Goal: Task Accomplishment & Management: Complete application form

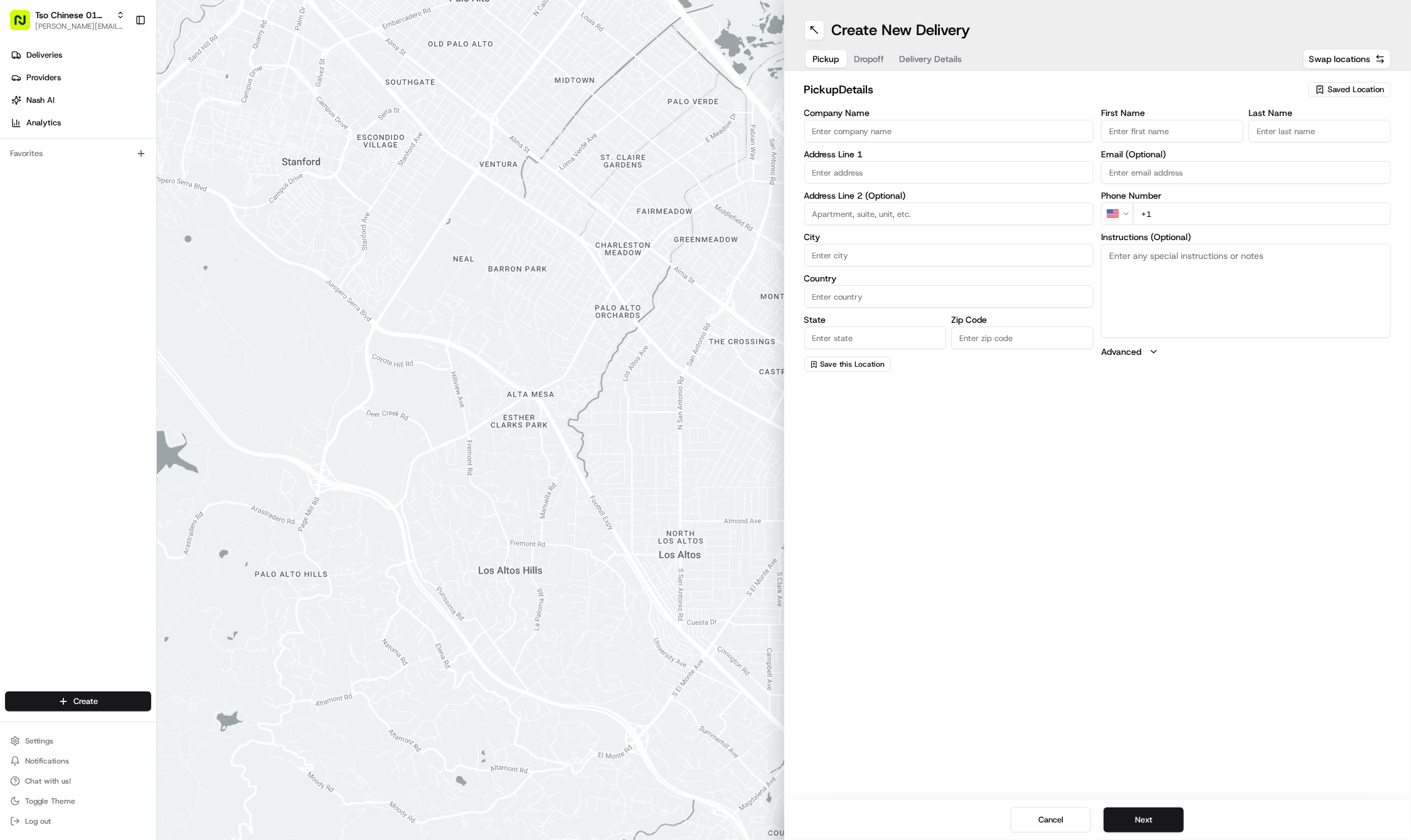
click at [1345, 86] on span "Saved Location" at bounding box center [1356, 90] width 56 height 11
click at [1310, 136] on span "(01) Tso Chinese Takeout & Delivery Cherrywood" at bounding box center [1327, 142] width 154 height 23
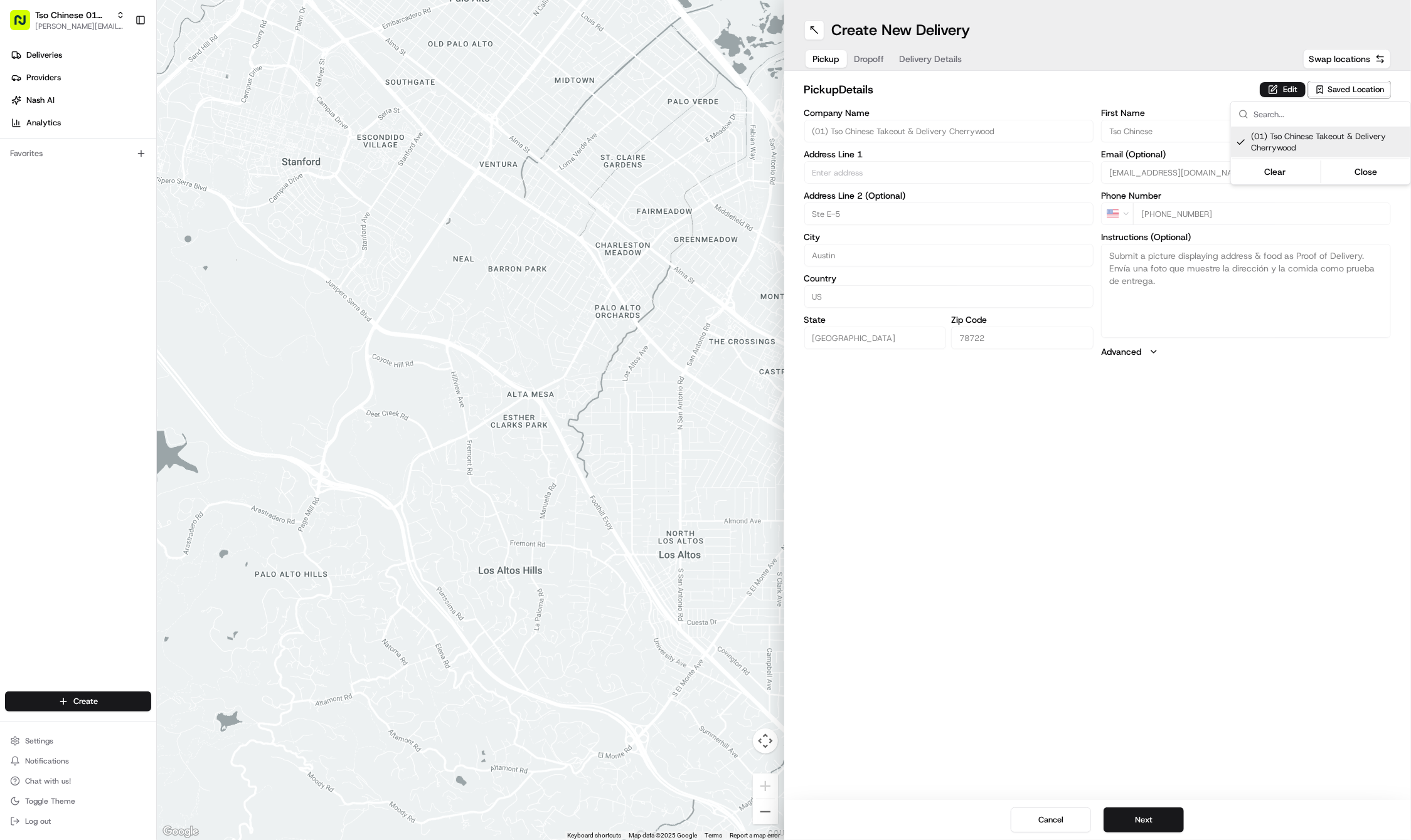
type input "(01) Tso Chinese Takeout & Delivery Cherrywood"
type input "Ste E-5"
type input "Austin"
type input "US"
type input "[GEOGRAPHIC_DATA]"
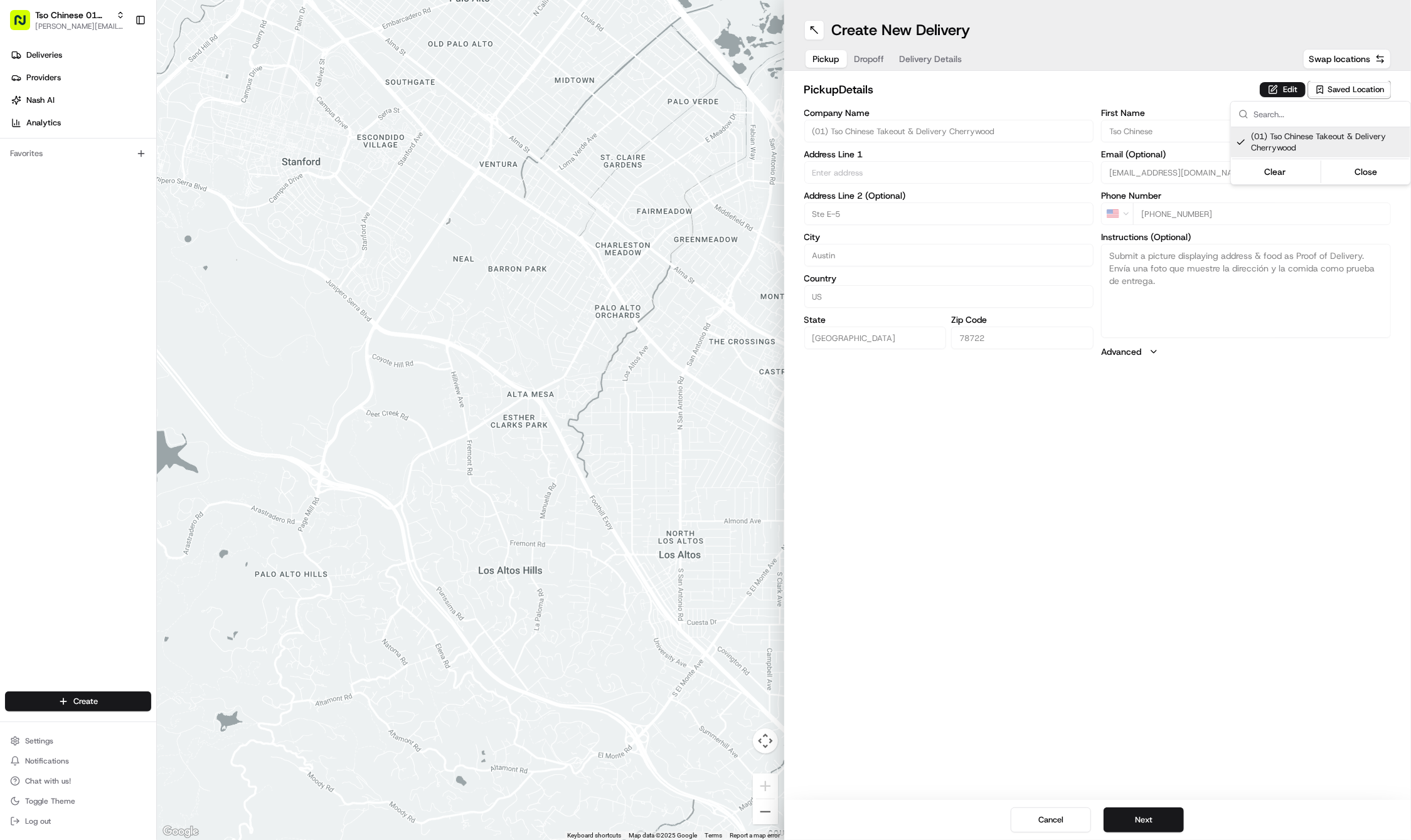
type input "78722"
type input "Tso Chinese"
type input "Cherrywood Manager"
type input "[EMAIL_ADDRESS][DOMAIN_NAME]"
type input "[PHONE_NUMBER]"
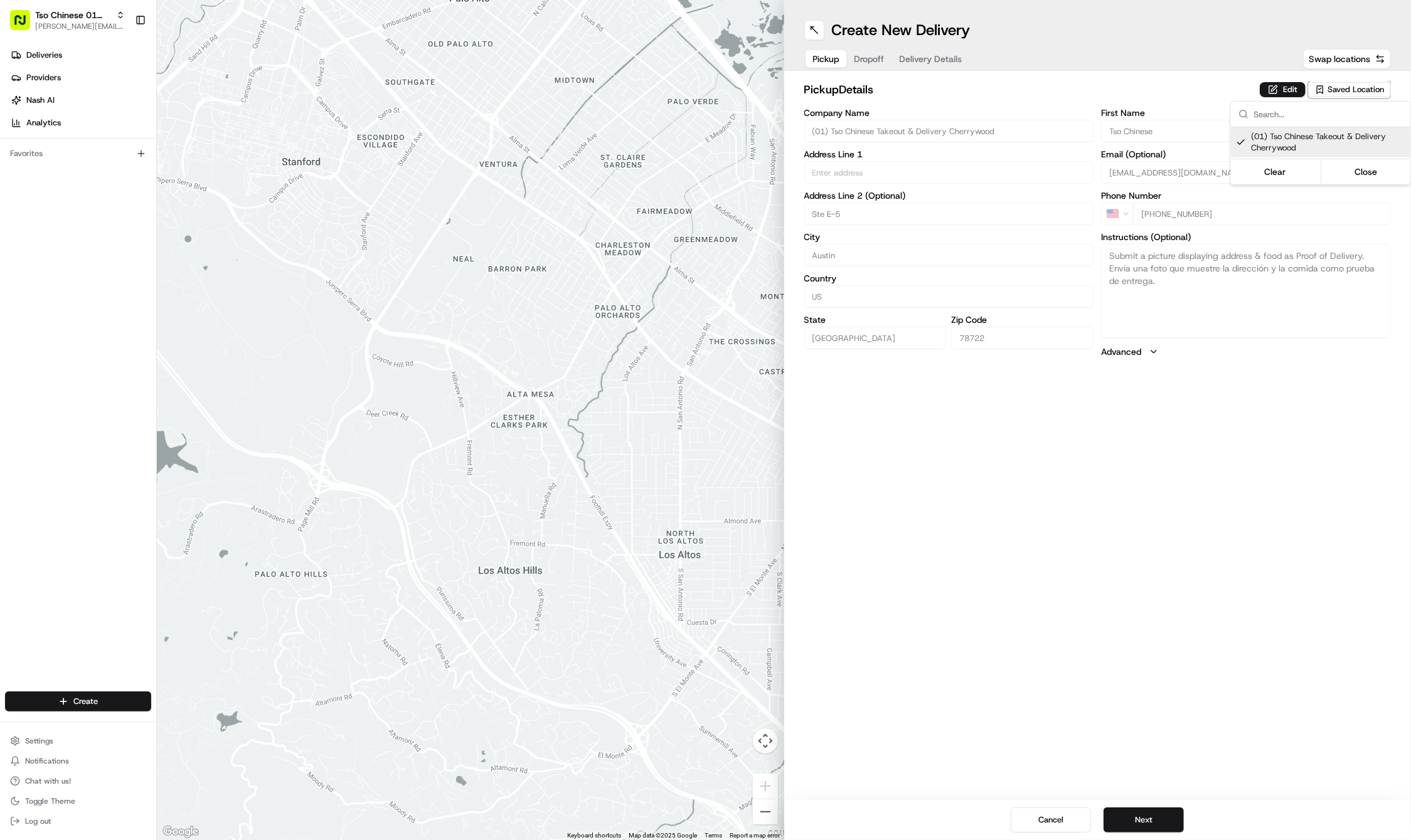
type input "[STREET_ADDRESS]"
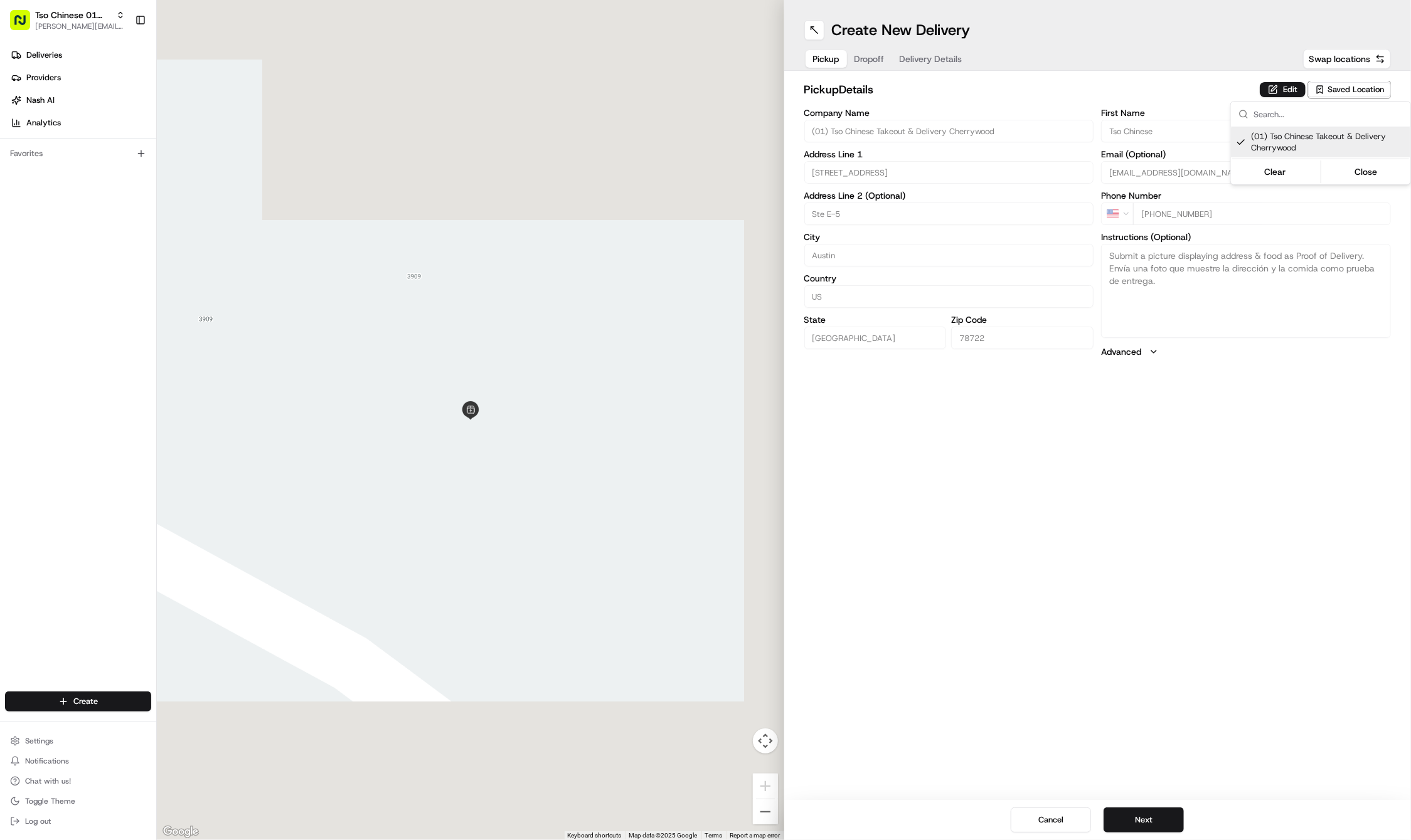
click at [1168, 624] on html "Tso Chinese 01 Cherrywood [PERSON_NAME][EMAIL_ADDRESS][DOMAIN_NAME] Toggle Side…" at bounding box center [706, 420] width 1411 height 840
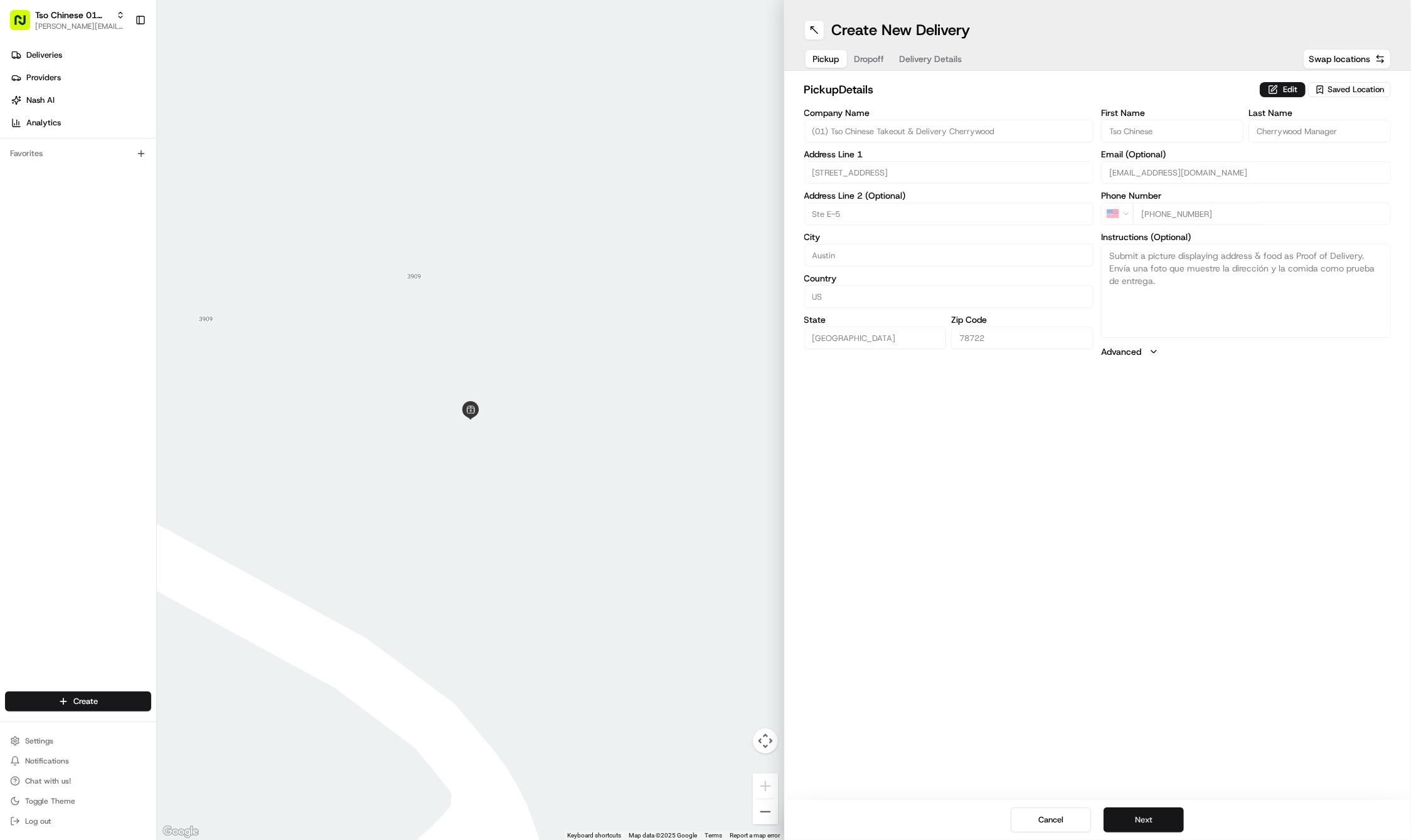
click at [1137, 824] on button "Next" at bounding box center [1143, 820] width 80 height 26
click at [1157, 143] on div "First Name Last Name Email (Optional) Phone Number US +1 Instructions (Optional…" at bounding box center [1245, 239] width 289 height 263
paste input "Taylor"
type input "Taylor"
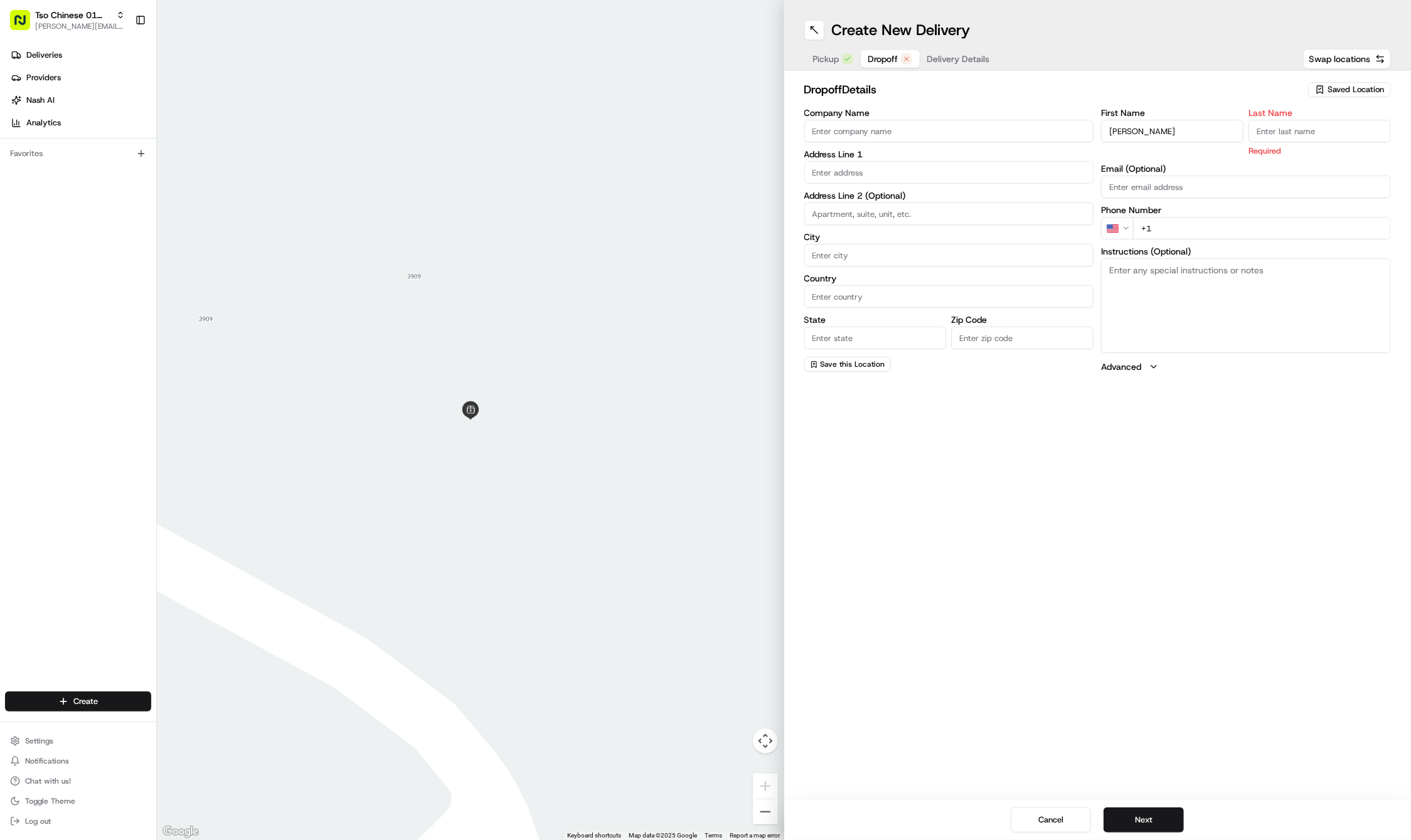
click at [1187, 222] on input "+1" at bounding box center [1261, 229] width 258 height 23
paste input "512 801 5012"
type input "+1 512 801 5012"
click at [1290, 146] on p "Required" at bounding box center [1320, 151] width 143 height 12
paste input "Letterman"
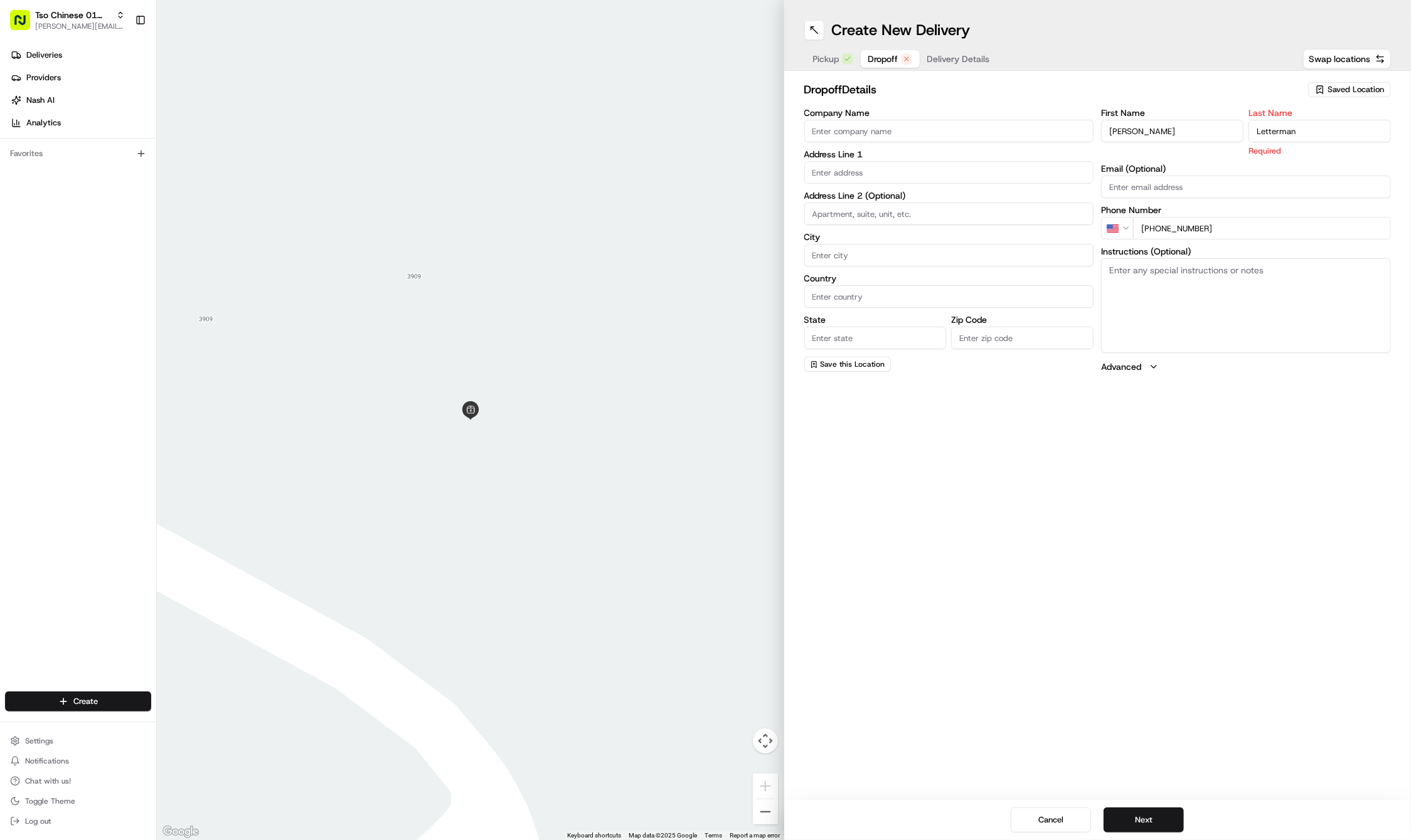
type input "Letterman"
click at [932, 194] on label "Address Line 2 (Optional)" at bounding box center [948, 195] width 289 height 9
paste input "1149 Nickols Ave"
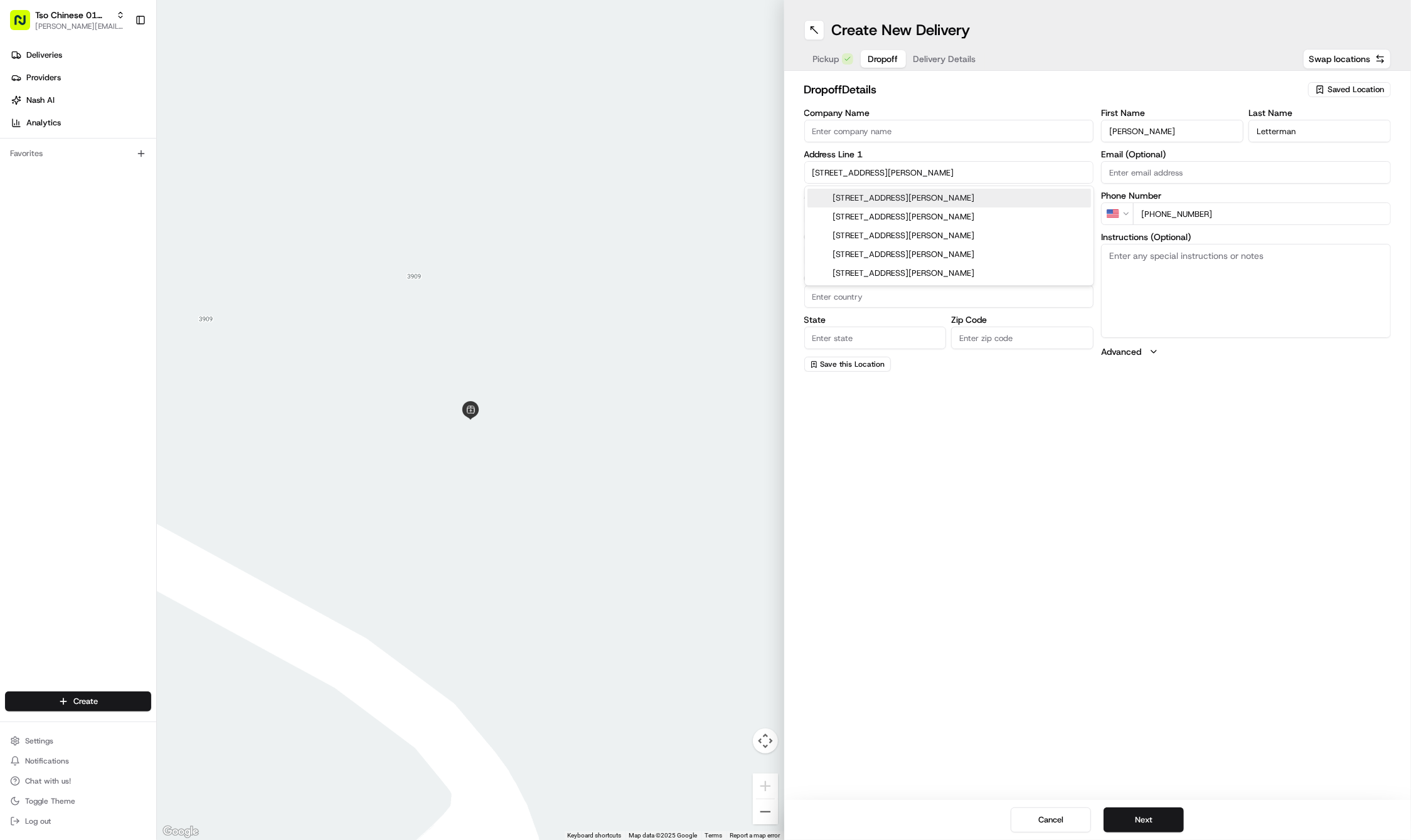
click at [913, 197] on div "1149 Nickols Avenue, Austin, TX" at bounding box center [949, 198] width 283 height 18
type input "1149 Nickols Ave, Austin, TX 78721, USA"
type input "Austin"
type input "[GEOGRAPHIC_DATA]"
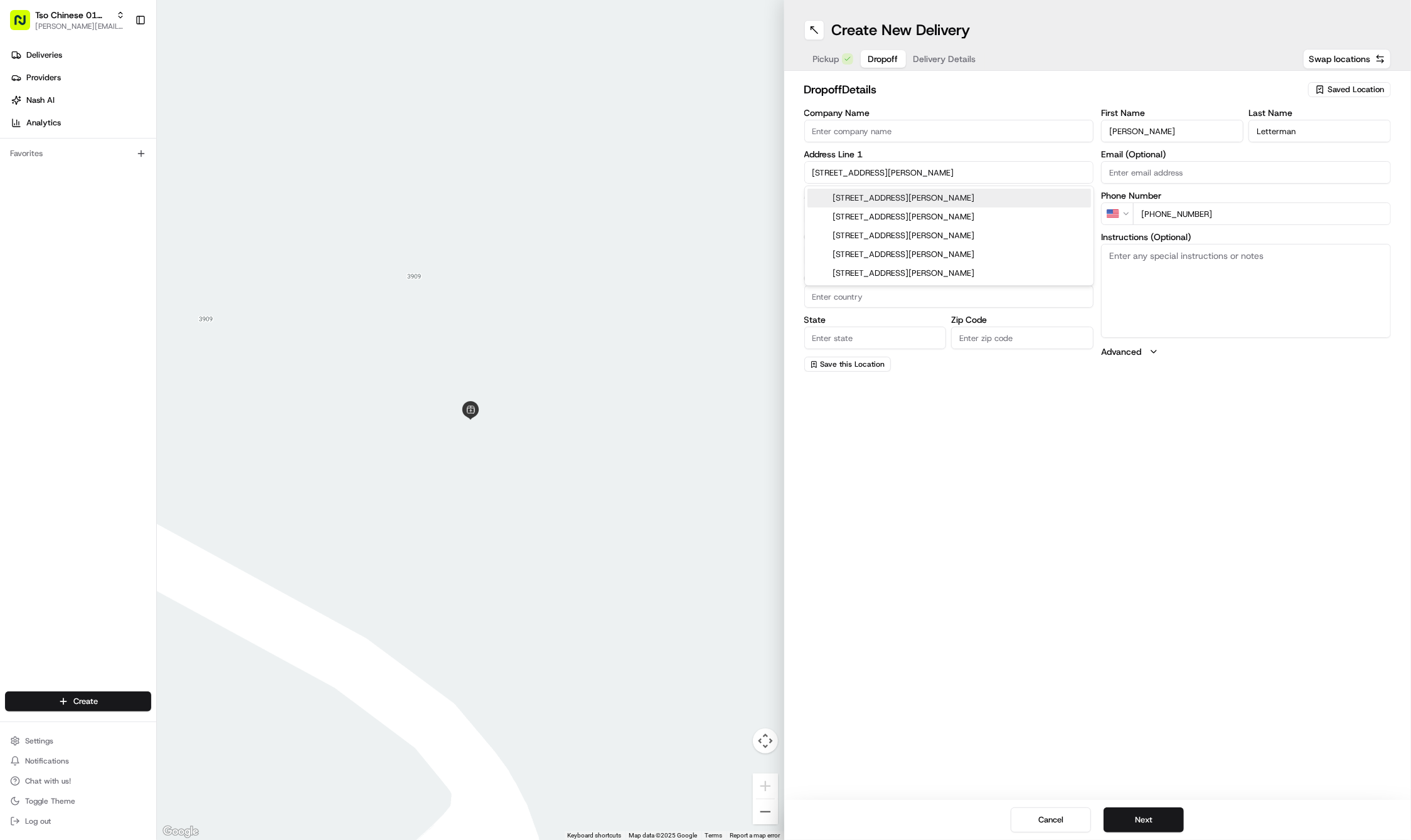
type input "78721"
type input "1149 Nickols Avenue"
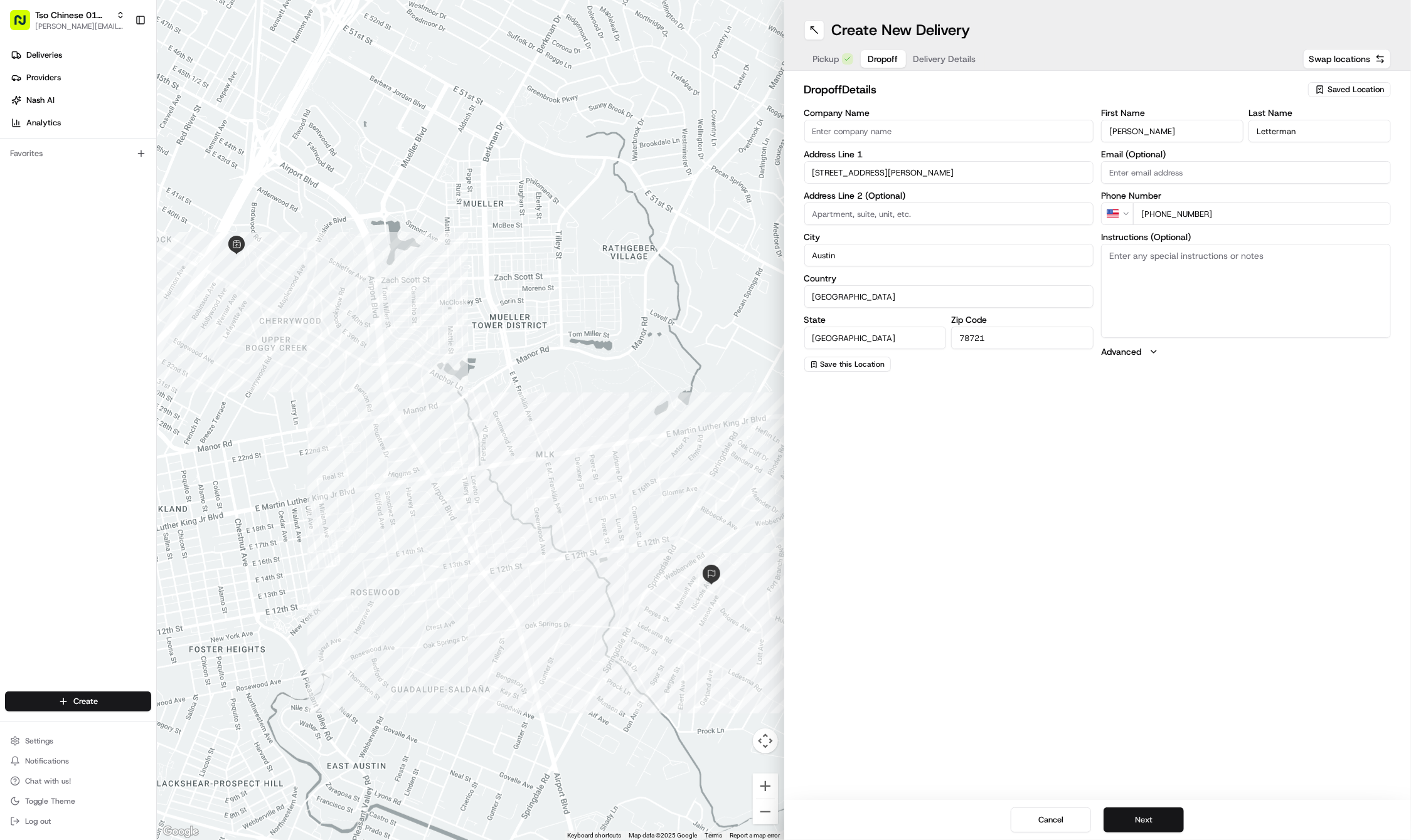
click at [1140, 809] on button "Next" at bounding box center [1143, 820] width 80 height 26
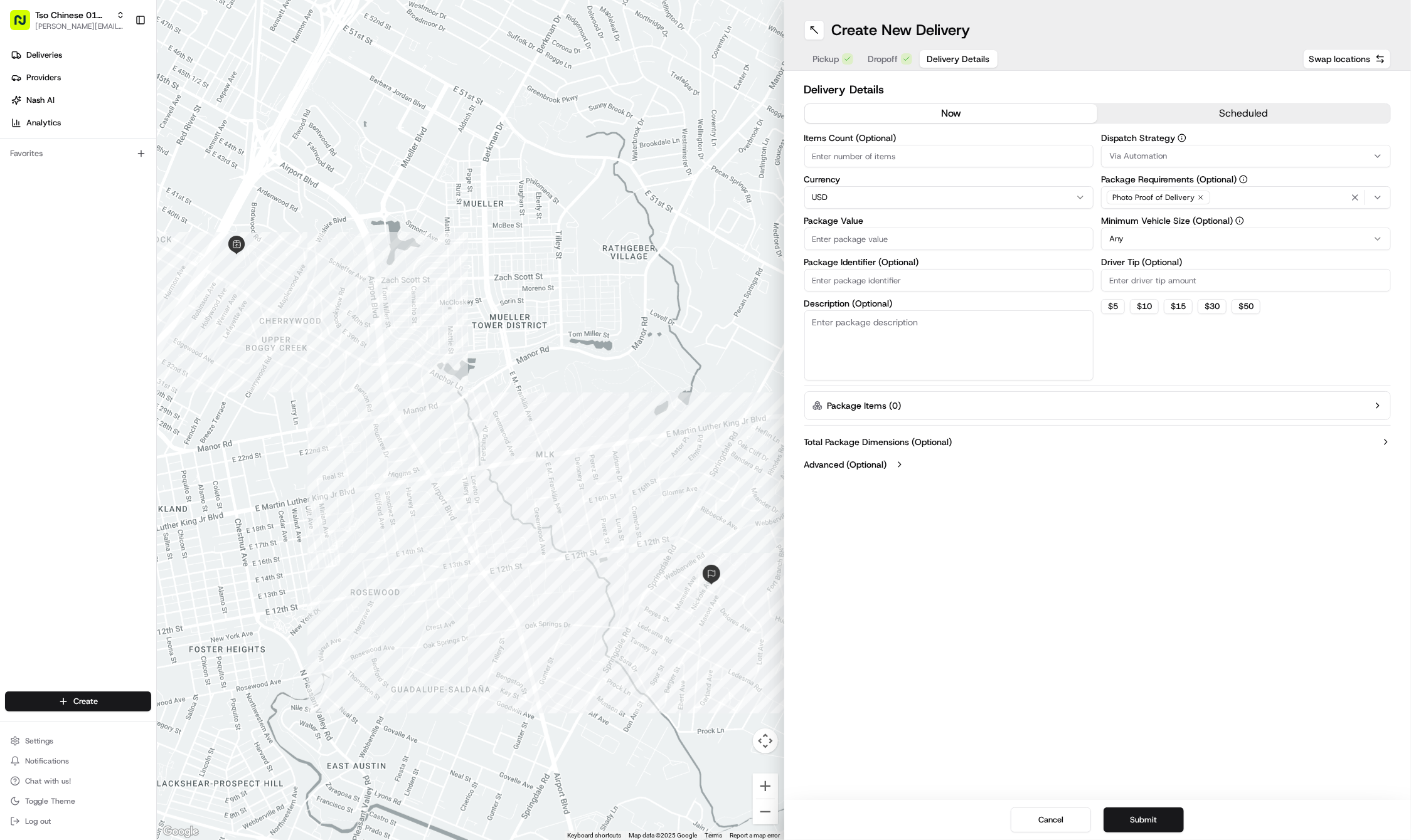
click at [937, 285] on input "Package Identifier (Optional)" at bounding box center [948, 281] width 289 height 23
paste input "0JLWAKQ"
type input "0JLWAKQ"
click at [1130, 276] on input "Driver Tip (Optional)" at bounding box center [1245, 281] width 289 height 23
type input "2"
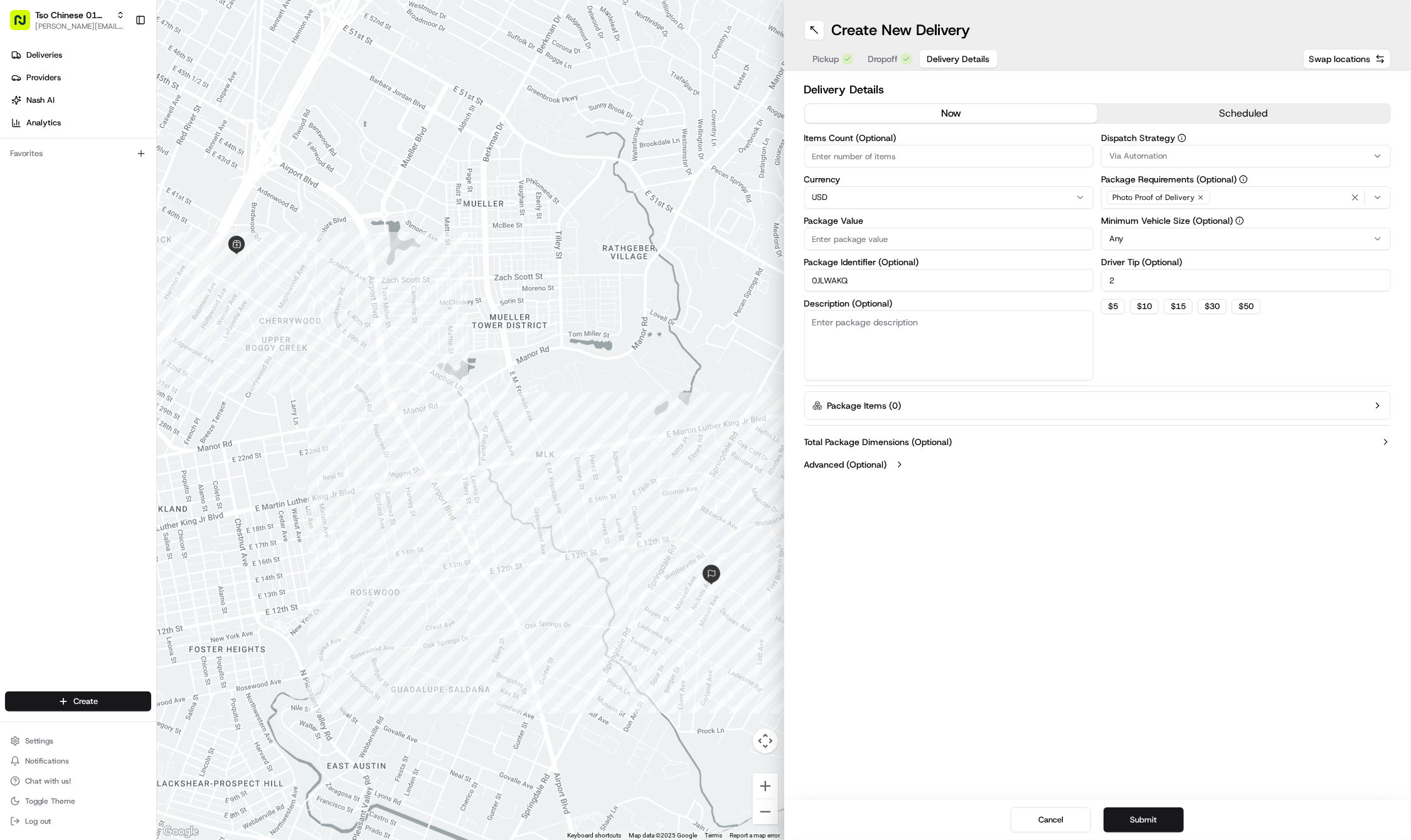
click at [939, 245] on input "Package Value" at bounding box center [948, 239] width 289 height 23
click at [939, 245] on input "47.47" at bounding box center [948, 239] width 289 height 23
type input "47.47"
click at [1175, 156] on div "Via Automation" at bounding box center [1246, 156] width 283 height 11
click at [1174, 238] on div "Clear Close" at bounding box center [1191, 249] width 177 height 23
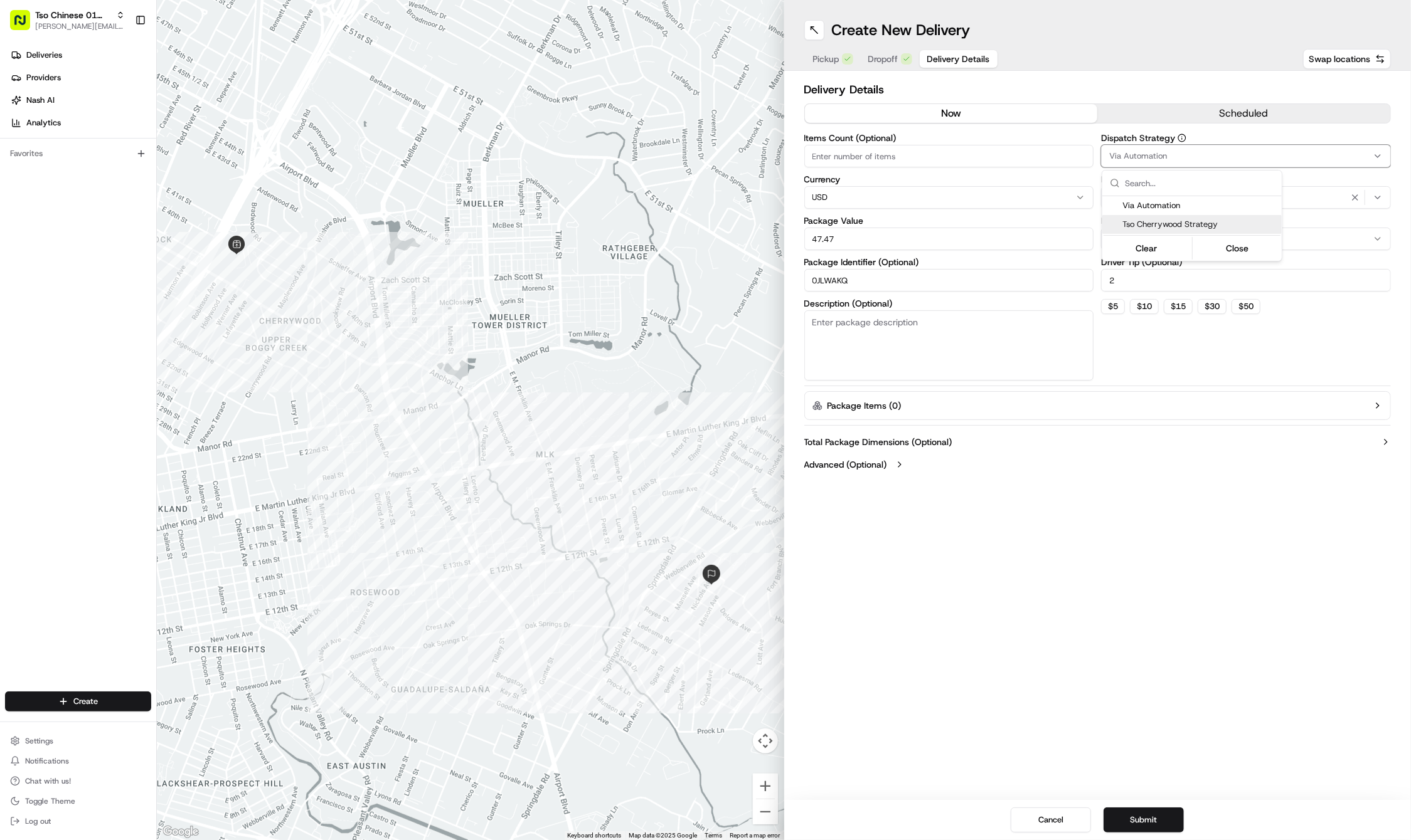
click at [1175, 230] on div "Tso Cherrywood Strategy" at bounding box center [1192, 224] width 179 height 18
click at [1357, 195] on icon "button" at bounding box center [1354, 197] width 10 height 10
click at [1357, 195] on div "Select requirements" at bounding box center [1246, 197] width 283 height 11
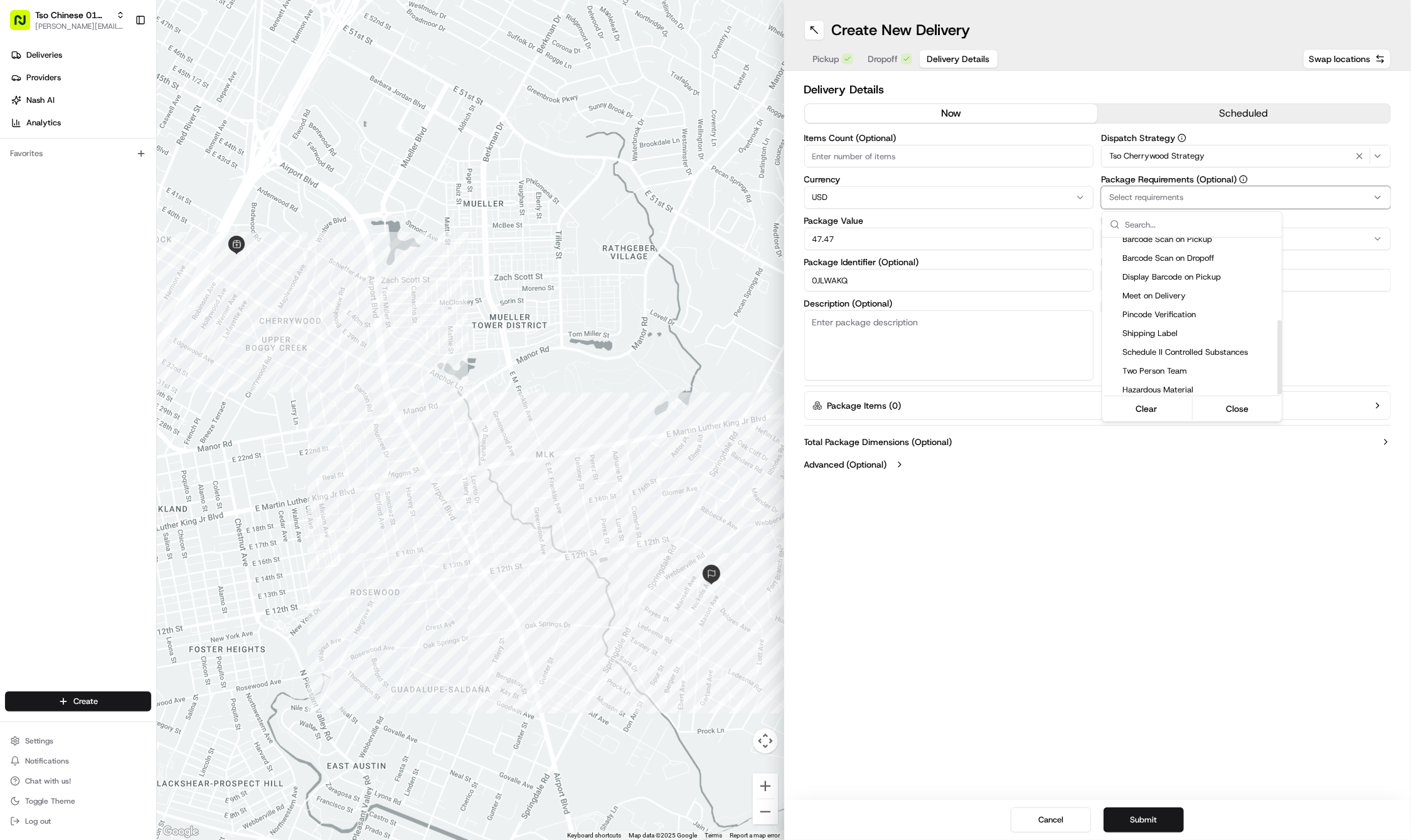
scroll to position [174, 0]
click at [1189, 301] on div "Meet on Delivery" at bounding box center [1192, 298] width 179 height 18
click at [1170, 501] on html "Tso Chinese 01 Cherrywood jason@tsochinese.com Toggle Sidebar Deliveries Provid…" at bounding box center [706, 420] width 1411 height 840
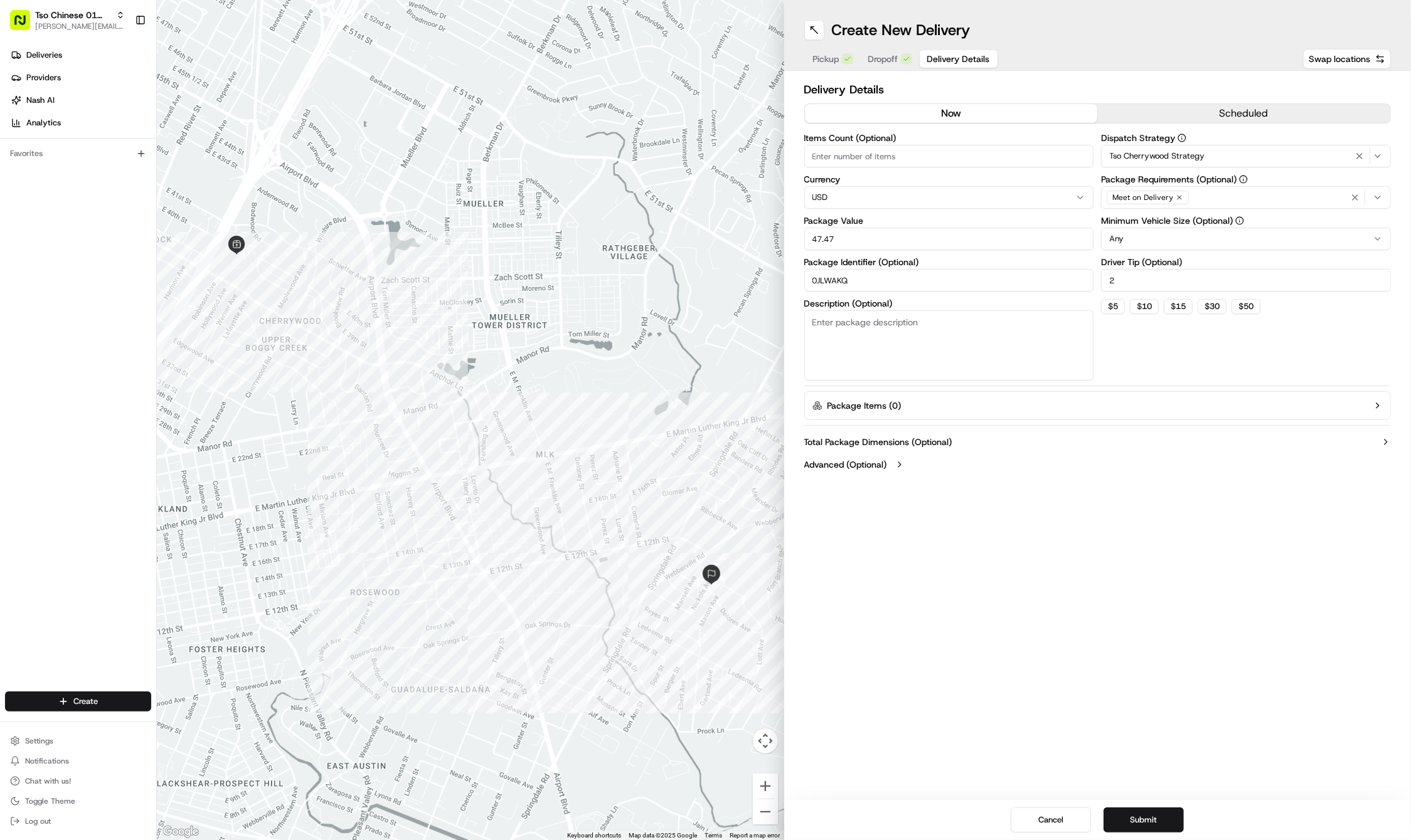
click at [1170, 609] on div "Create New Delivery Pickup Dropoff Delivery Details Swap locations Delivery Det…" at bounding box center [1097, 420] width 627 height 840
click at [1146, 829] on button "Submit" at bounding box center [1143, 820] width 80 height 26
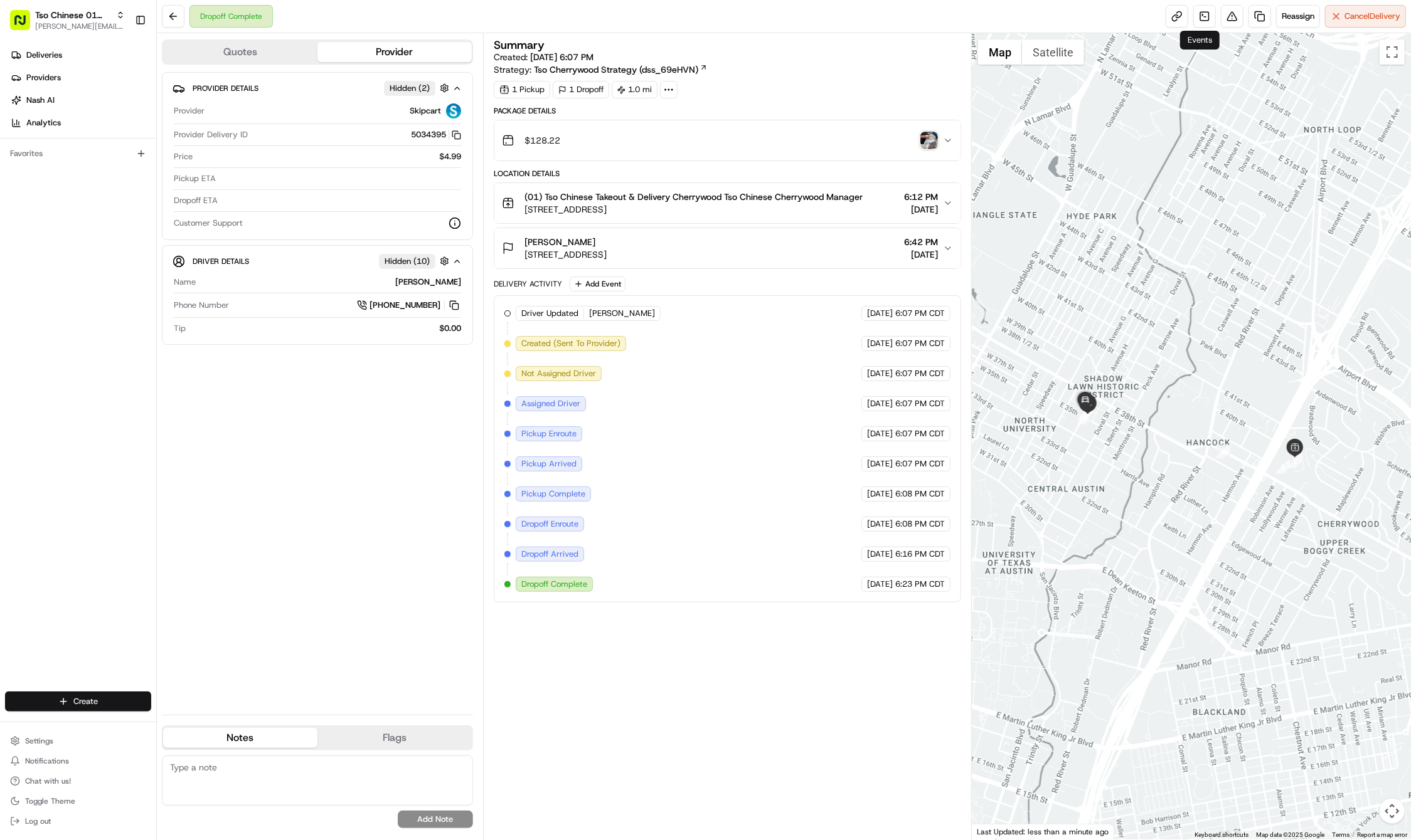
click at [86, 698] on html "Tso Chinese 01 Cherrywood [PERSON_NAME][EMAIL_ADDRESS][DOMAIN_NAME] Toggle Side…" at bounding box center [706, 420] width 1411 height 840
click at [194, 731] on link "Delivery" at bounding box center [226, 725] width 140 height 23
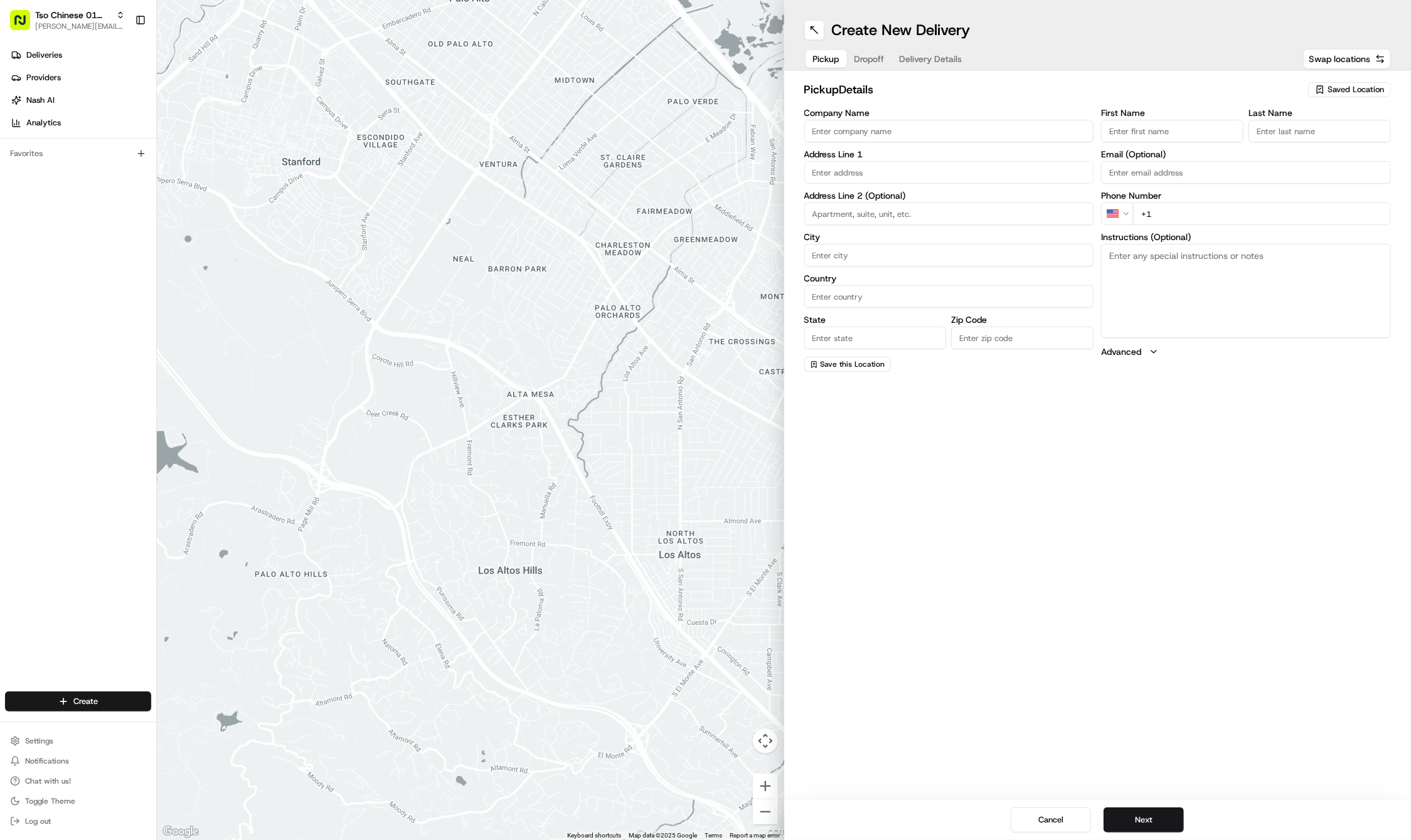
click at [1333, 91] on span "Saved Location" at bounding box center [1356, 90] width 56 height 11
click at [1313, 130] on div "(01) Tso Chinese Takeout & Delivery Cherrywood" at bounding box center [1320, 142] width 179 height 30
type input "(01) Tso Chinese Takeout & Delivery Cherrywood"
type input "Ste E-5"
type input "Austin"
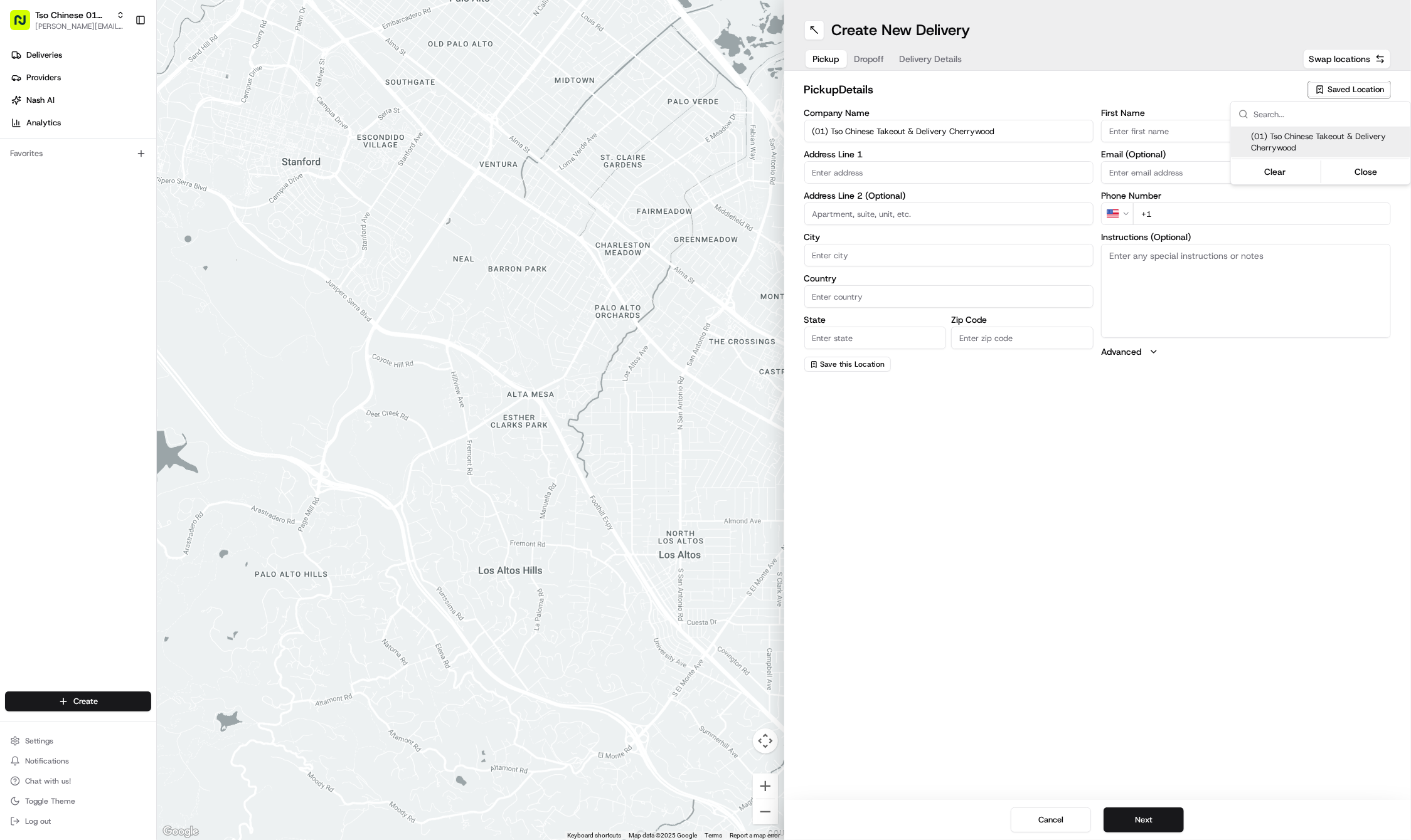
type input "US"
type input "[GEOGRAPHIC_DATA]"
type input "78722"
type input "Tso Chinese"
type input "Cherrywood Manager"
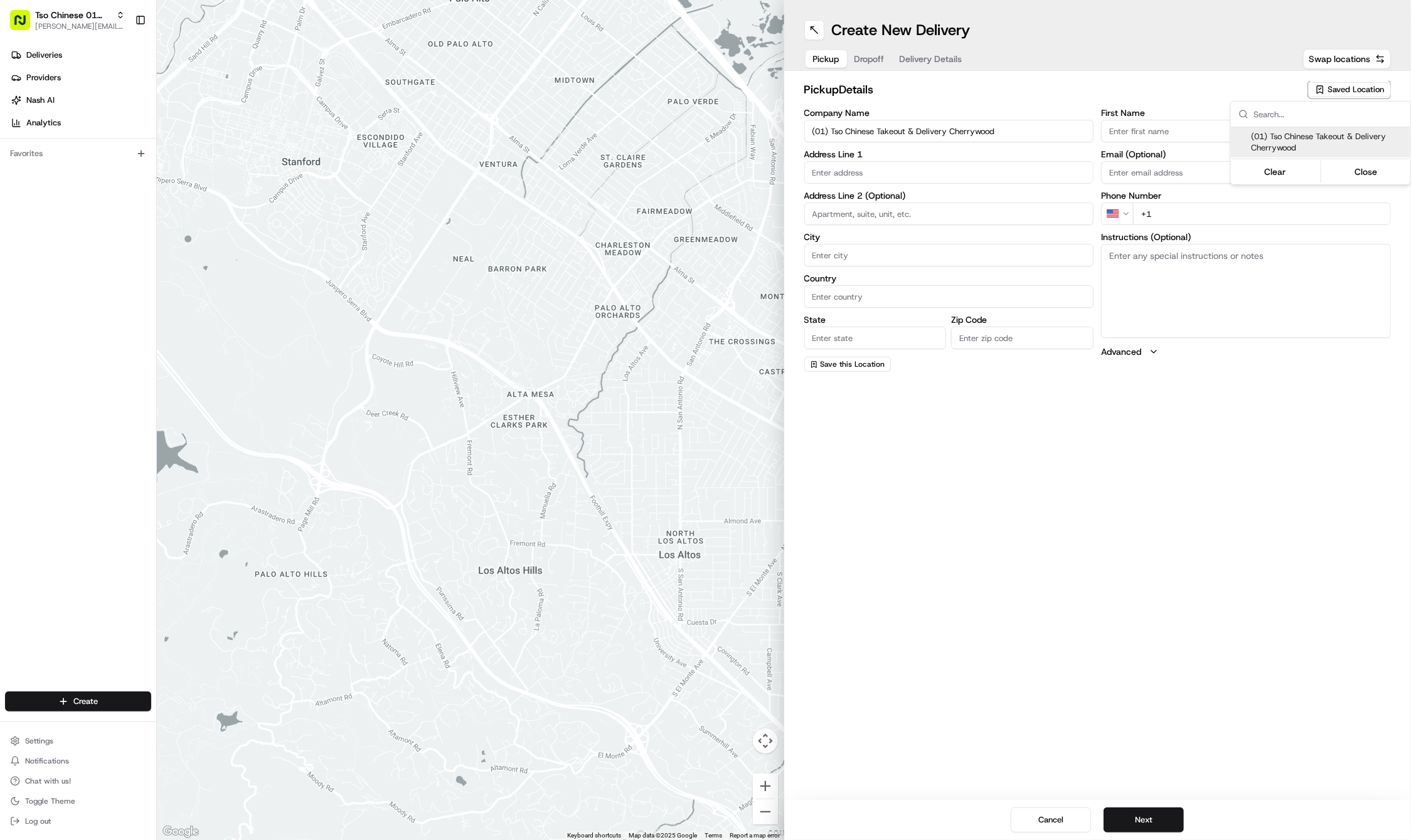
type input "[EMAIL_ADDRESS][DOMAIN_NAME]"
type input "[PHONE_NUMBER]"
type textarea "Submit a picture displaying address & food as Proof of Delivery. Envía una foto…"
type input "[STREET_ADDRESS]"
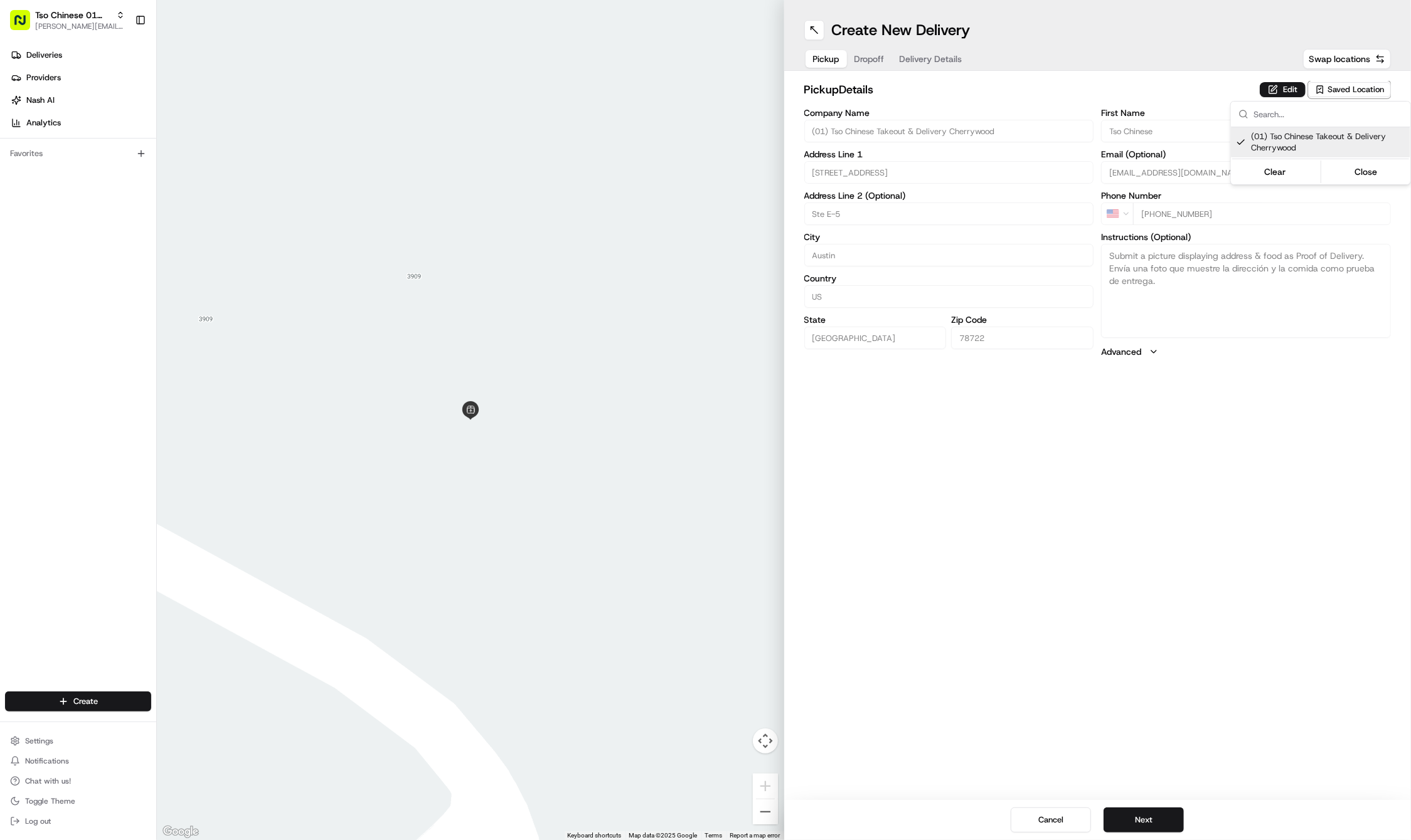
click at [1188, 469] on html "Tso Chinese 01 Cherrywood [PERSON_NAME][EMAIL_ADDRESS][DOMAIN_NAME] Toggle Side…" at bounding box center [706, 420] width 1411 height 840
click at [1122, 823] on button "Next" at bounding box center [1143, 820] width 80 height 26
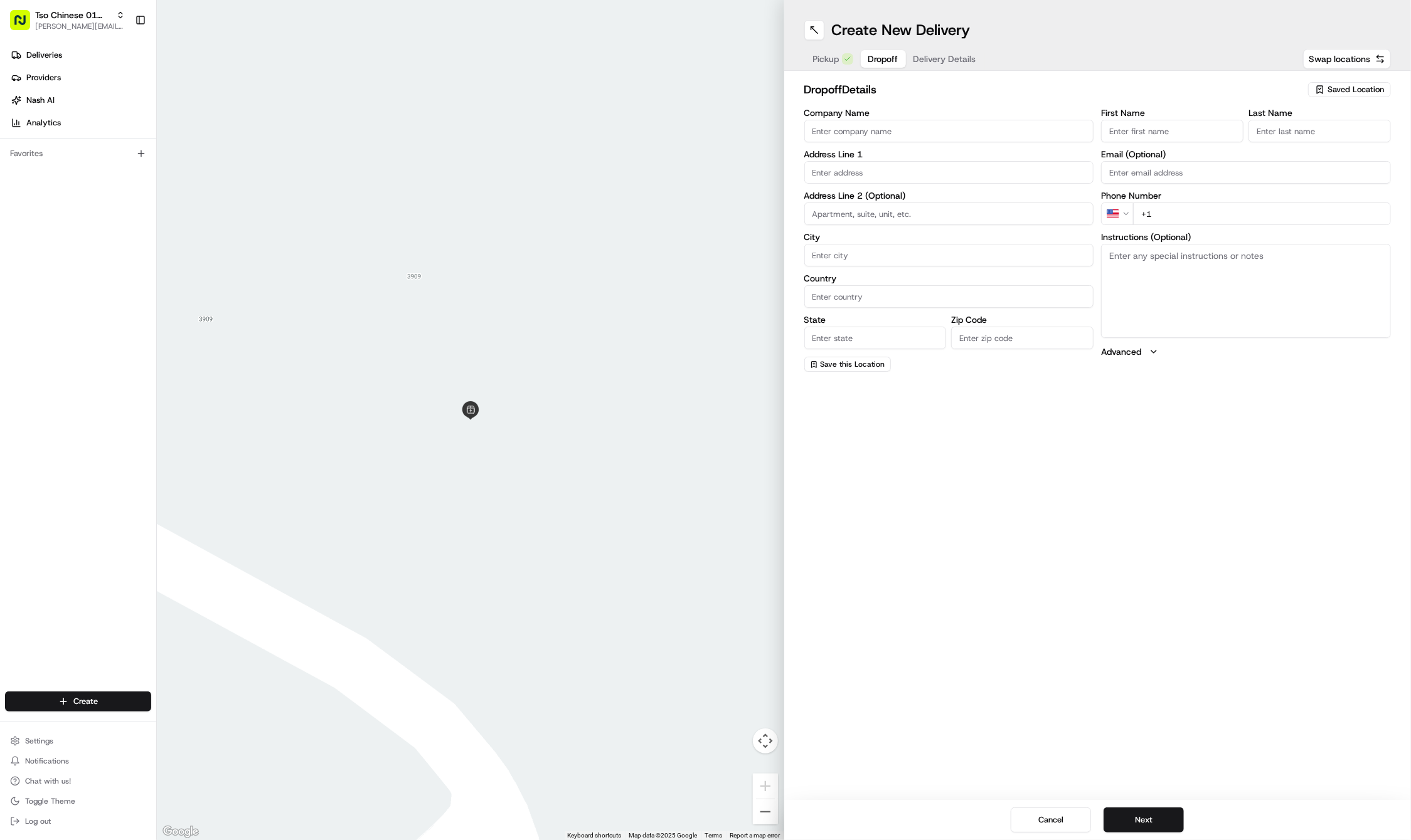
paste input "[PERSON_NAME]"
drag, startPoint x: 1182, startPoint y: 129, endPoint x: 1131, endPoint y: 127, distance: 51.0
click at [1131, 127] on input "[PERSON_NAME]" at bounding box center [1172, 131] width 143 height 23
drag, startPoint x: 1179, startPoint y: 129, endPoint x: 1130, endPoint y: 130, distance: 49.0
click at [1130, 130] on input "[PERSON_NAME]" at bounding box center [1172, 131] width 143 height 23
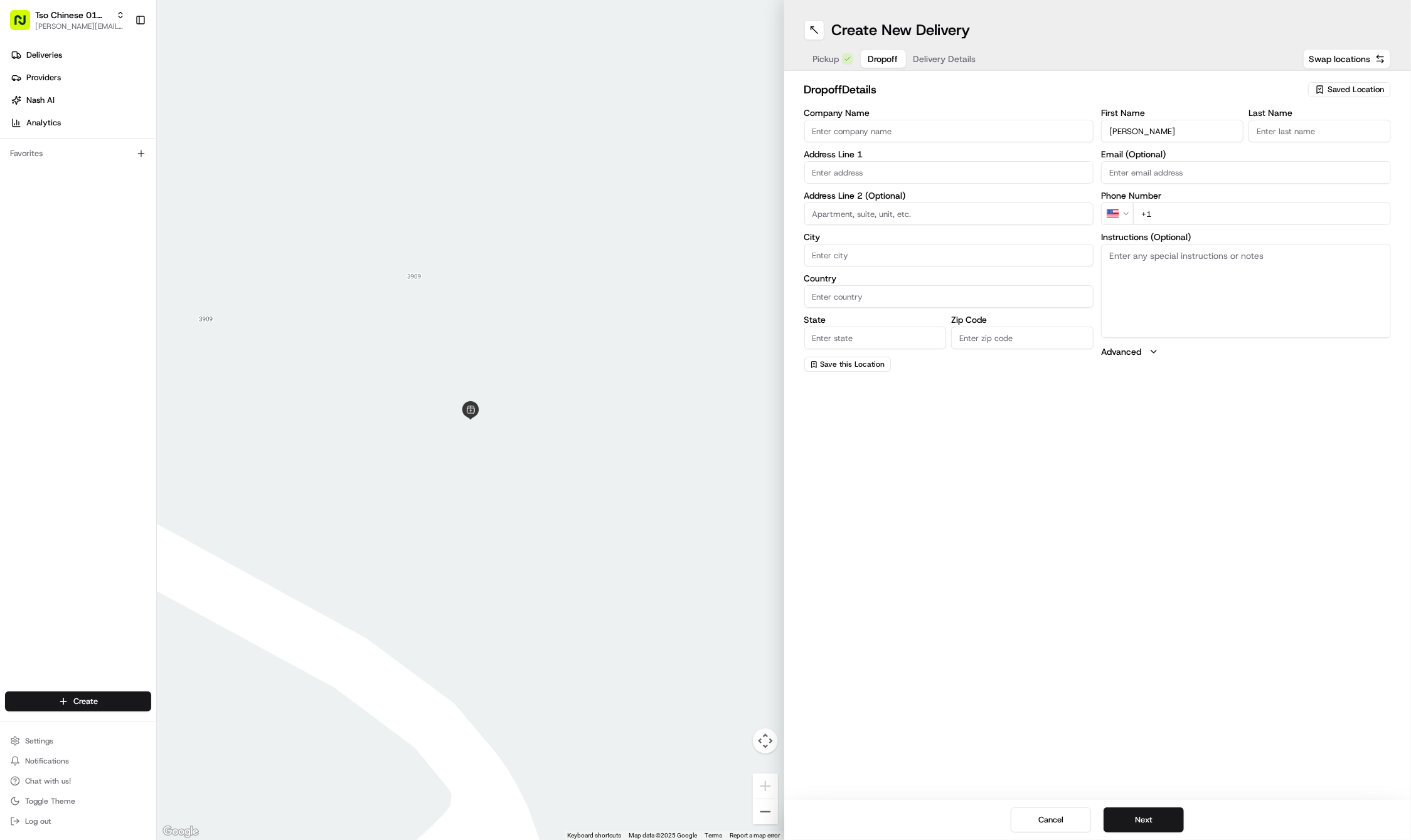
type input "[PERSON_NAME]"
paste input "[PERSON_NAME]"
type input "[PERSON_NAME]"
click at [1181, 135] on input "[PERSON_NAME]" at bounding box center [1172, 131] width 143 height 23
drag, startPoint x: 1181, startPoint y: 135, endPoint x: 1130, endPoint y: 134, distance: 51.0
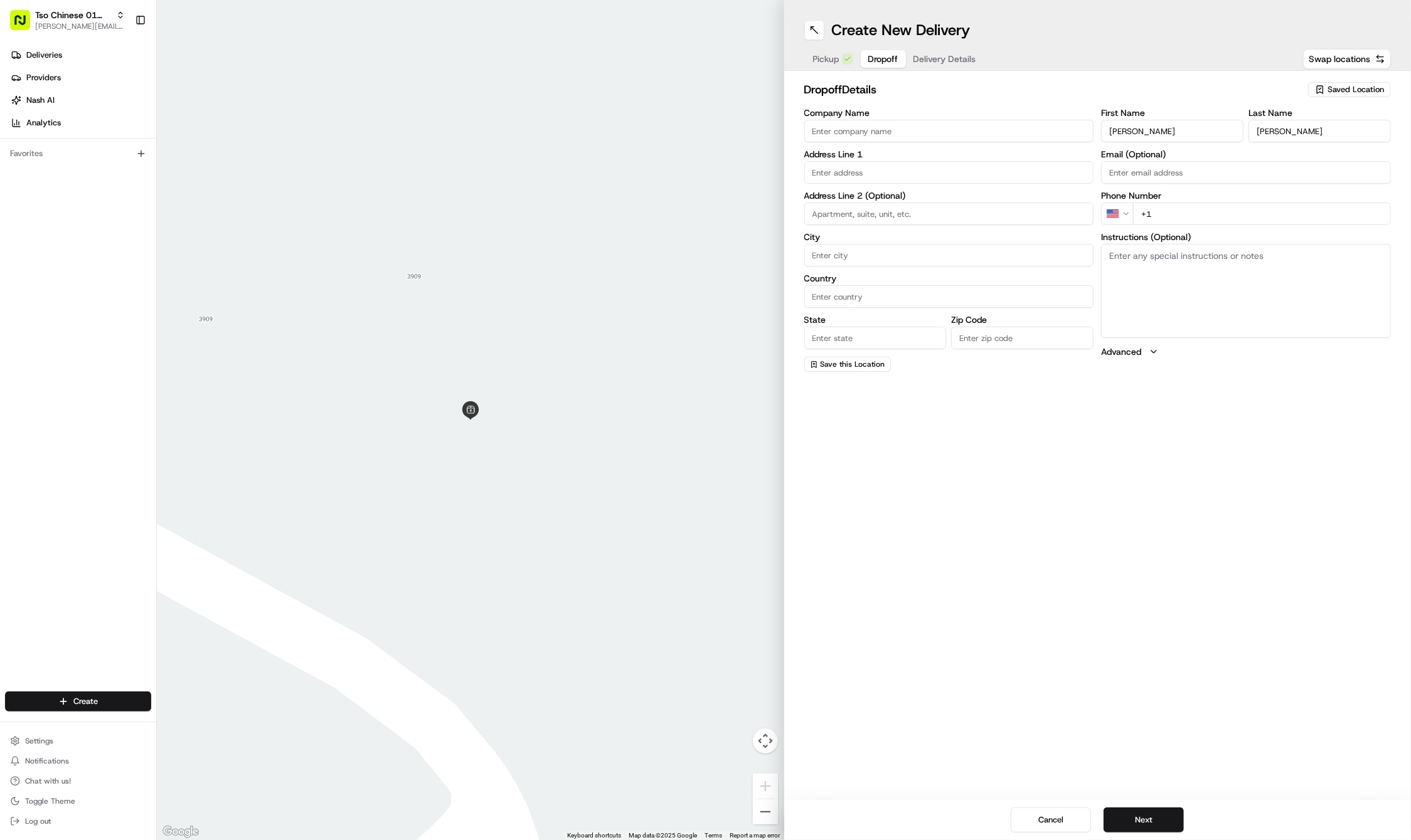
click at [1130, 134] on input "[PERSON_NAME]" at bounding box center [1172, 131] width 143 height 23
type input "[PERSON_NAME]"
click at [1174, 220] on input "+1" at bounding box center [1261, 214] width 258 height 23
paste input "[PHONE_NUMBER]"
type input "[PHONE_NUMBER]"
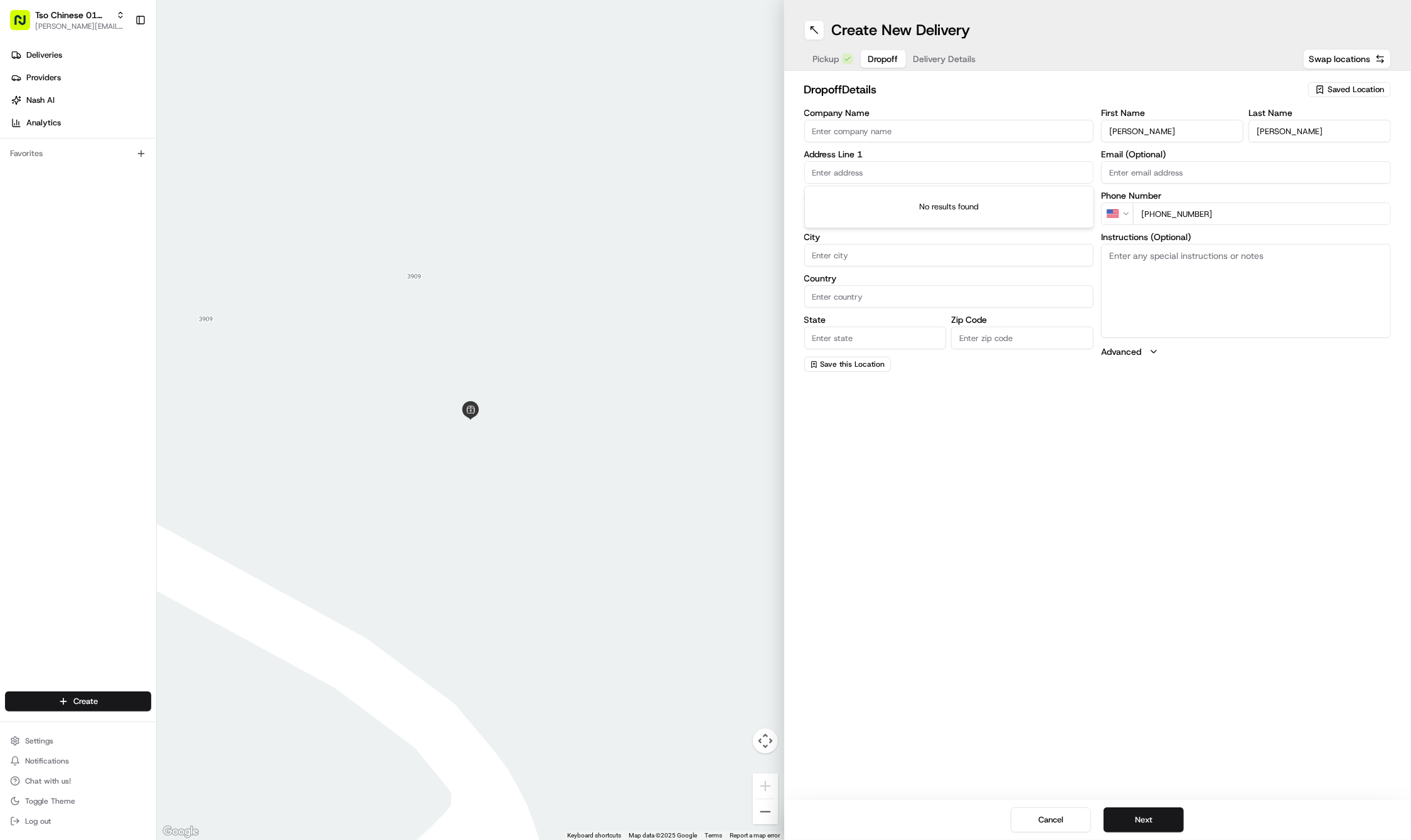
paste input "[STREET_ADDRESS]"
click at [877, 194] on div "[STREET_ADDRESS]" at bounding box center [949, 198] width 283 height 18
type input "[STREET_ADDRESS]"
type input "Austin"
type input "[GEOGRAPHIC_DATA]"
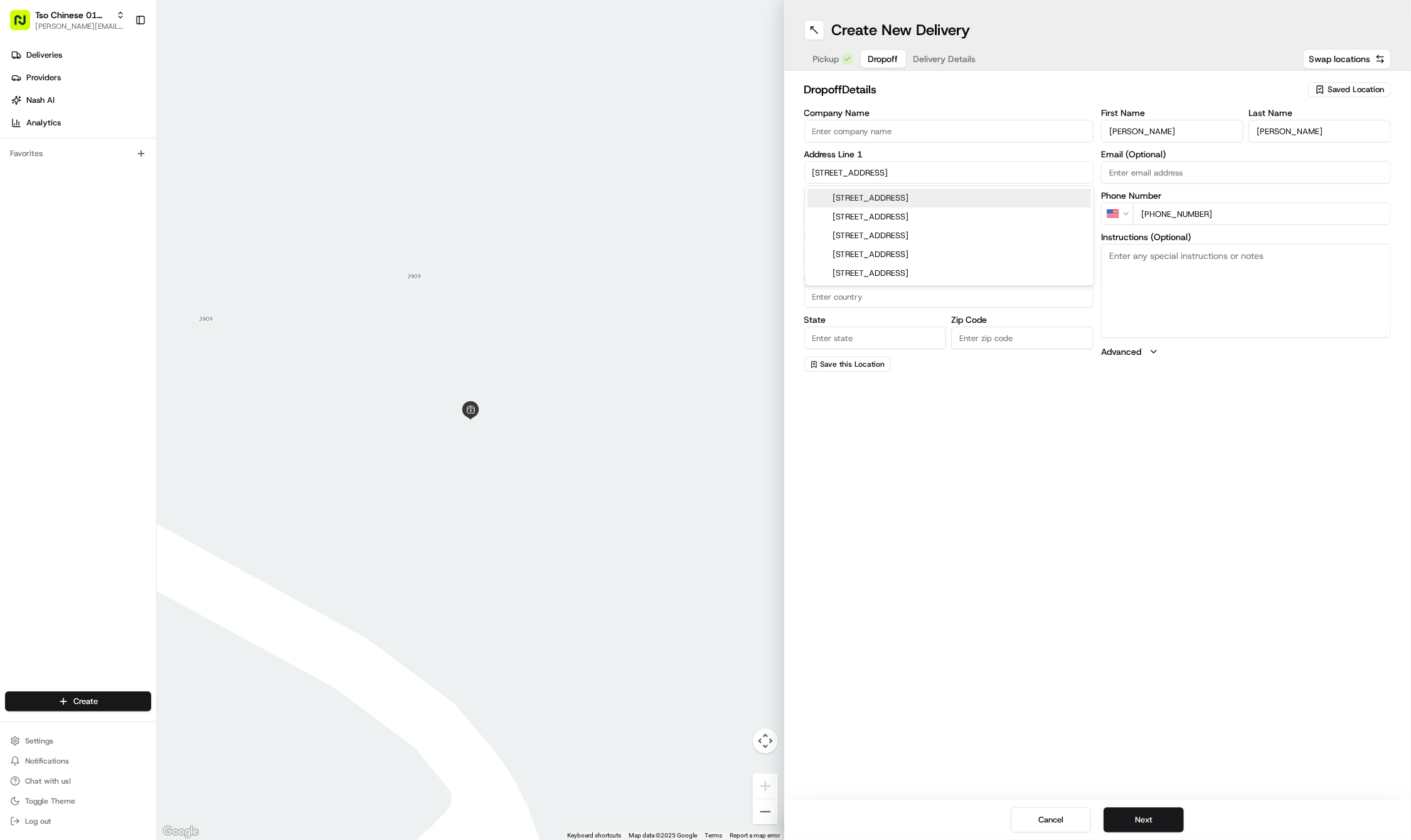
type input "[GEOGRAPHIC_DATA]"
type input "78705"
type input "[STREET_ADDRESS]"
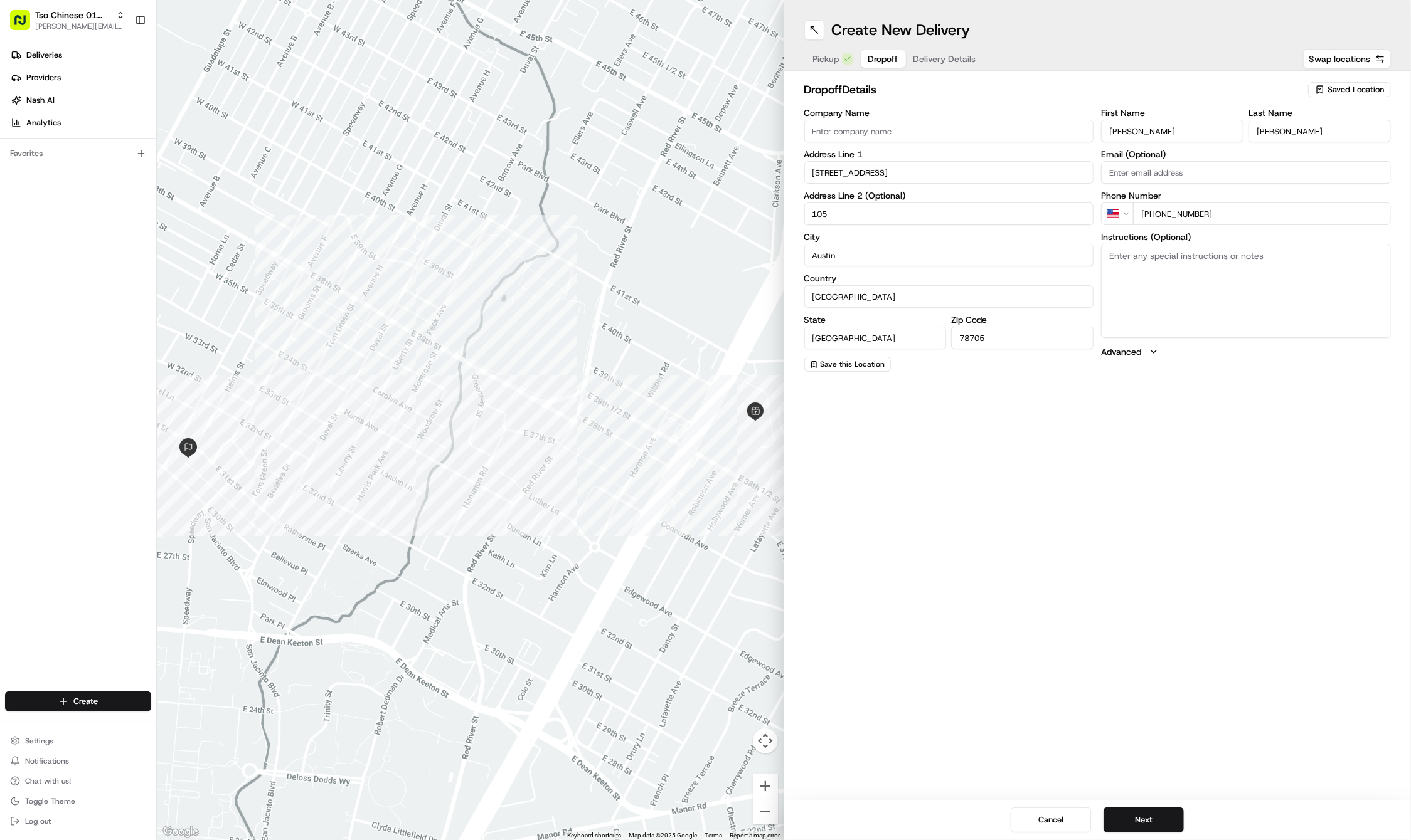
type input "105"
click at [1199, 310] on textarea "Instructions (Optional)" at bounding box center [1245, 290] width 289 height 94
paste textarea "apartment is on the first floor, right side of building near the back. there is…"
type textarea "apartment is on the first floor, right side of building near the back. there is…"
click at [1136, 816] on button "Next" at bounding box center [1143, 820] width 80 height 26
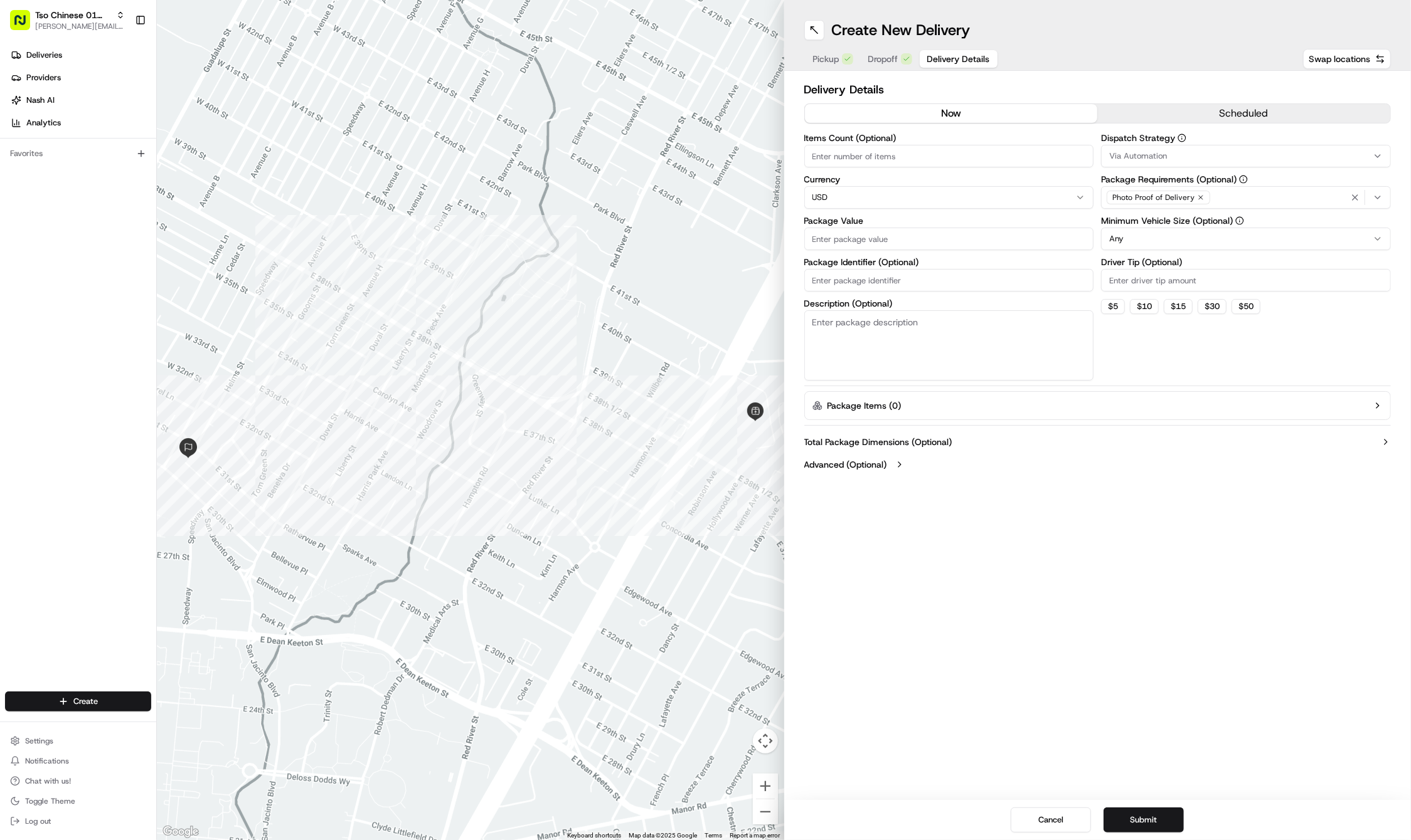
click at [834, 276] on input "Package Identifier (Optional)" at bounding box center [948, 281] width 289 height 23
paste input "SRMTYHA"
type input "SRMTYHA"
click at [831, 237] on input "Package Value" at bounding box center [948, 239] width 289 height 23
type input "29.12"
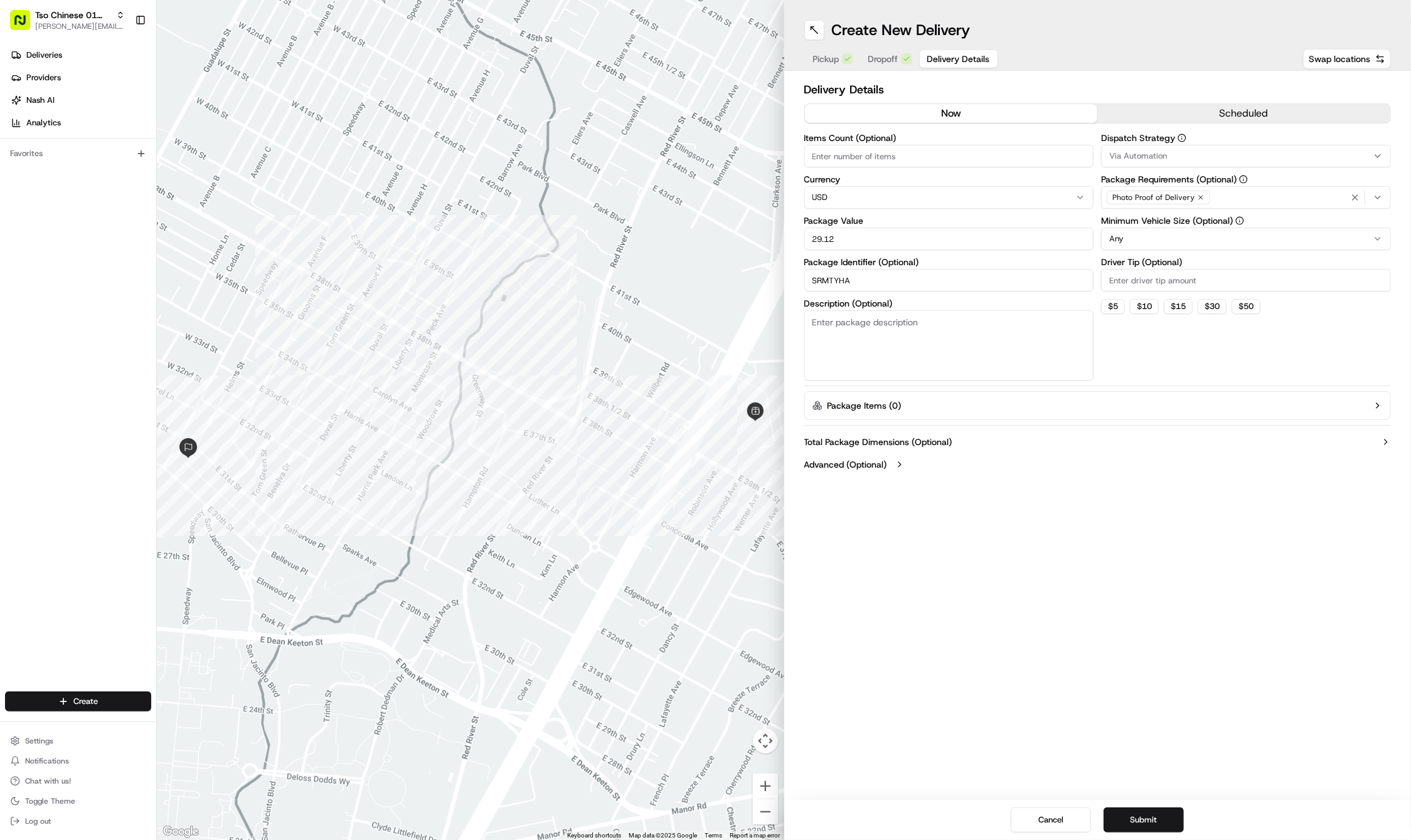
click at [1159, 269] on input "Driver Tip (Optional)" at bounding box center [1245, 281] width 289 height 23
type input "2"
click at [1196, 198] on icon "button" at bounding box center [1200, 197] width 8 height 8
click at [1196, 197] on div "Select requirements" at bounding box center [1246, 197] width 283 height 11
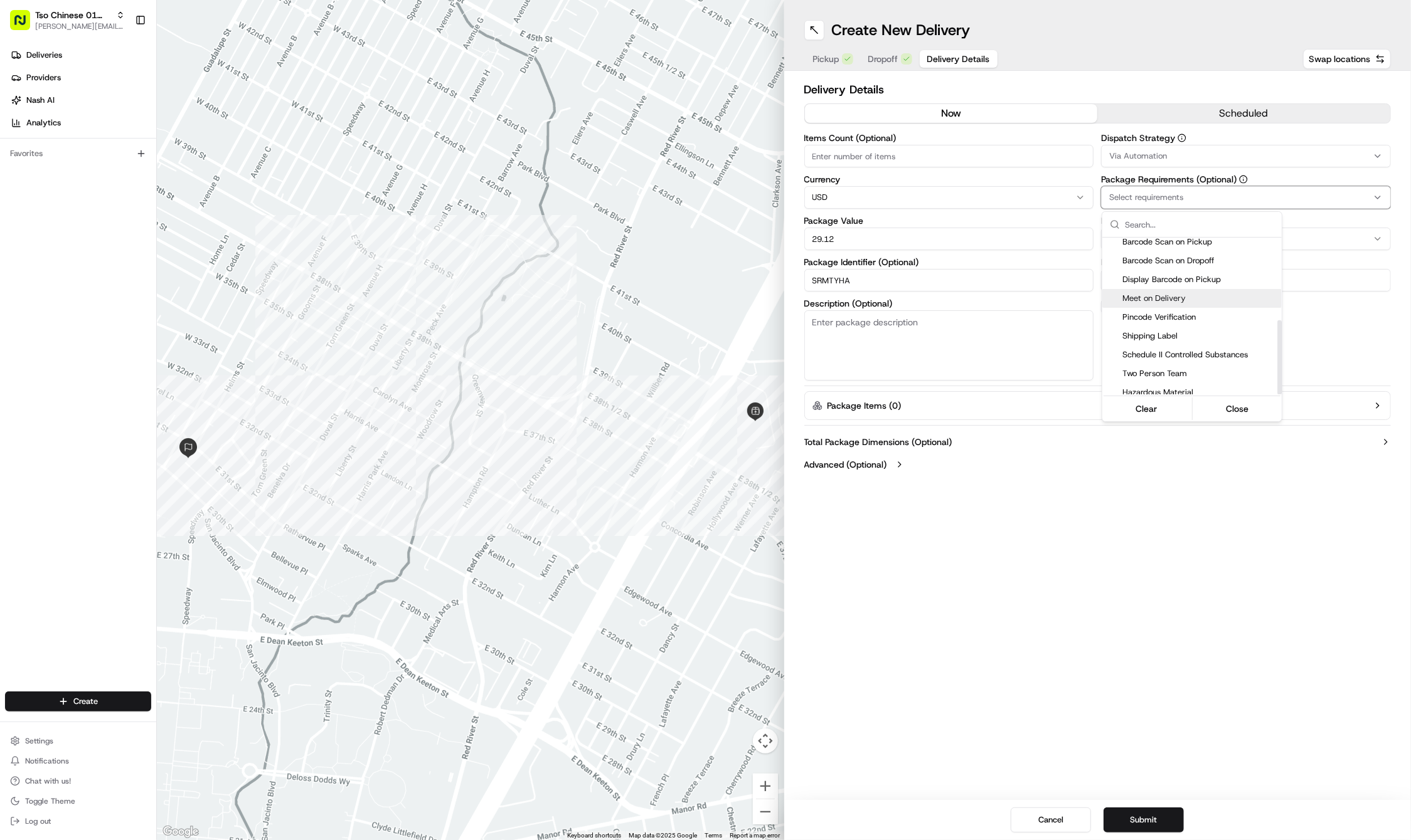
scroll to position [174, 0]
click at [1152, 294] on span "Meet on Delivery" at bounding box center [1199, 299] width 154 height 11
click at [1170, 150] on html "Tso Chinese 01 Cherrywood [PERSON_NAME][EMAIL_ADDRESS][DOMAIN_NAME] Toggle Side…" at bounding box center [706, 420] width 1411 height 840
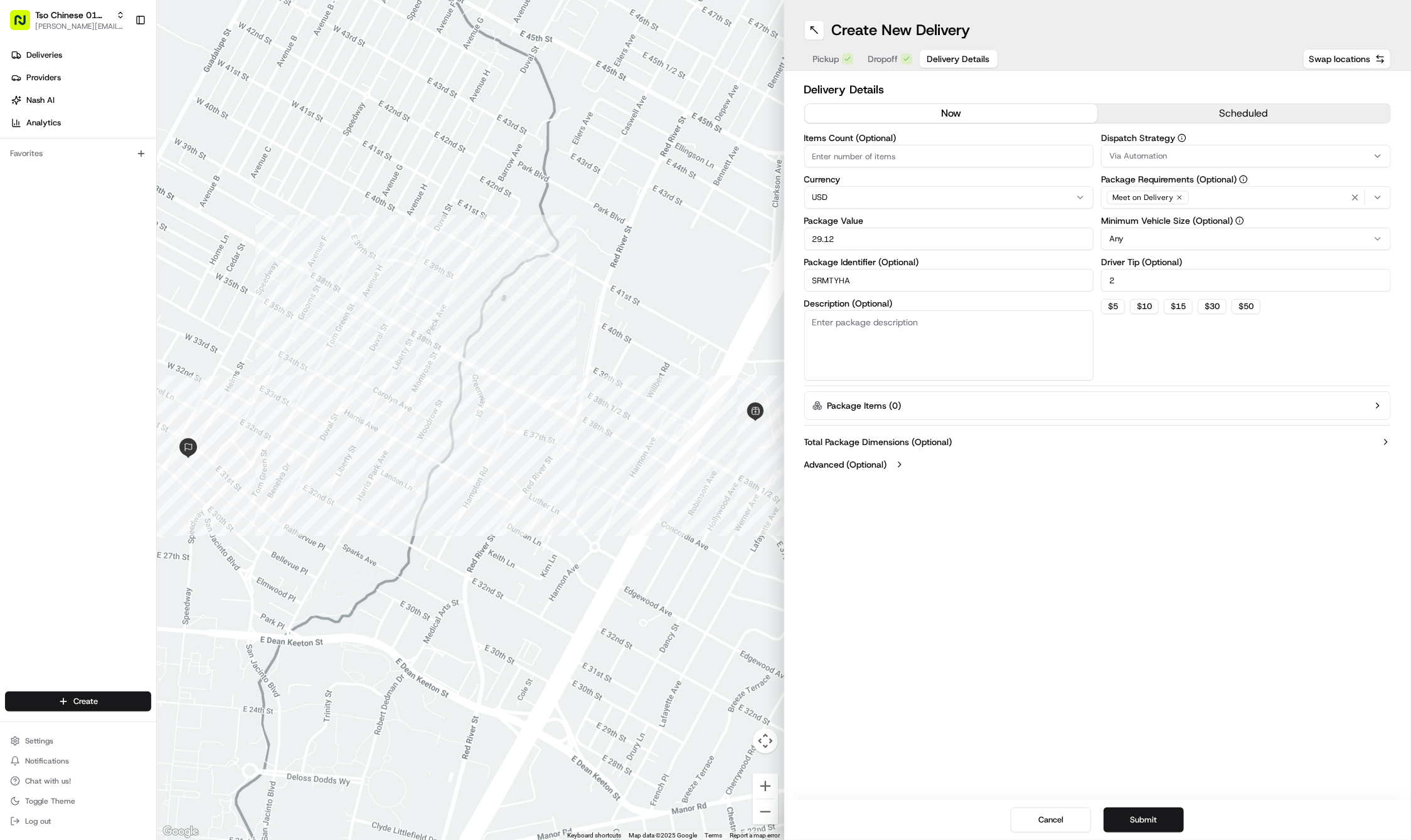
click at [1167, 157] on div "Via Automation" at bounding box center [1246, 156] width 283 height 11
click at [1158, 226] on span "Tso Cherrywood Strategy" at bounding box center [1199, 224] width 154 height 11
click at [1129, 621] on html "Tso Chinese 01 Cherrywood [PERSON_NAME][EMAIL_ADDRESS][DOMAIN_NAME] Toggle Side…" at bounding box center [706, 420] width 1411 height 840
click at [1122, 737] on div "Create New Delivery Pickup Dropoff Delivery Details Swap locations Delivery Det…" at bounding box center [1097, 420] width 627 height 840
click at [1134, 814] on button "Submit" at bounding box center [1143, 820] width 80 height 26
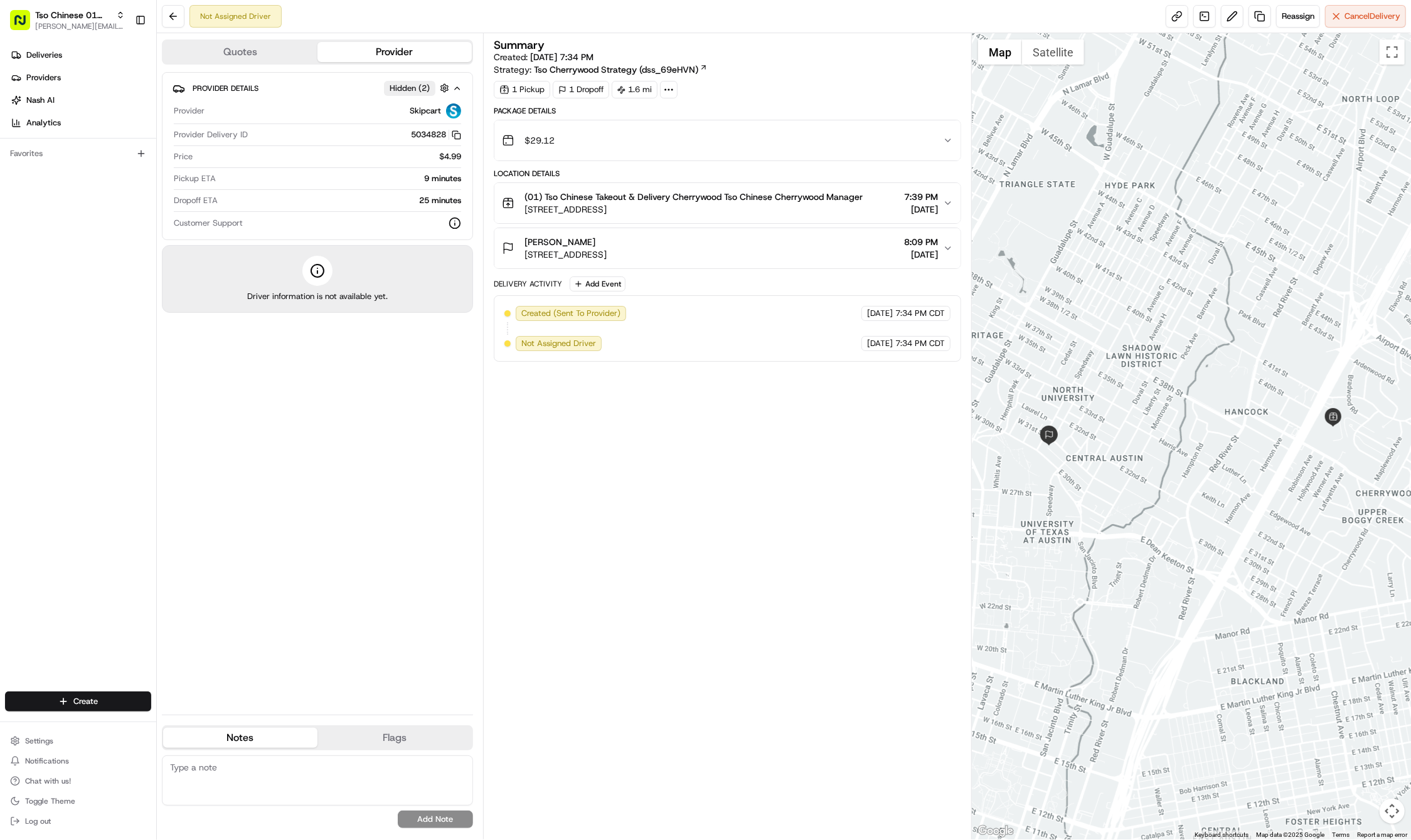
click at [93, 668] on div "Deliveries Providers [PERSON_NAME] Analytics Favorites" at bounding box center [78, 369] width 157 height 659
click at [91, 698] on html "Tso Chinese 01 Cherrywood [PERSON_NAME][EMAIL_ADDRESS][DOMAIN_NAME] Toggle Side…" at bounding box center [706, 420] width 1411 height 840
click at [185, 720] on link "Delivery" at bounding box center [226, 725] width 140 height 23
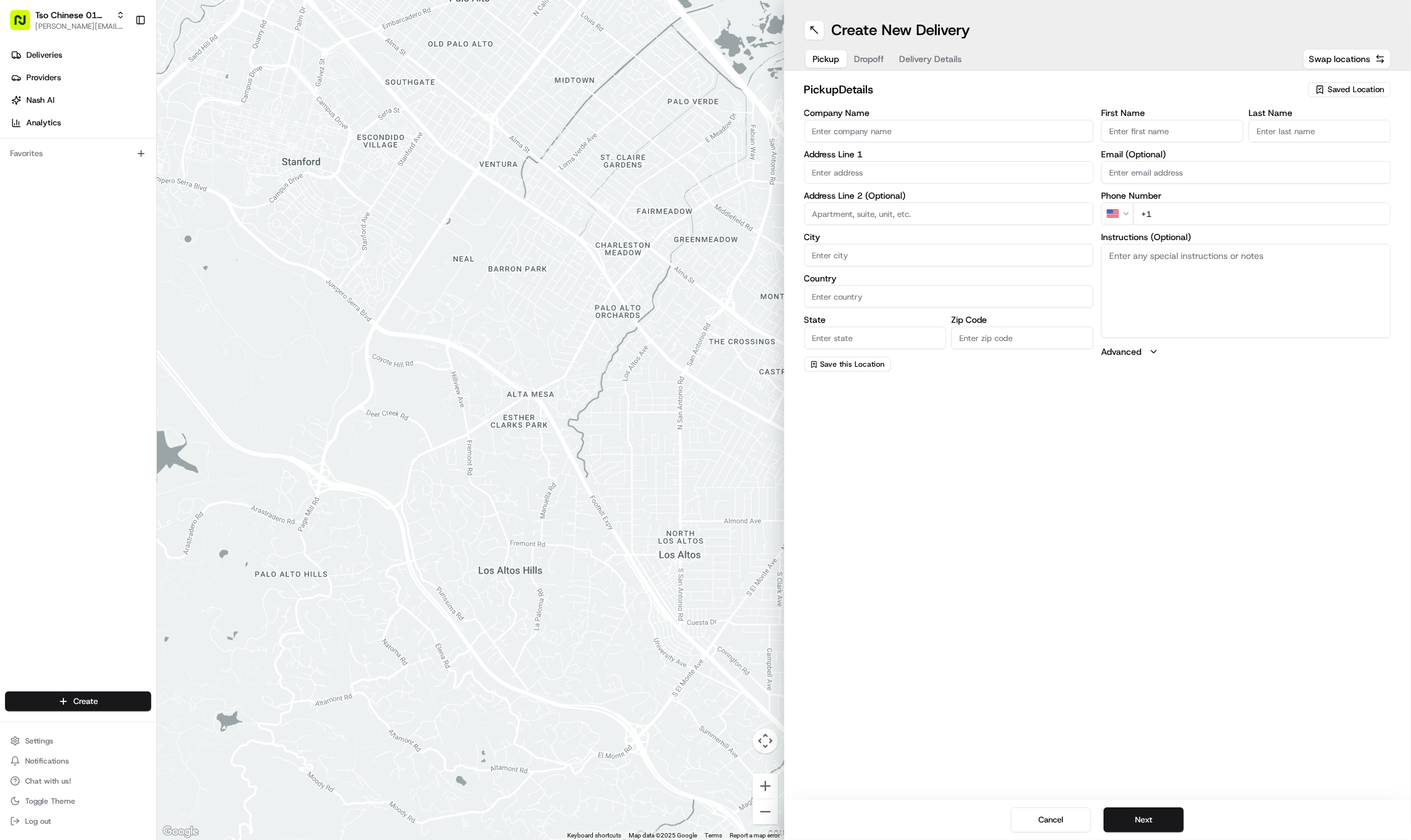
click at [1331, 86] on span "Saved Location" at bounding box center [1356, 90] width 56 height 11
click at [1315, 145] on span "(01) Tso Chinese Takeout & Delivery Cherrywood" at bounding box center [1327, 142] width 154 height 23
type input "(01) Tso Chinese Takeout & Delivery Cherrywood"
type input "Ste E-5"
type input "Austin"
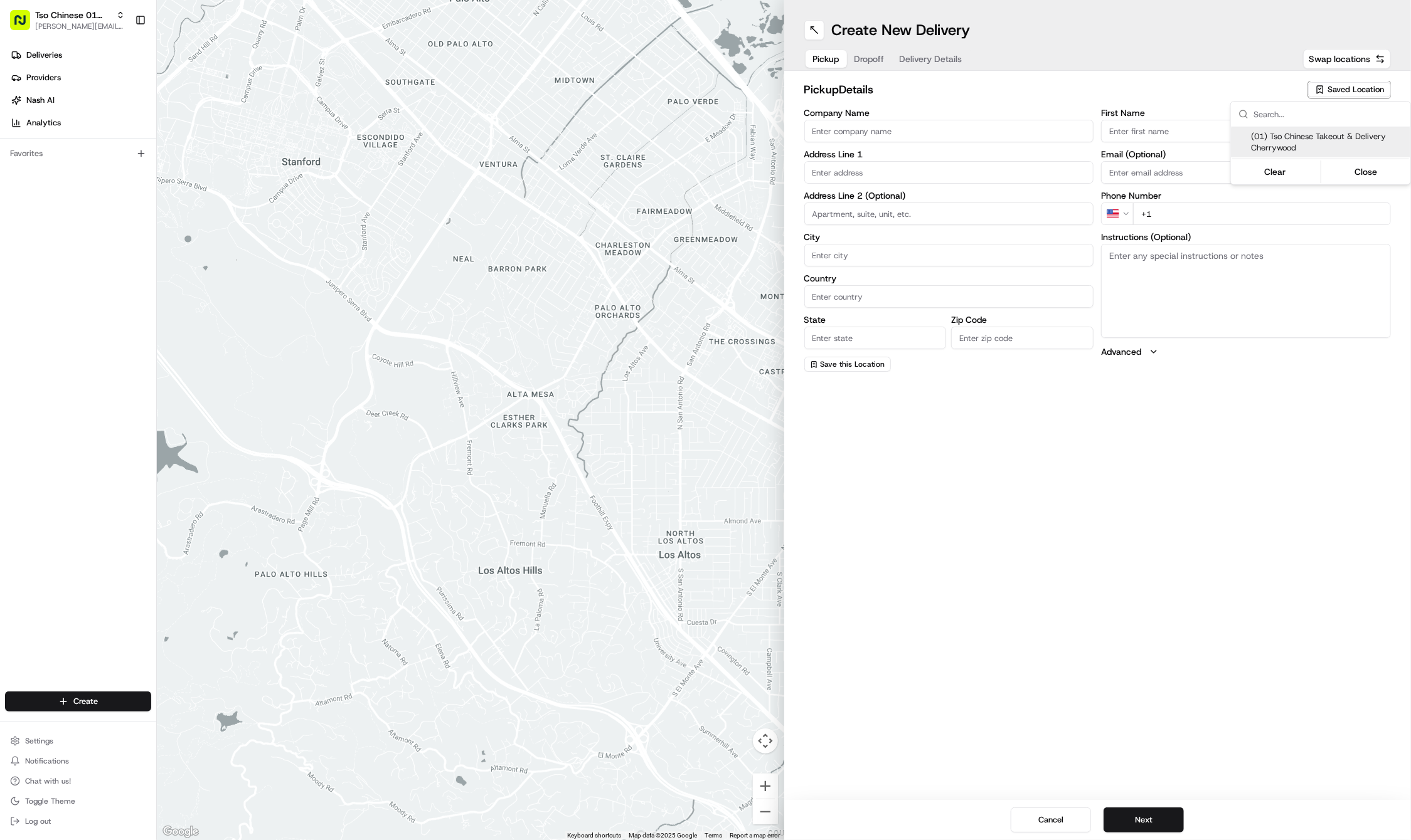
type input "US"
type input "[GEOGRAPHIC_DATA]"
type input "78722"
type input "Tso Chinese"
type input "Cherrywood Manager"
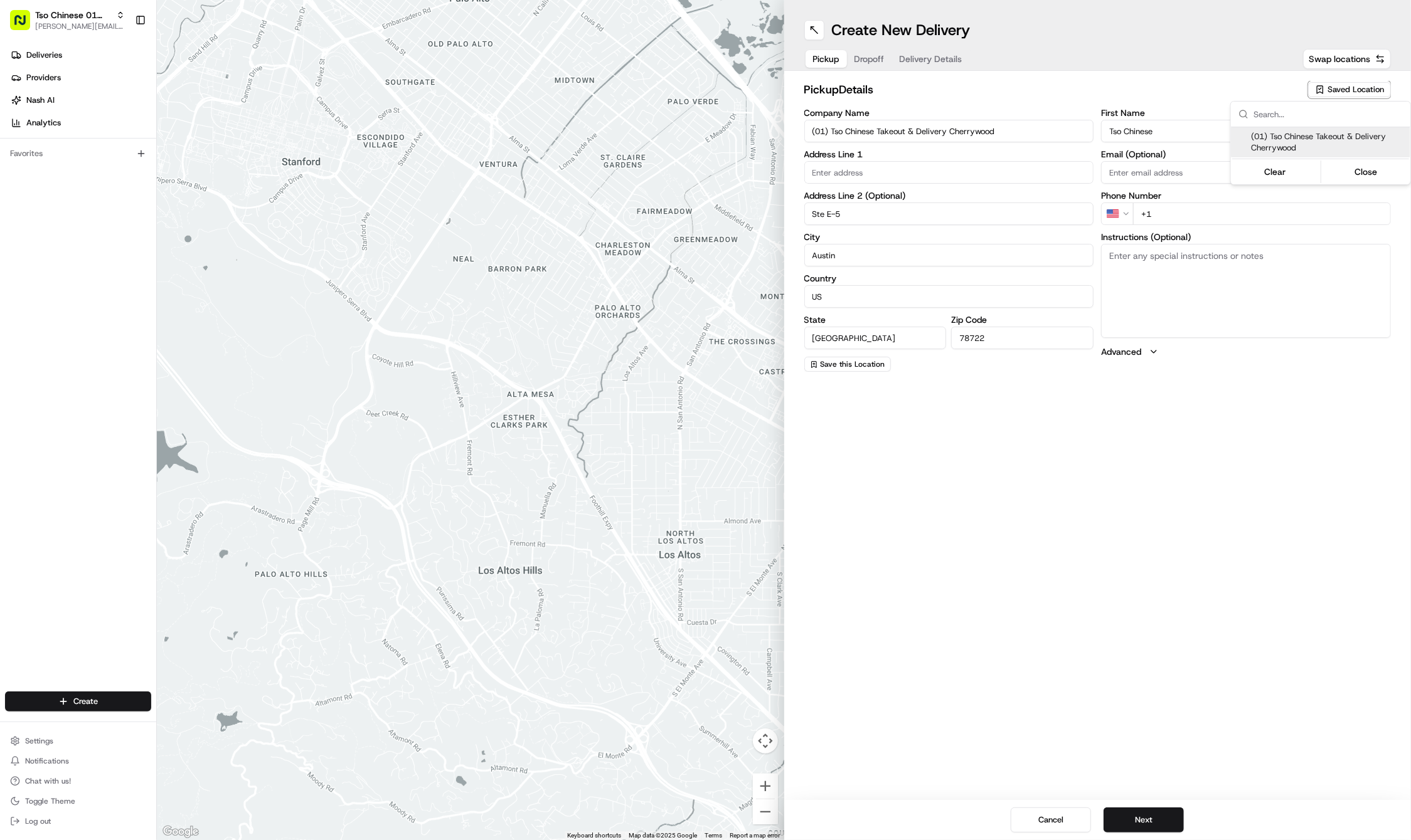
type input "[EMAIL_ADDRESS][DOMAIN_NAME]"
type input "[PHONE_NUMBER]"
type textarea "Submit a picture displaying address & food as Proof of Delivery. Envía una foto…"
type input "[STREET_ADDRESS]"
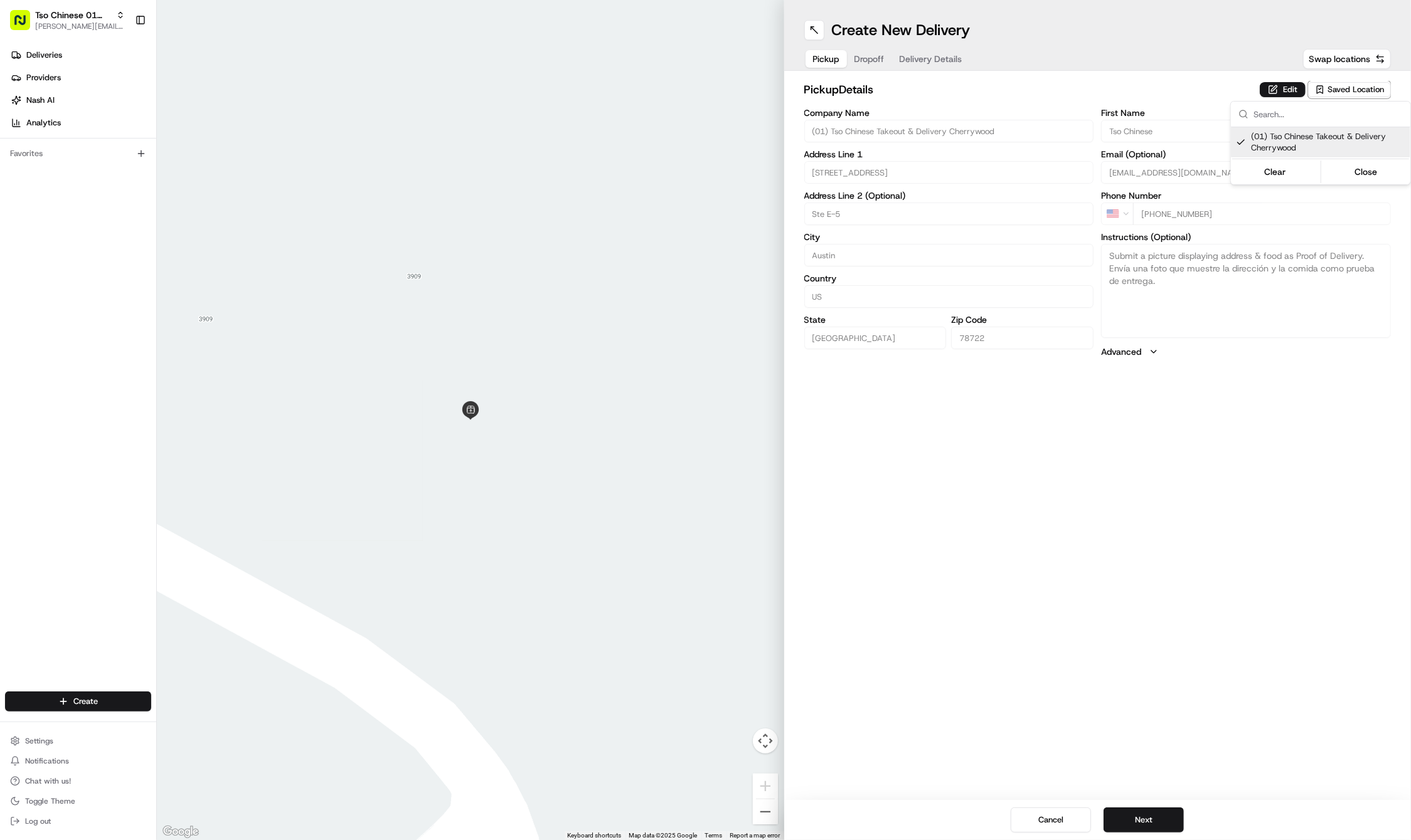
click at [1169, 556] on html "Tso Chinese 01 Cherrywood [PERSON_NAME][EMAIL_ADDRESS][DOMAIN_NAME] Toggle Side…" at bounding box center [706, 420] width 1411 height 840
click at [1140, 803] on div "Cancel Next" at bounding box center [1097, 821] width 627 height 40
click at [1139, 816] on button "Next" at bounding box center [1143, 820] width 80 height 26
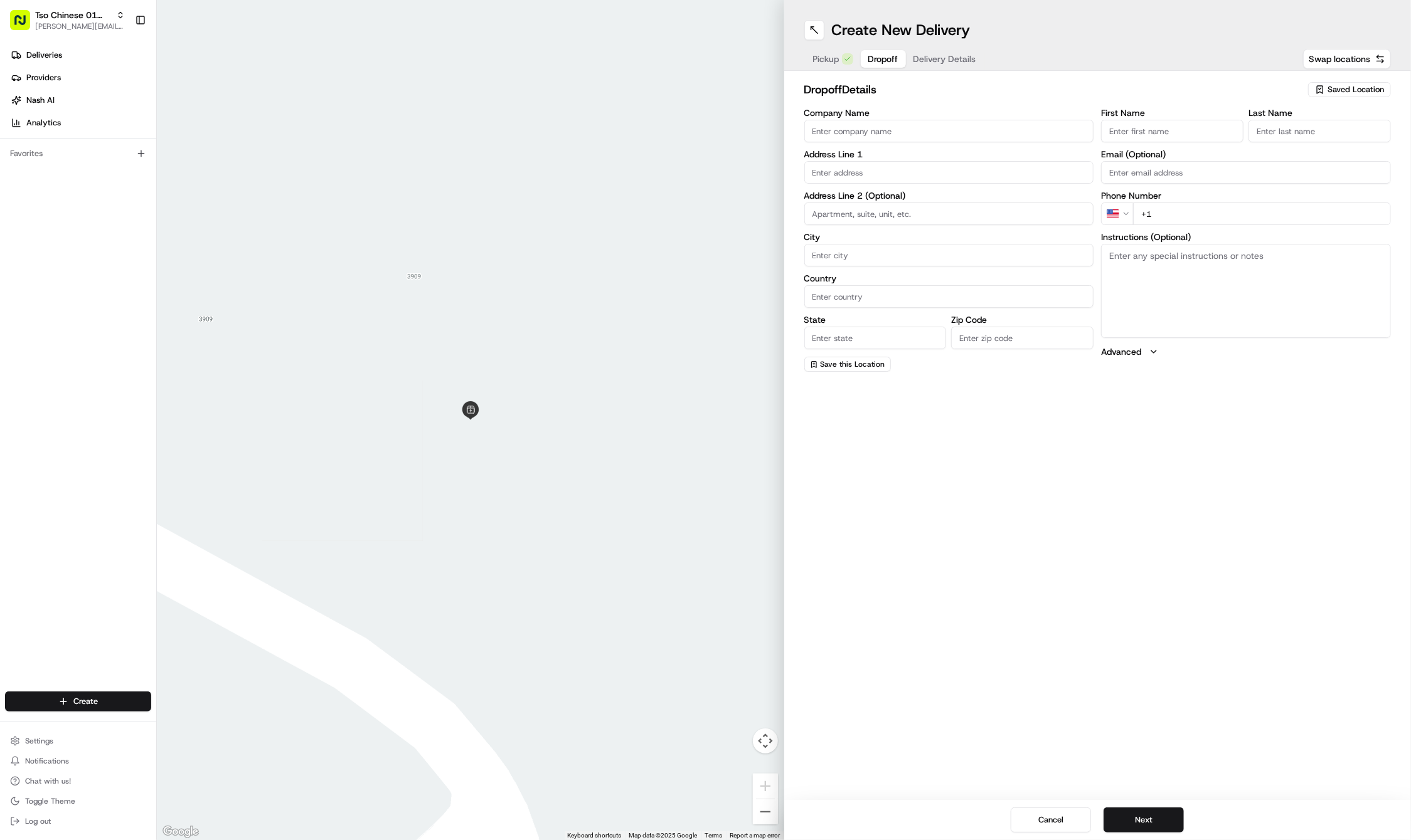
paste input "Destinee"
type input "Destinee"
click at [1282, 113] on label "Last Name" at bounding box center [1320, 113] width 143 height 9
click at [1282, 120] on input "Last Name" at bounding box center [1320, 131] width 143 height 23
paste input "[MEDICAL_DATA]"
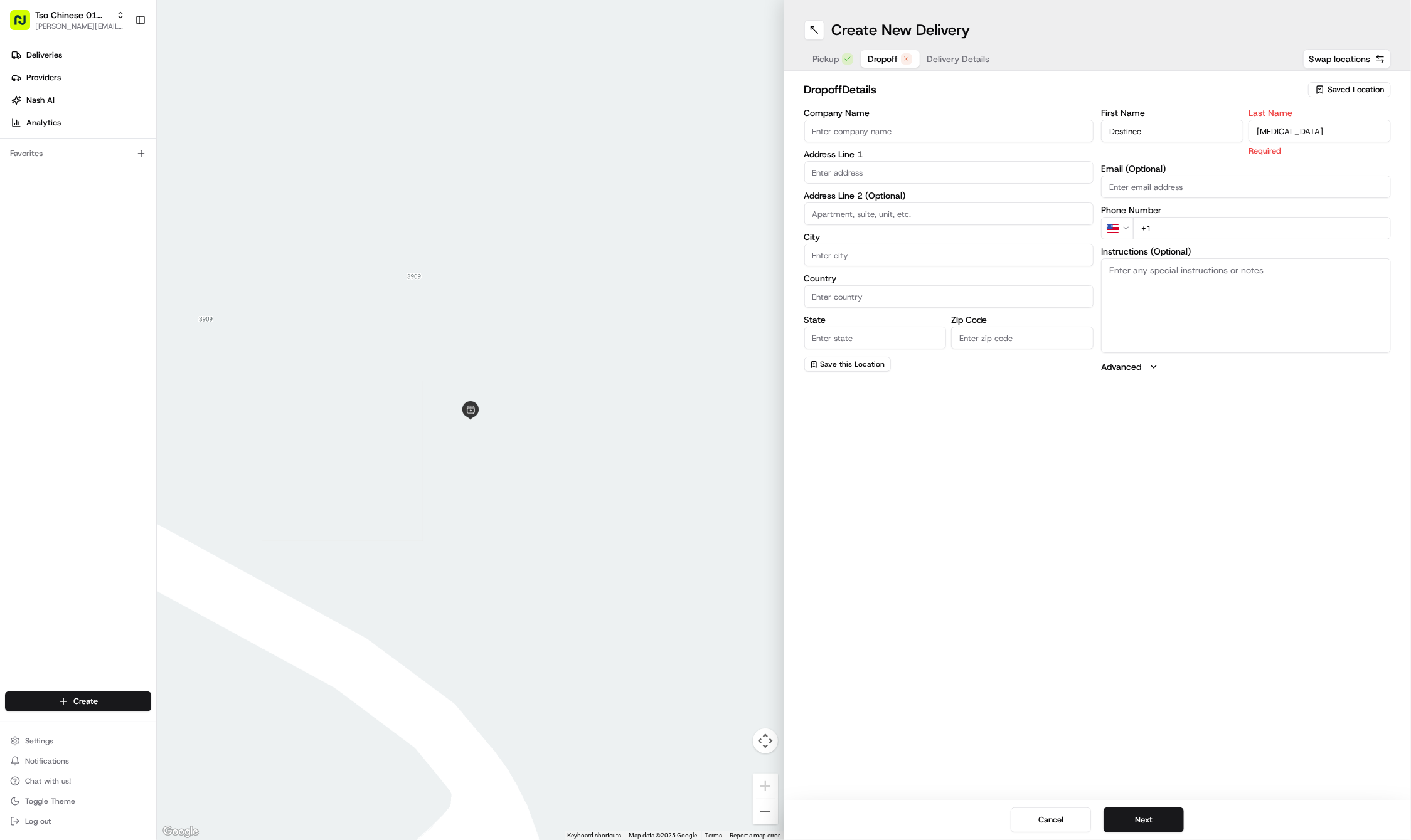
type input "[MEDICAL_DATA]"
paste input "[PHONE_NUMBER]"
type input "[PHONE_NUMBER]"
paste input "[STREET_ADDRESS]"
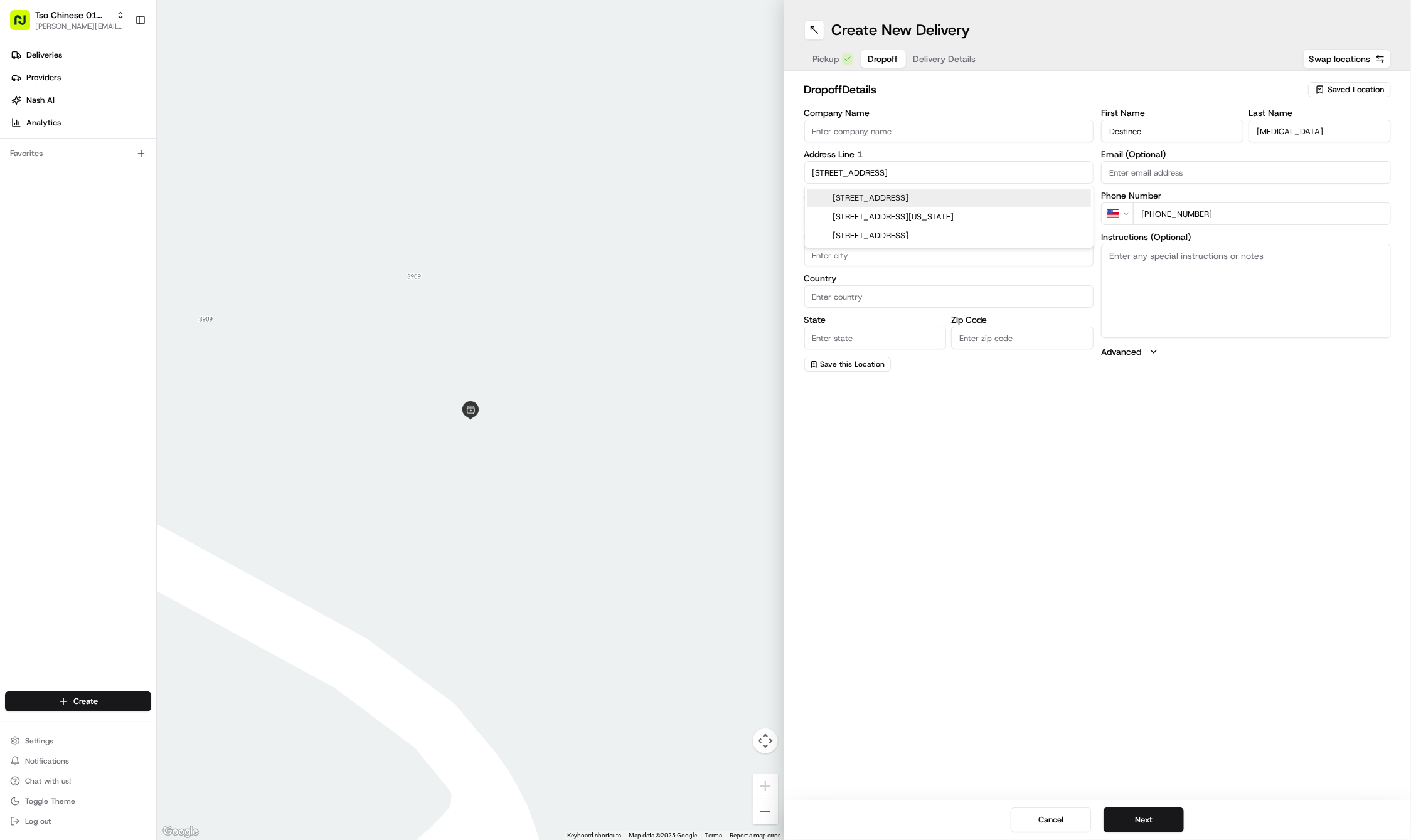
click at [854, 194] on div "[STREET_ADDRESS]" at bounding box center [949, 198] width 283 height 18
type input "[STREET_ADDRESS]"
type input "Austin"
type input "[GEOGRAPHIC_DATA]"
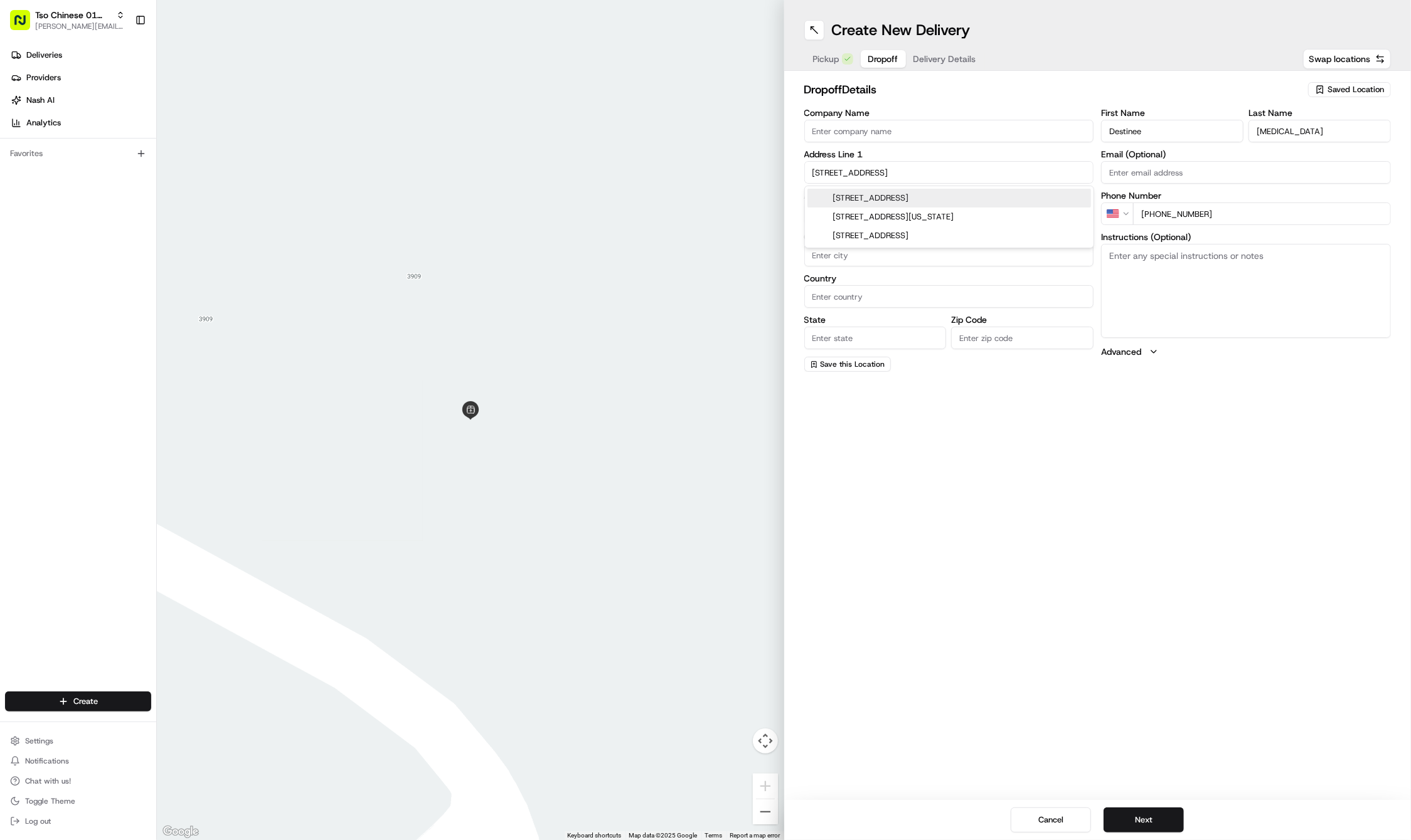
type input "78721"
type input "[STREET_ADDRESS]"
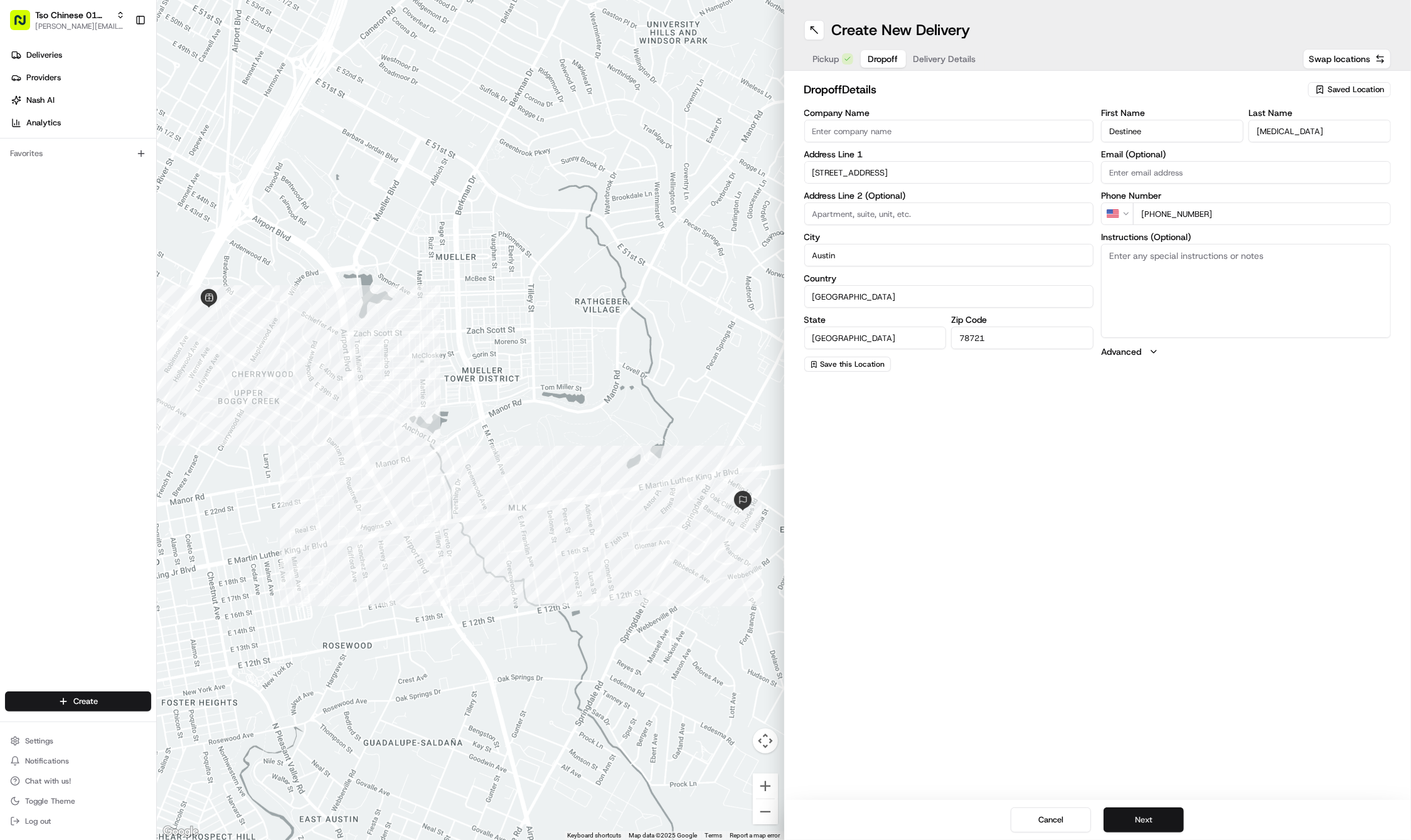
click at [1149, 827] on button "Next" at bounding box center [1143, 820] width 80 height 26
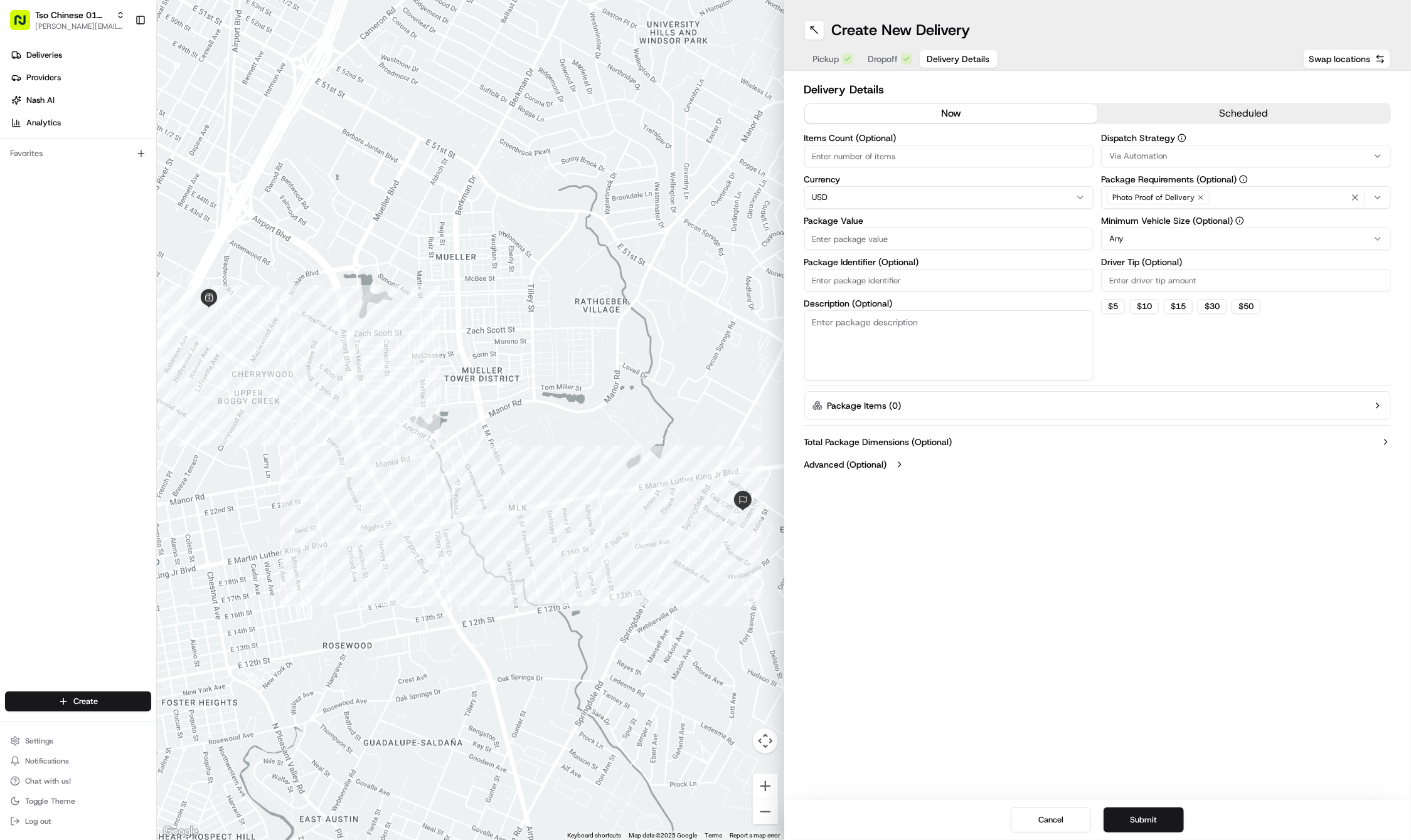
click at [852, 272] on input "Package Identifier (Optional)" at bounding box center [948, 281] width 289 height 23
paste input "OEKVCJV"
type input "OEKVCJV"
click at [838, 246] on input "Package Value" at bounding box center [948, 239] width 289 height 23
type input "30.2"
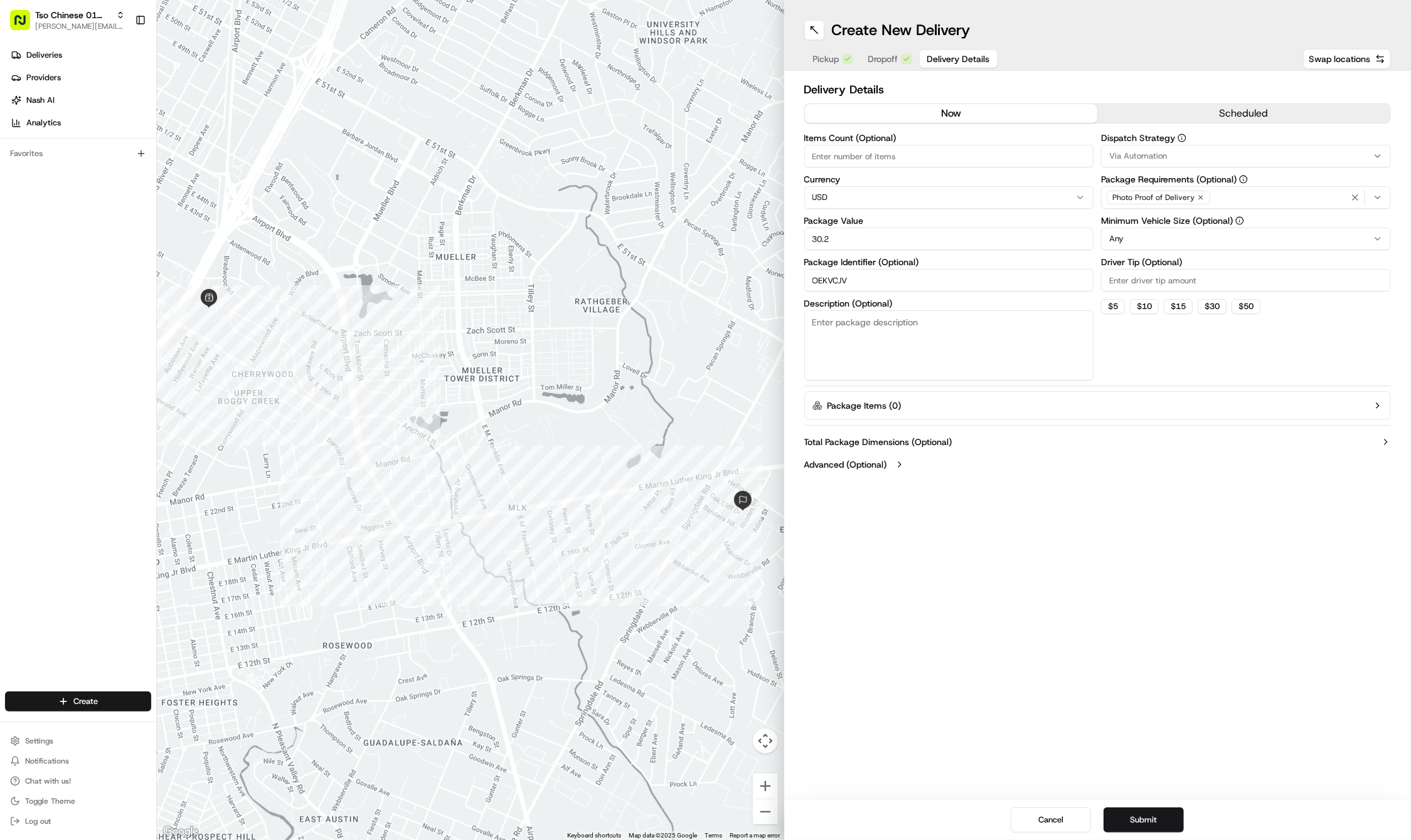
click at [1148, 274] on input "Driver Tip (Optional)" at bounding box center [1245, 281] width 289 height 23
type input "2"
click at [1151, 148] on button "Via Automation" at bounding box center [1245, 157] width 289 height 23
click at [1152, 223] on span "Tso Cherrywood Strategy" at bounding box center [1199, 224] width 154 height 11
click at [1361, 194] on html "Tso Chinese 01 Cherrywood [PERSON_NAME][EMAIL_ADDRESS][DOMAIN_NAME] Toggle Side…" at bounding box center [706, 420] width 1411 height 840
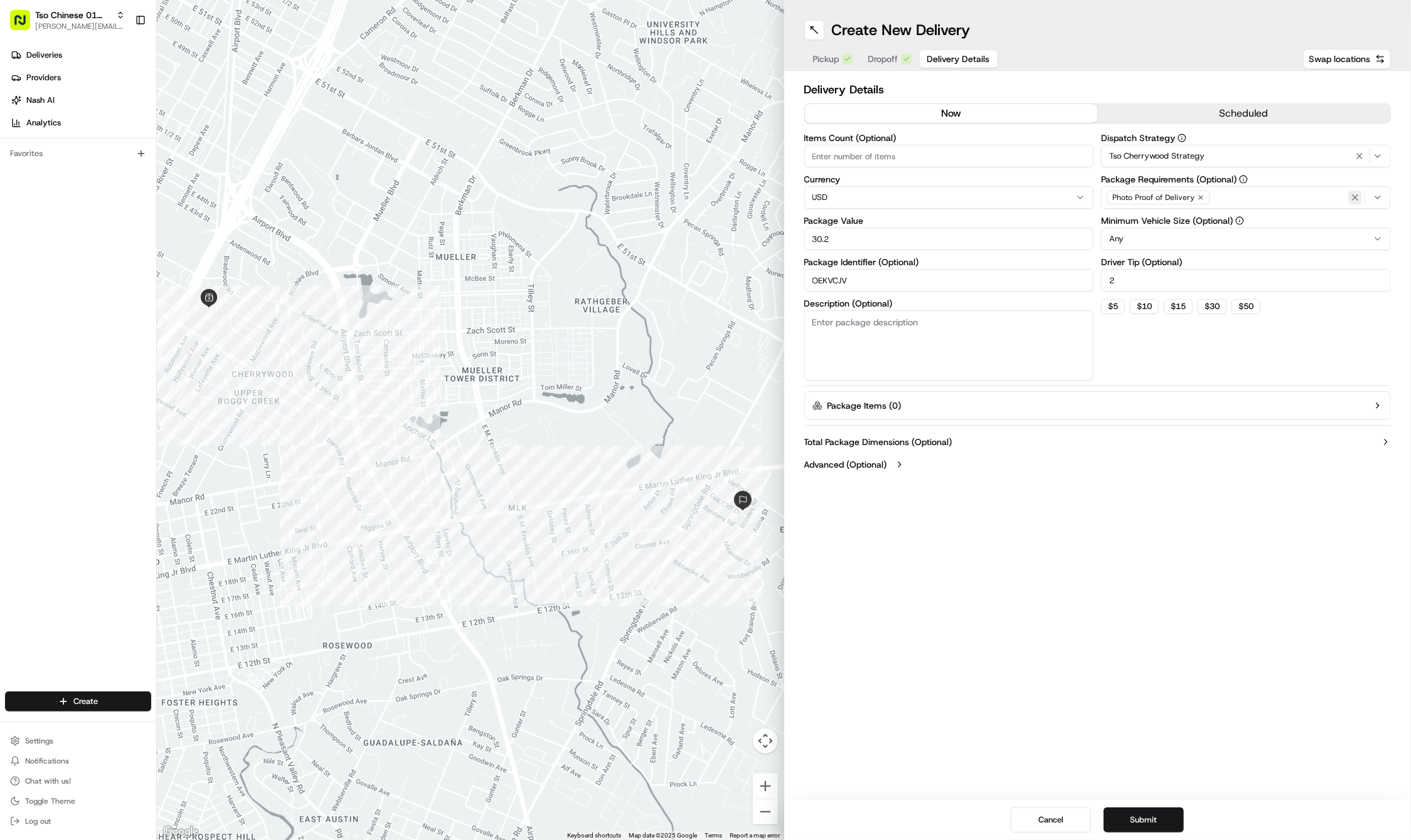
click at [1356, 194] on icon "button" at bounding box center [1354, 197] width 10 height 10
click at [1356, 194] on div "Select requirements" at bounding box center [1246, 197] width 283 height 11
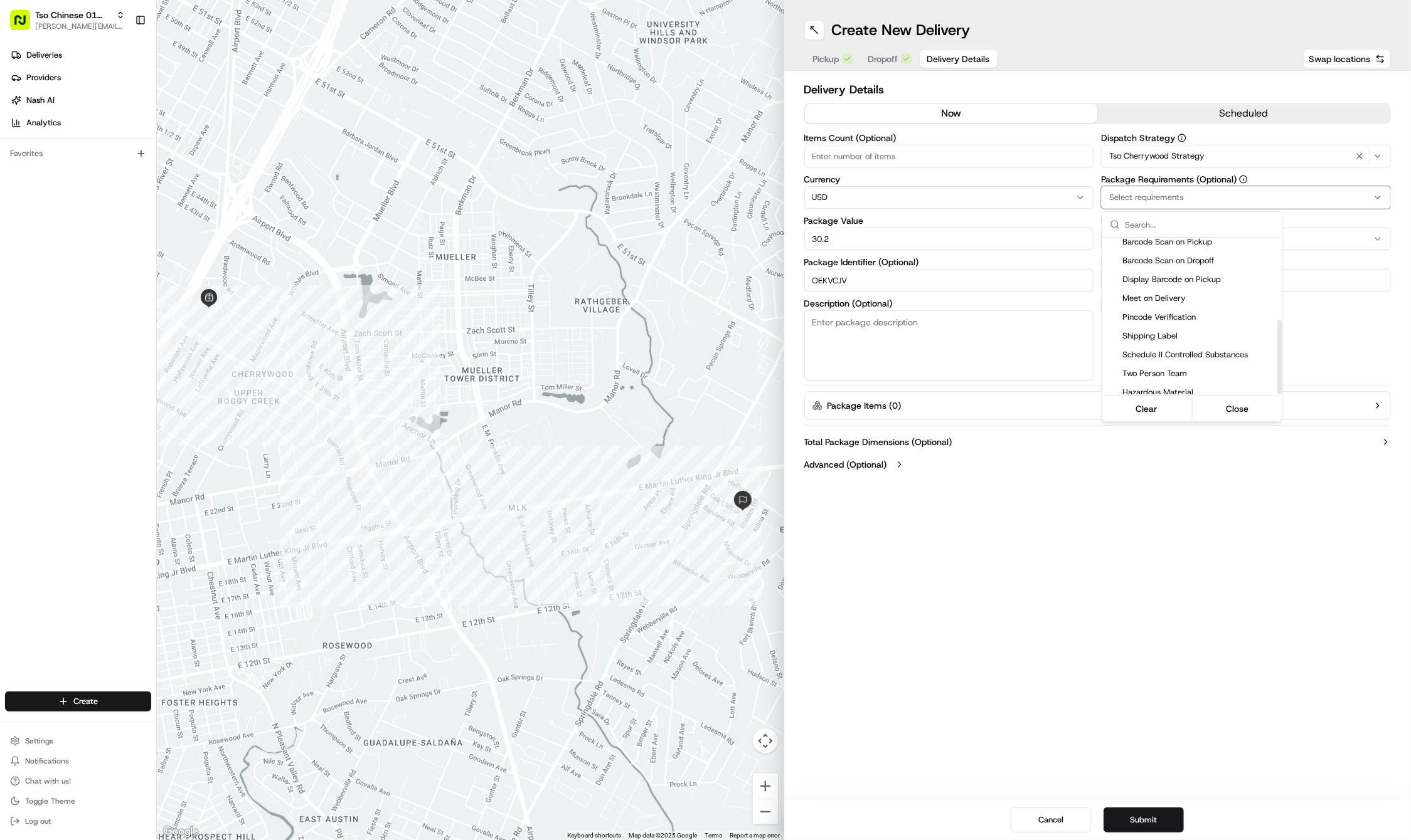
scroll to position [174, 0]
click at [1177, 294] on span "Meet on Delivery" at bounding box center [1199, 299] width 154 height 11
click at [1039, 605] on html "Tso Chinese 01 Cherrywood [PERSON_NAME][EMAIL_ADDRESS][DOMAIN_NAME] Toggle Side…" at bounding box center [706, 420] width 1411 height 840
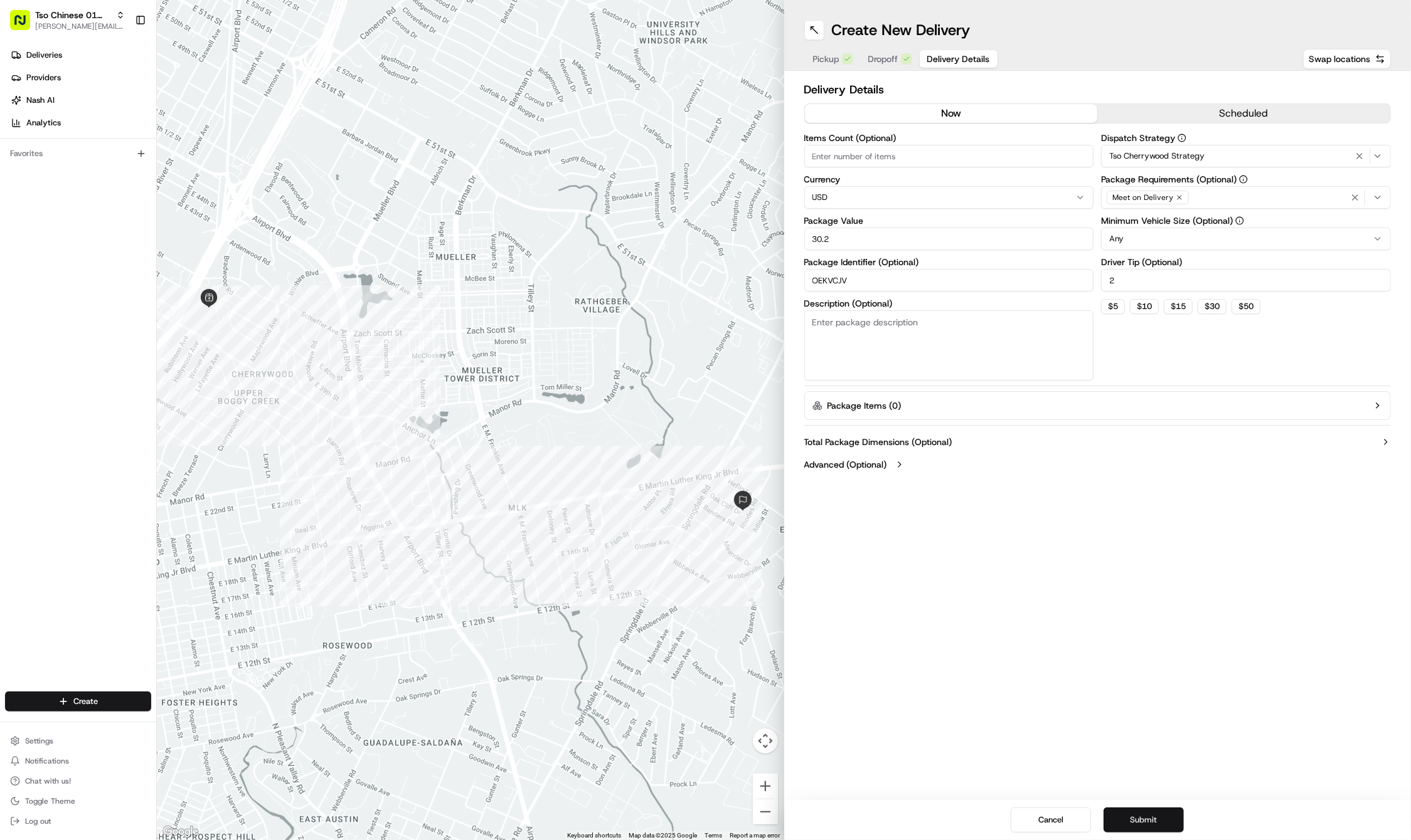
click at [1139, 818] on button "Submit" at bounding box center [1143, 820] width 80 height 26
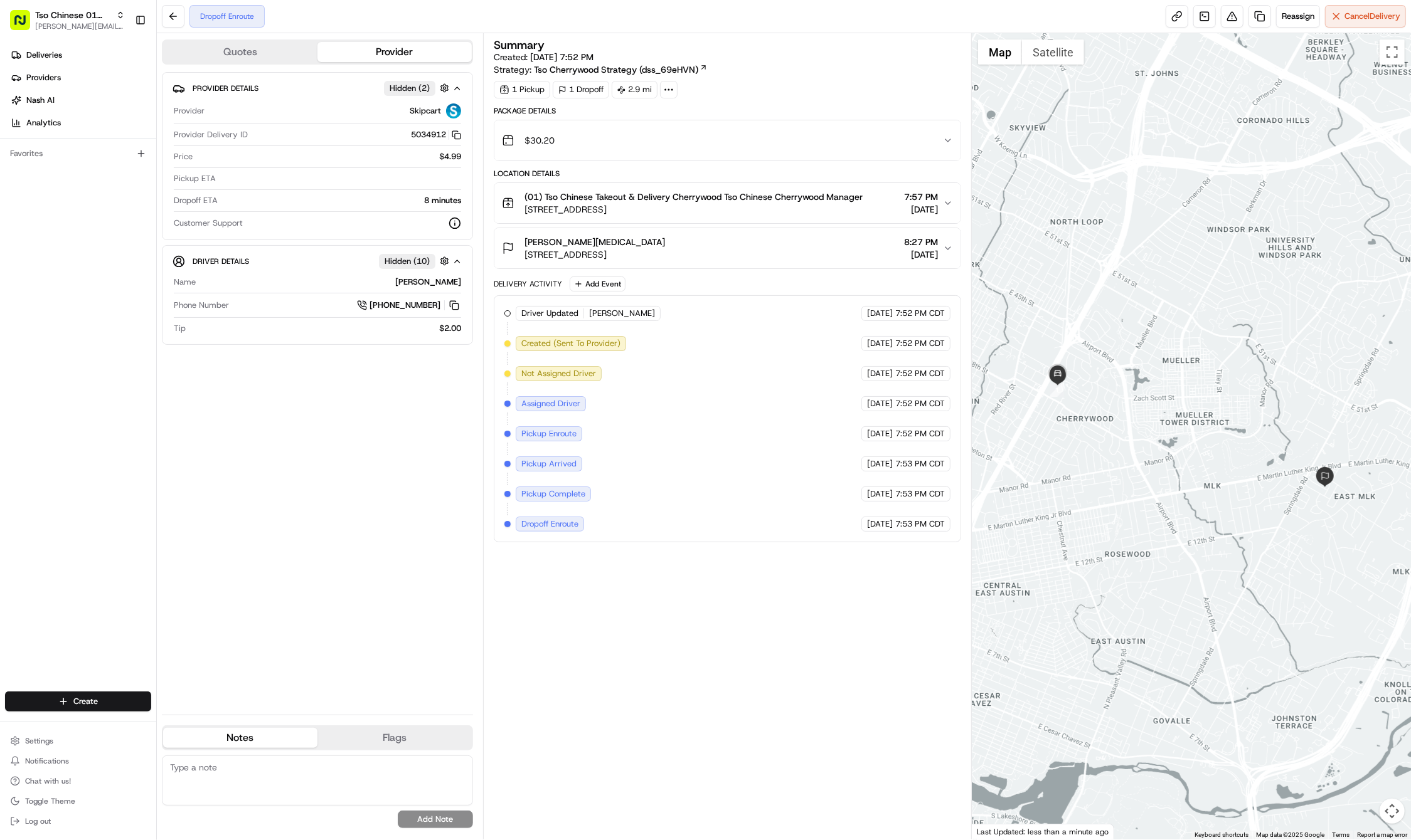
click at [93, 641] on div "Deliveries Providers [PERSON_NAME] Analytics Favorites" at bounding box center [78, 369] width 157 height 659
click at [93, 696] on html "Tso Chinese 01 Cherrywood [PERSON_NAME][EMAIL_ADDRESS][DOMAIN_NAME] Toggle Side…" at bounding box center [706, 420] width 1411 height 840
click at [194, 729] on link "Delivery" at bounding box center [226, 725] width 140 height 23
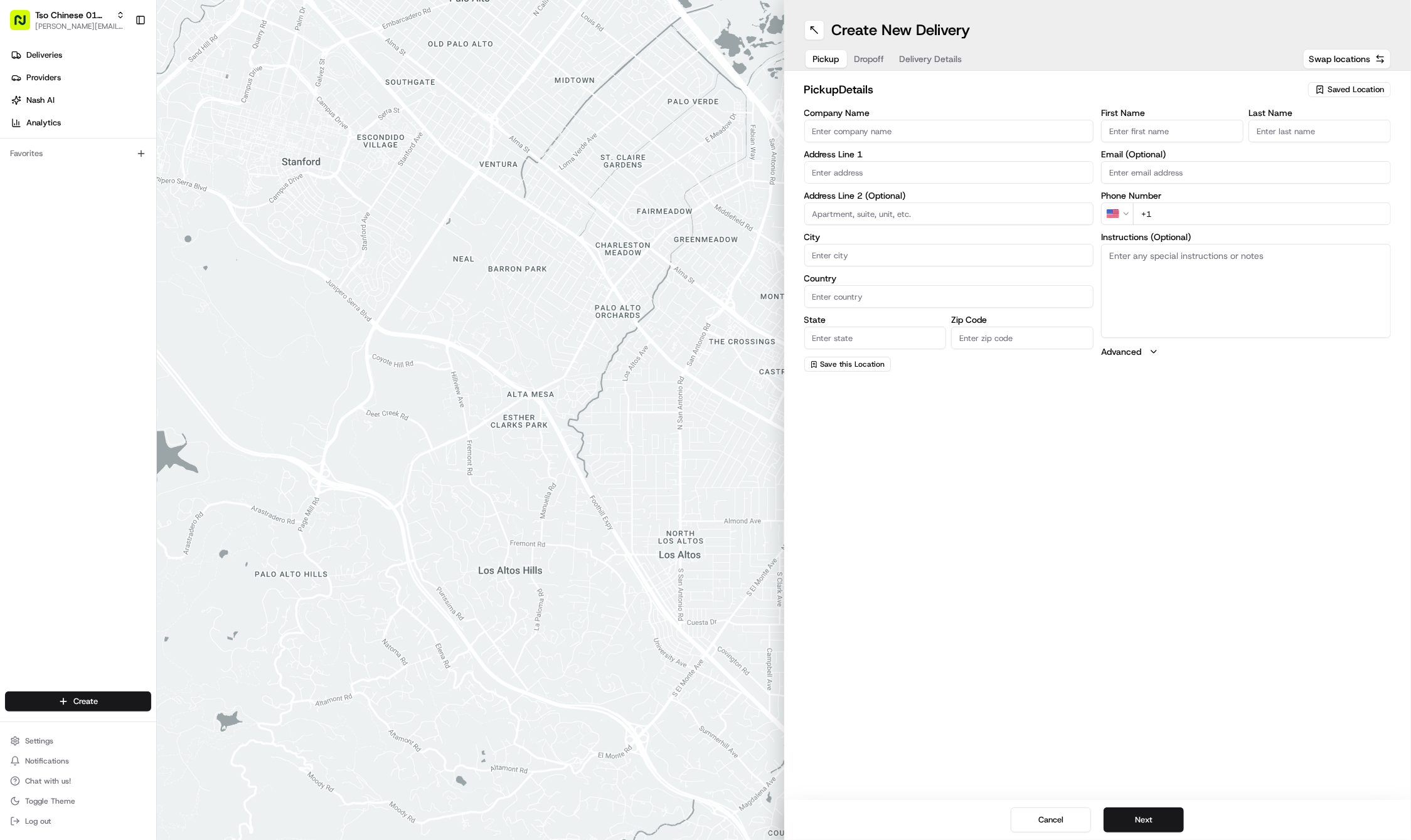
click at [1349, 91] on span "Saved Location" at bounding box center [1356, 90] width 56 height 11
click at [1310, 138] on span "(01) Tso Chinese Takeout & Delivery Cherrywood" at bounding box center [1327, 142] width 154 height 23
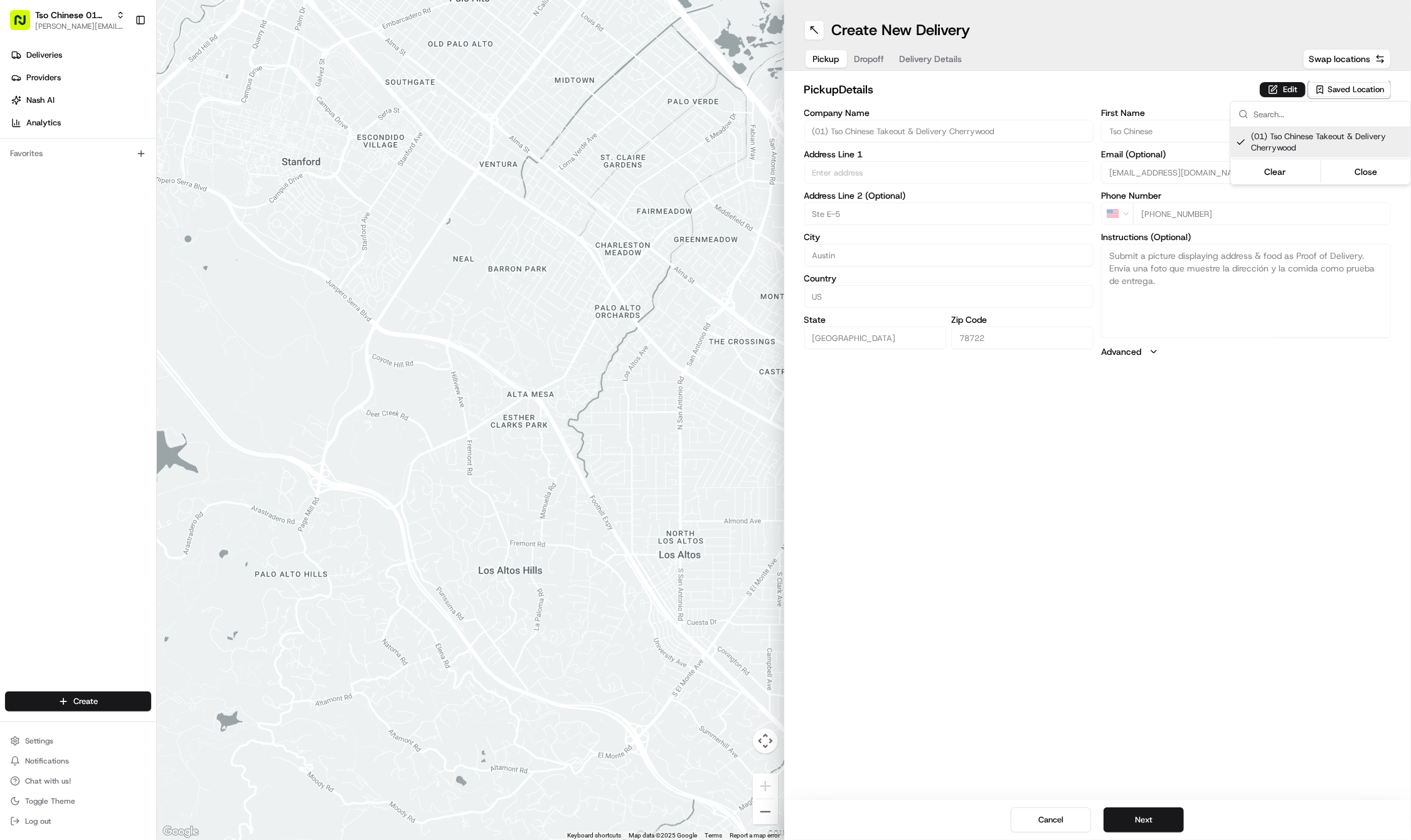
type input "(01) Tso Chinese Takeout & Delivery Cherrywood"
type input "Ste E-5"
type input "Austin"
type input "US"
type input "[GEOGRAPHIC_DATA]"
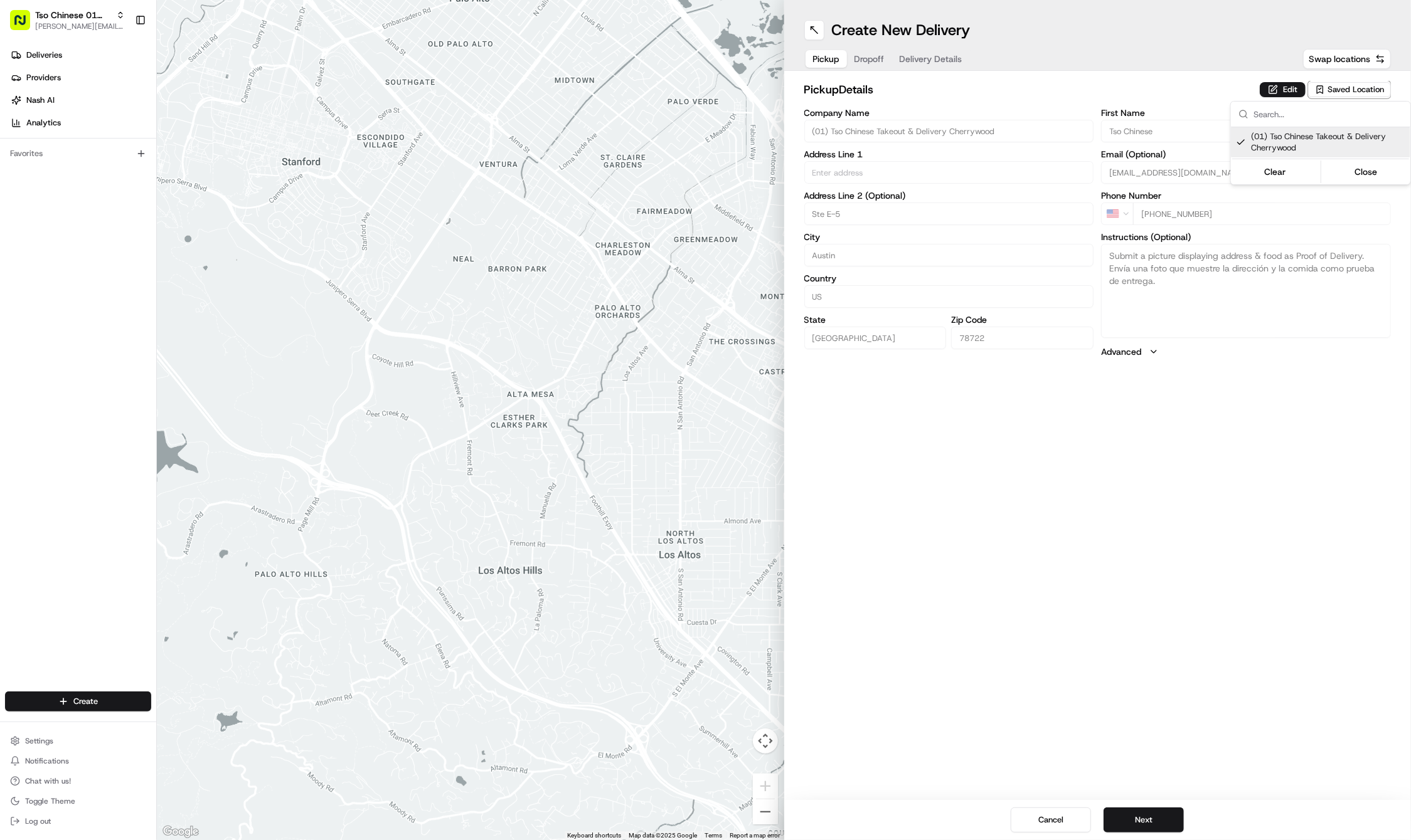
type input "78722"
type input "Tso Chinese"
type input "Cherrywood Manager"
type input "[EMAIL_ADDRESS][DOMAIN_NAME]"
type input "[PHONE_NUMBER]"
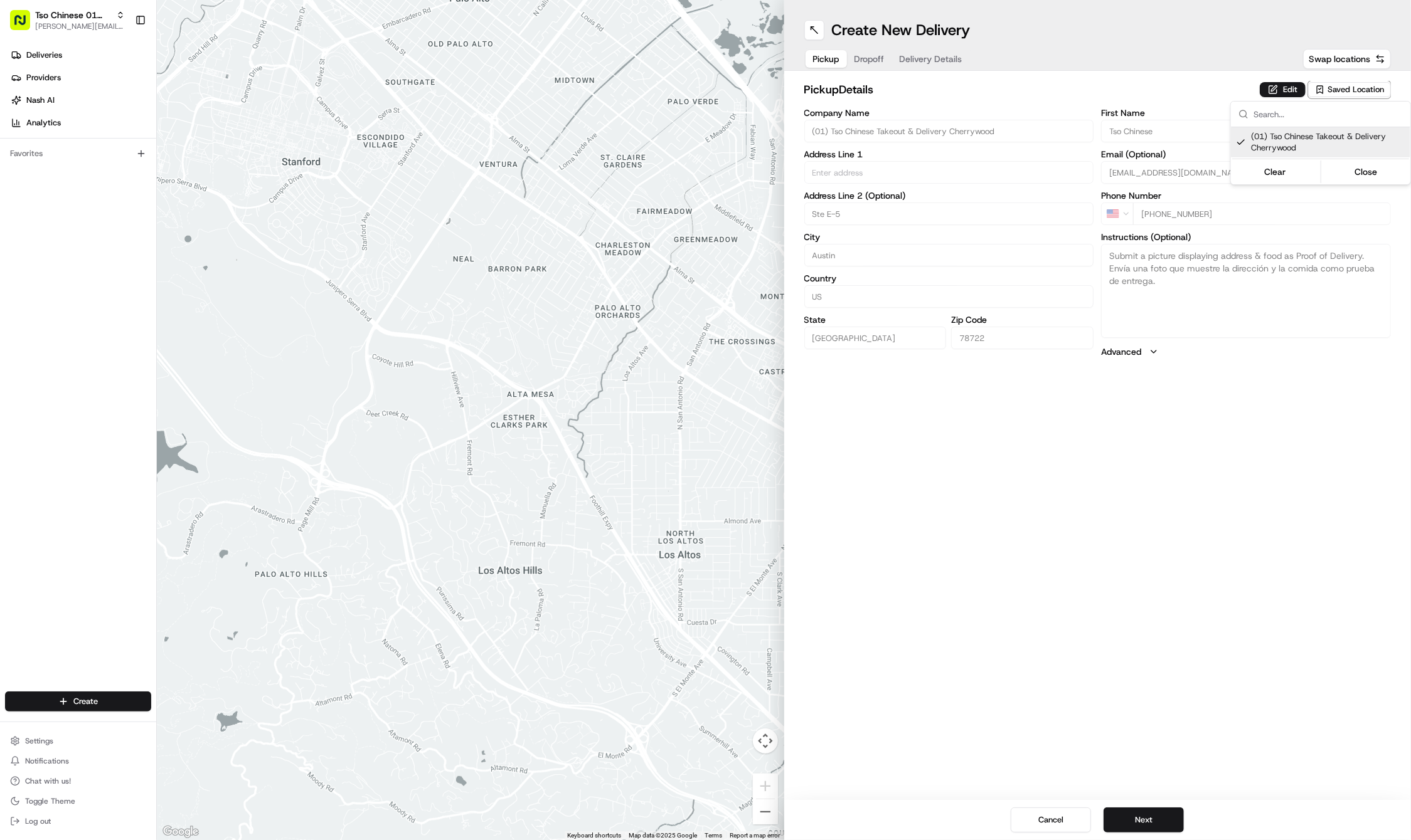
type textarea "Submit a picture displaying address & food as Proof of Delivery. Envía una foto…"
type input "[STREET_ADDRESS]"
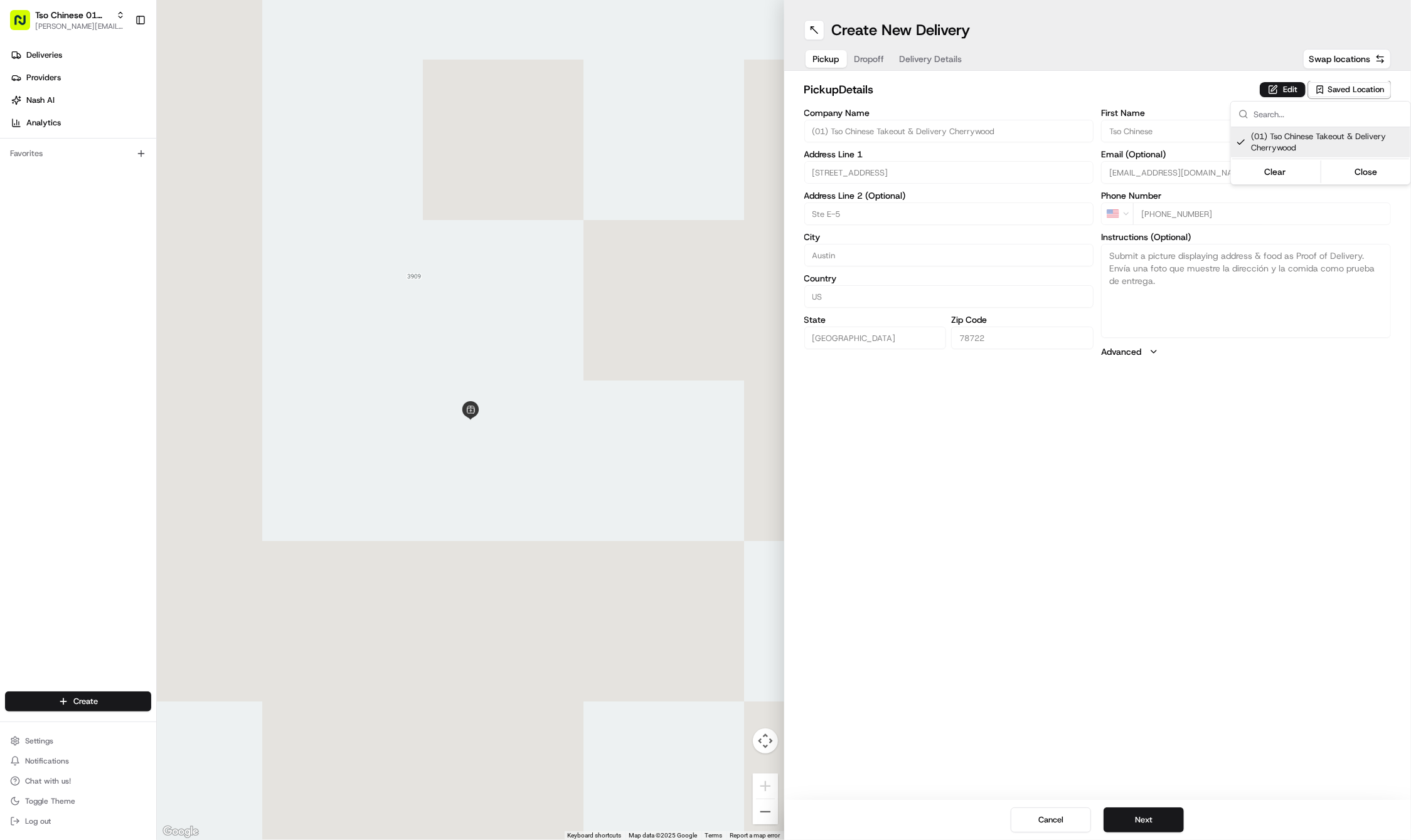
click at [1107, 532] on html "Tso Chinese 01 Cherrywood [PERSON_NAME][EMAIL_ADDRESS][DOMAIN_NAME] Toggle Side…" at bounding box center [706, 420] width 1411 height 840
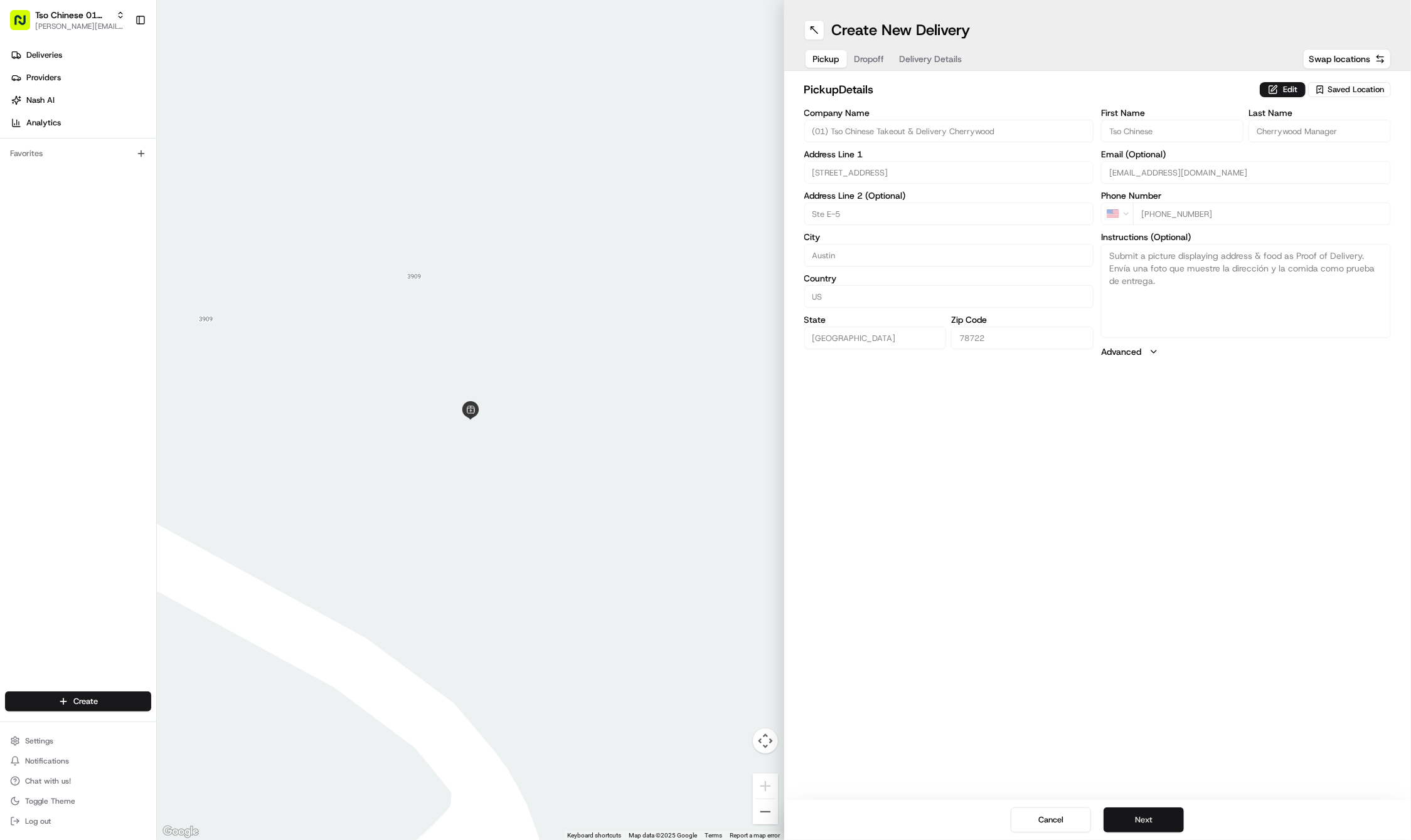
click at [1127, 818] on button "Next" at bounding box center [1143, 820] width 80 height 26
paste input "[PERSON_NAME]"
type input "[PERSON_NAME]"
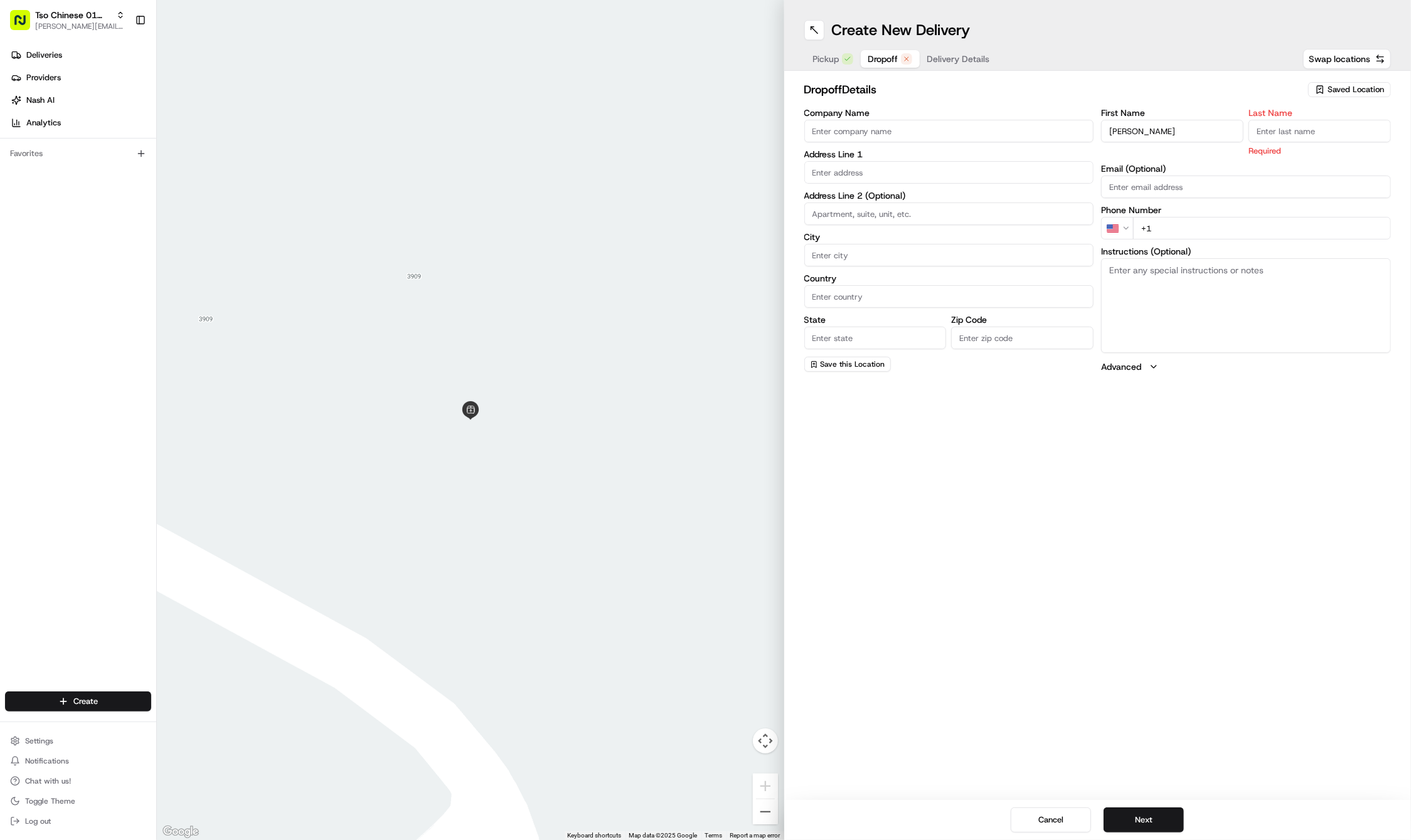
paste input "King"
type input "King"
paste input "[PHONE_NUMBER]"
type input "[PHONE_NUMBER]"
paste input "[STREET_ADDRESS][PERSON_NAME]"
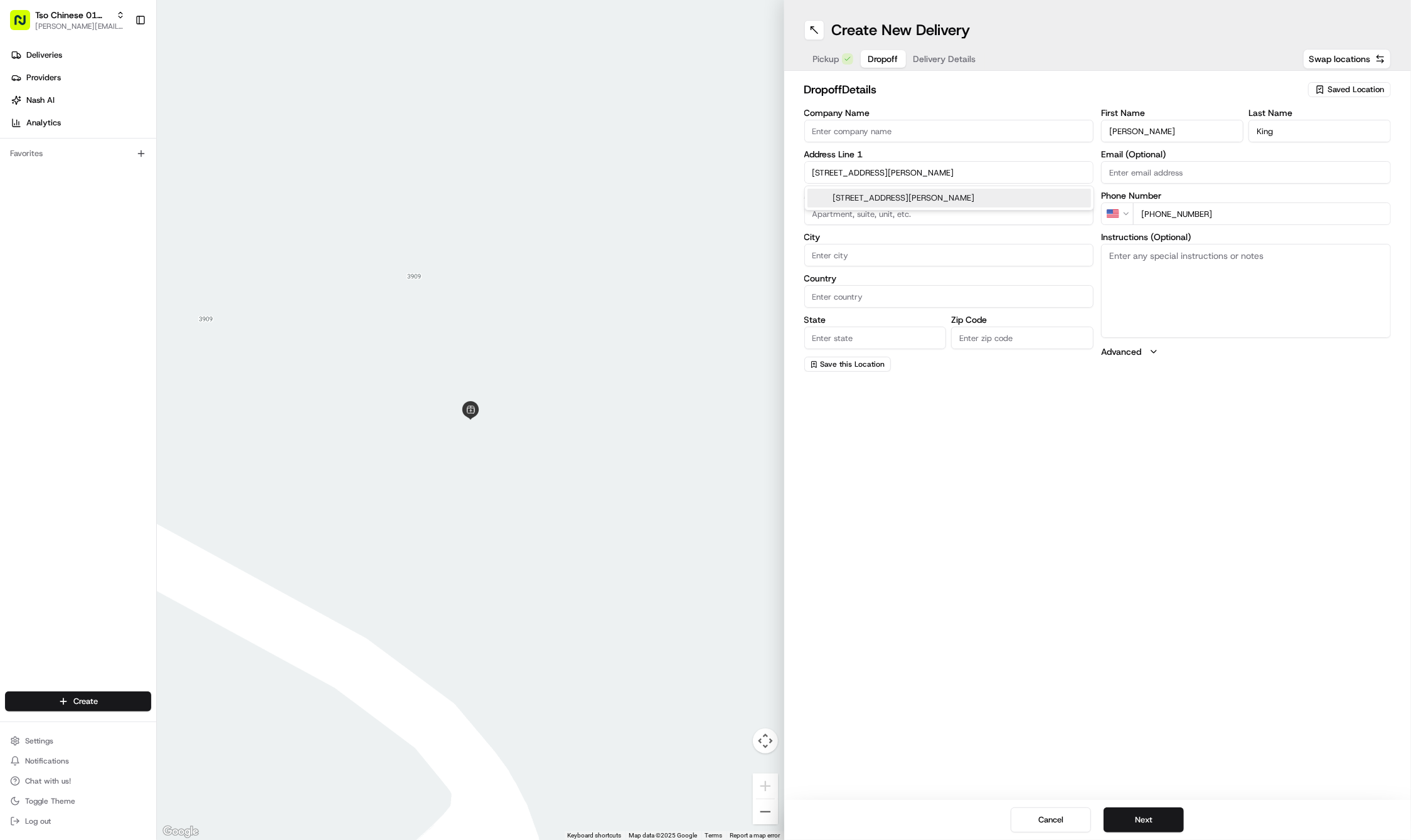
click at [896, 199] on div "[STREET_ADDRESS][PERSON_NAME]" at bounding box center [949, 198] width 283 height 18
type input "[STREET_ADDRESS][PERSON_NAME]"
type input "Austin"
type input "[GEOGRAPHIC_DATA]"
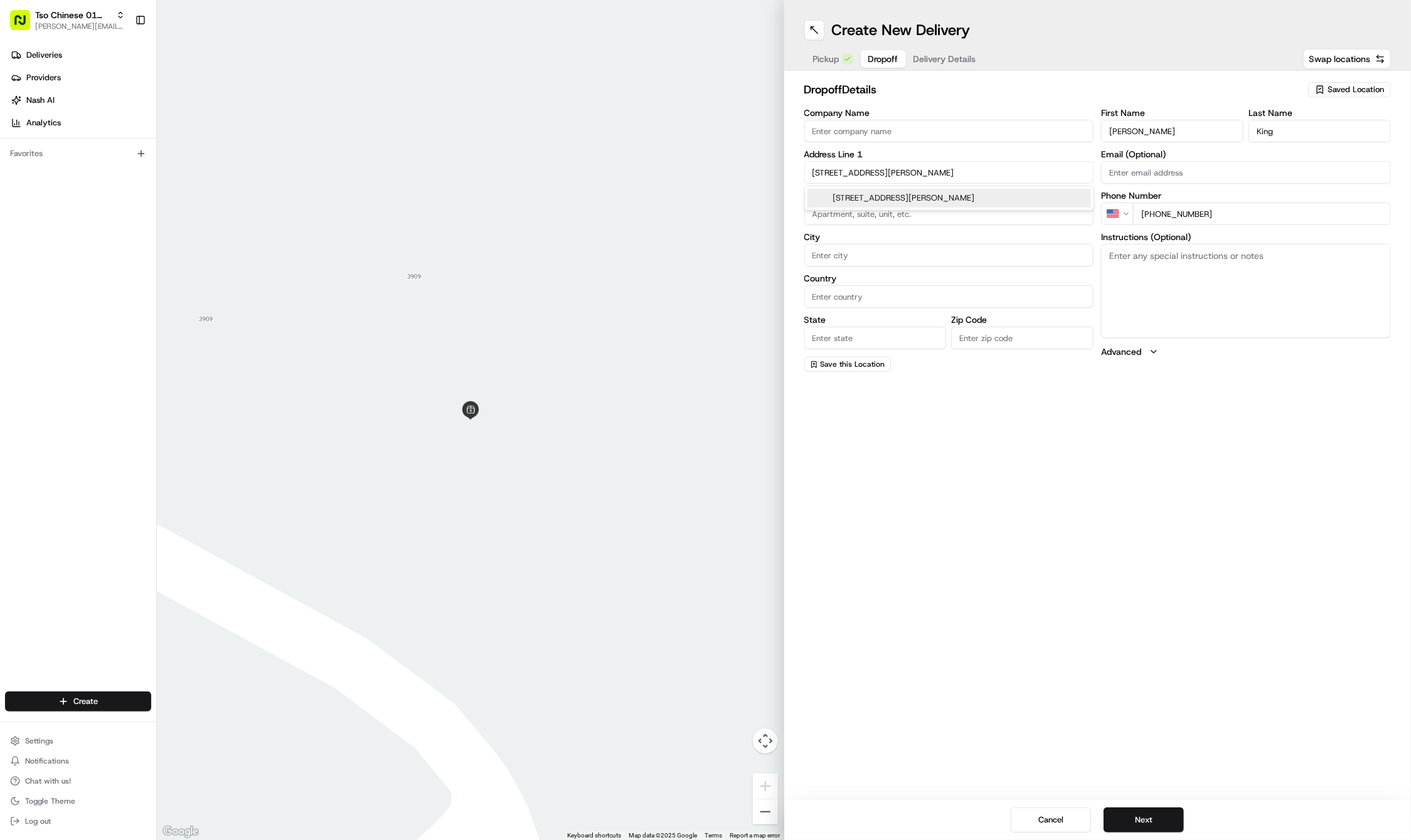
type input "78723"
type input "[STREET_ADDRESS][PERSON_NAME]"
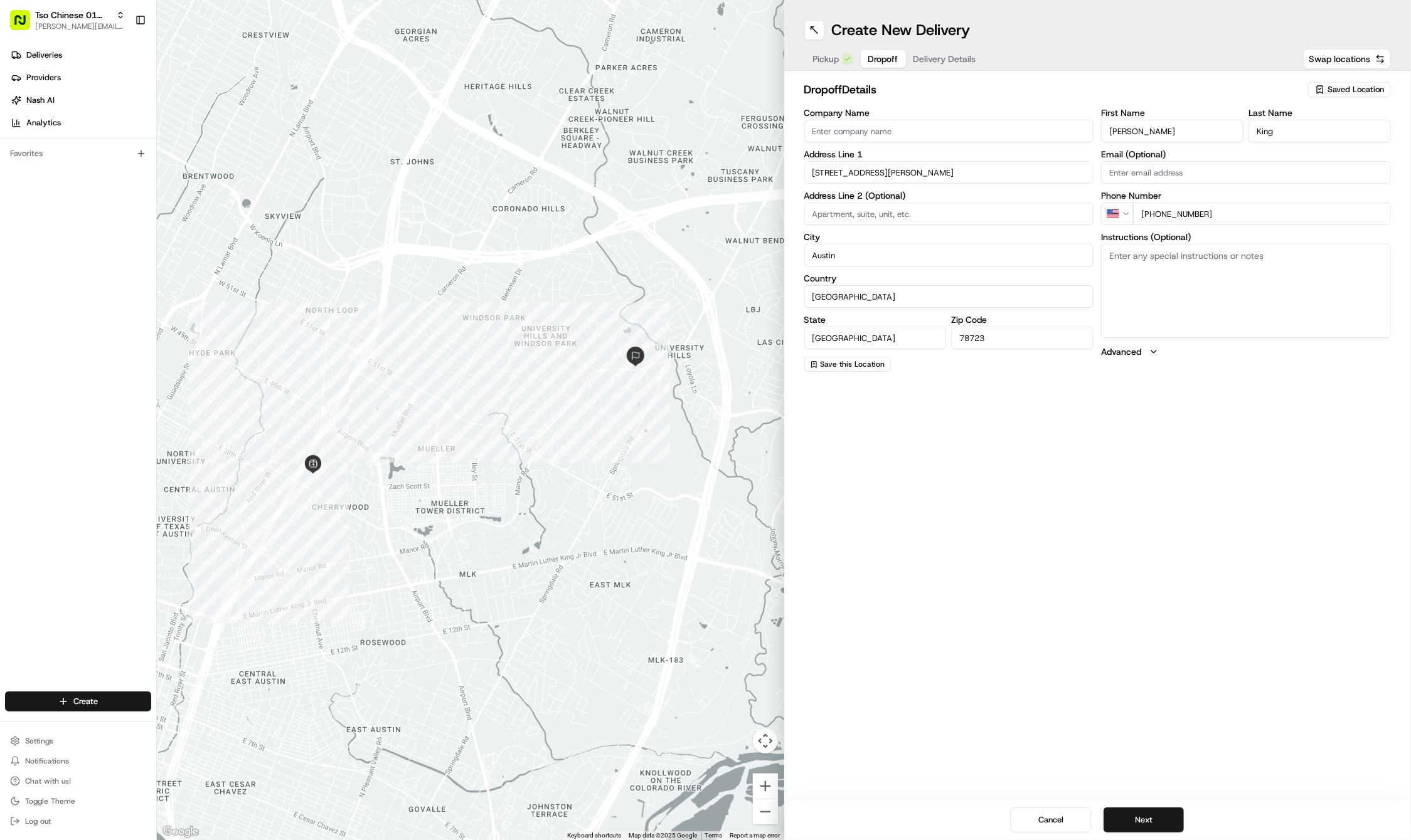
click at [1204, 325] on textarea "Instructions (Optional)" at bounding box center [1245, 290] width 289 height 94
paste textarea "Back jnit down driveway, leave outside front gate, dog on premise"
type textarea "Back jnit down driveway, leave outside front gate, dog on premise"
click at [1155, 821] on button "Next" at bounding box center [1143, 820] width 80 height 26
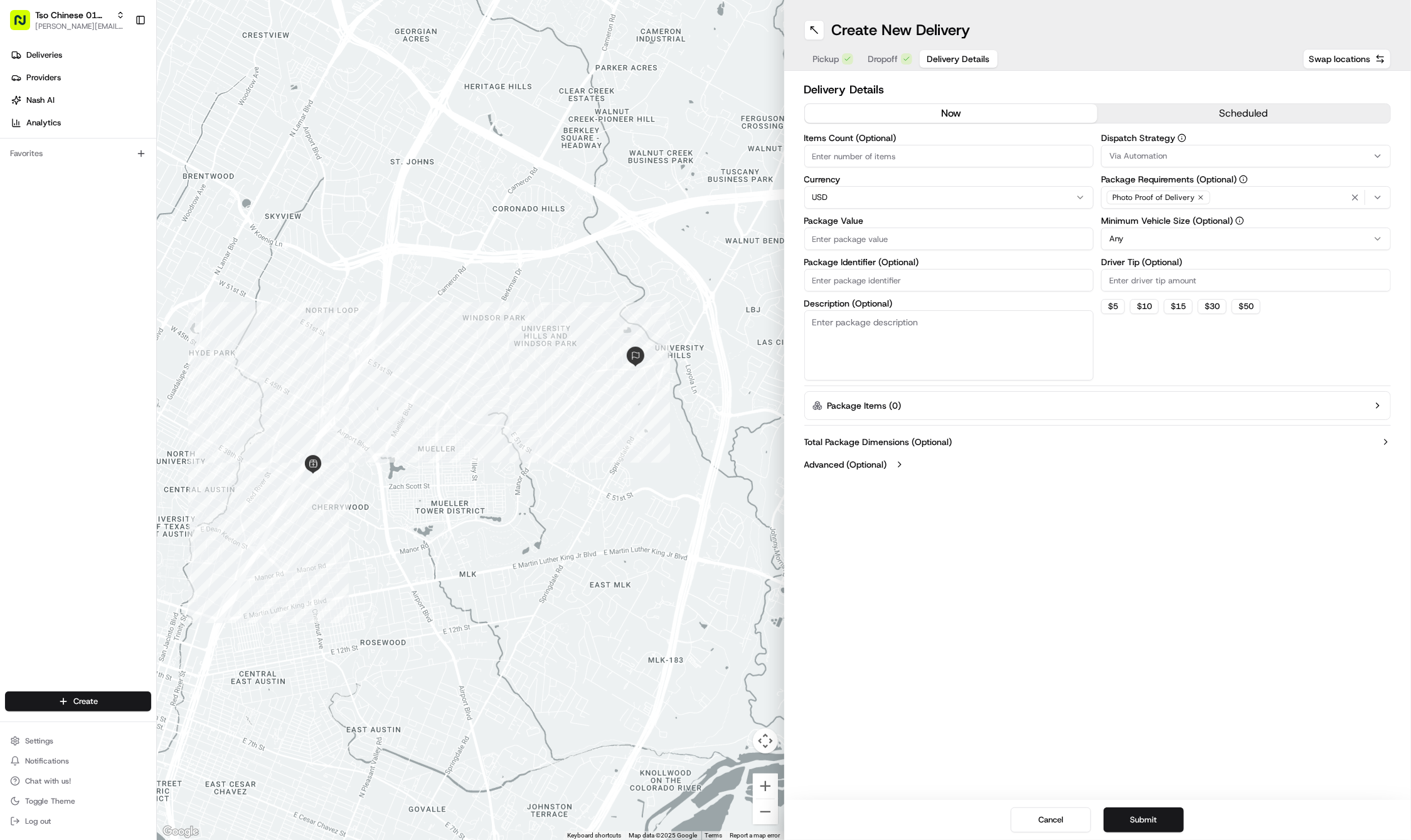
click at [1136, 282] on input "Driver Tip (Optional)" at bounding box center [1245, 281] width 289 height 23
type input "2"
click at [1125, 156] on span "Via Automation" at bounding box center [1138, 156] width 58 height 11
click at [1137, 231] on div "Tso Cherrywood Strategy" at bounding box center [1192, 224] width 179 height 18
click at [914, 277] on html "Tso Chinese 01 Cherrywood [PERSON_NAME][EMAIL_ADDRESS][DOMAIN_NAME] Toggle Side…" at bounding box center [706, 420] width 1411 height 840
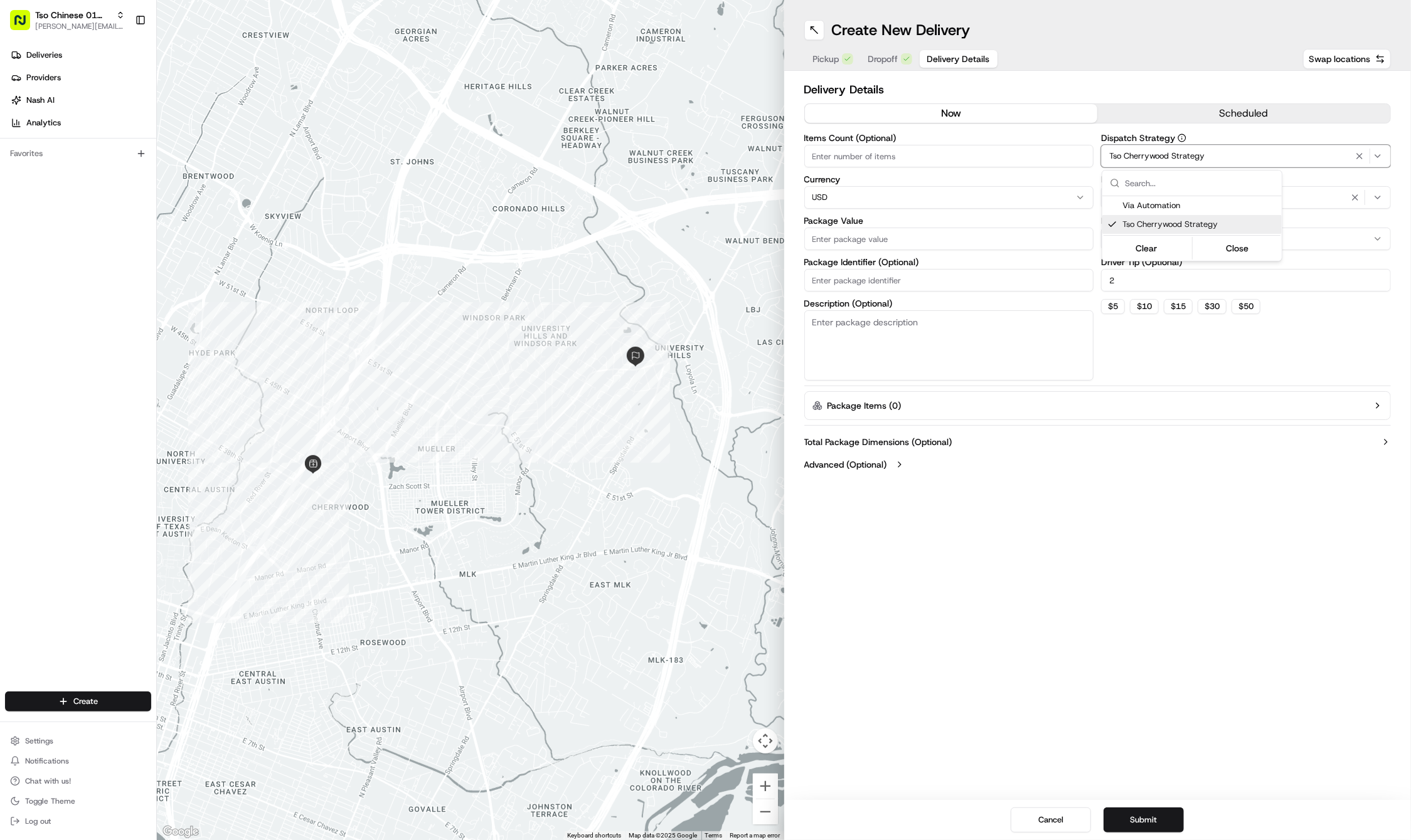
click at [914, 277] on input "Package Identifier (Optional)" at bounding box center [948, 281] width 289 height 23
paste input "IF2KJWE"
type input "IF2KJWE"
click at [879, 239] on input "Package Value" at bounding box center [948, 239] width 289 height 23
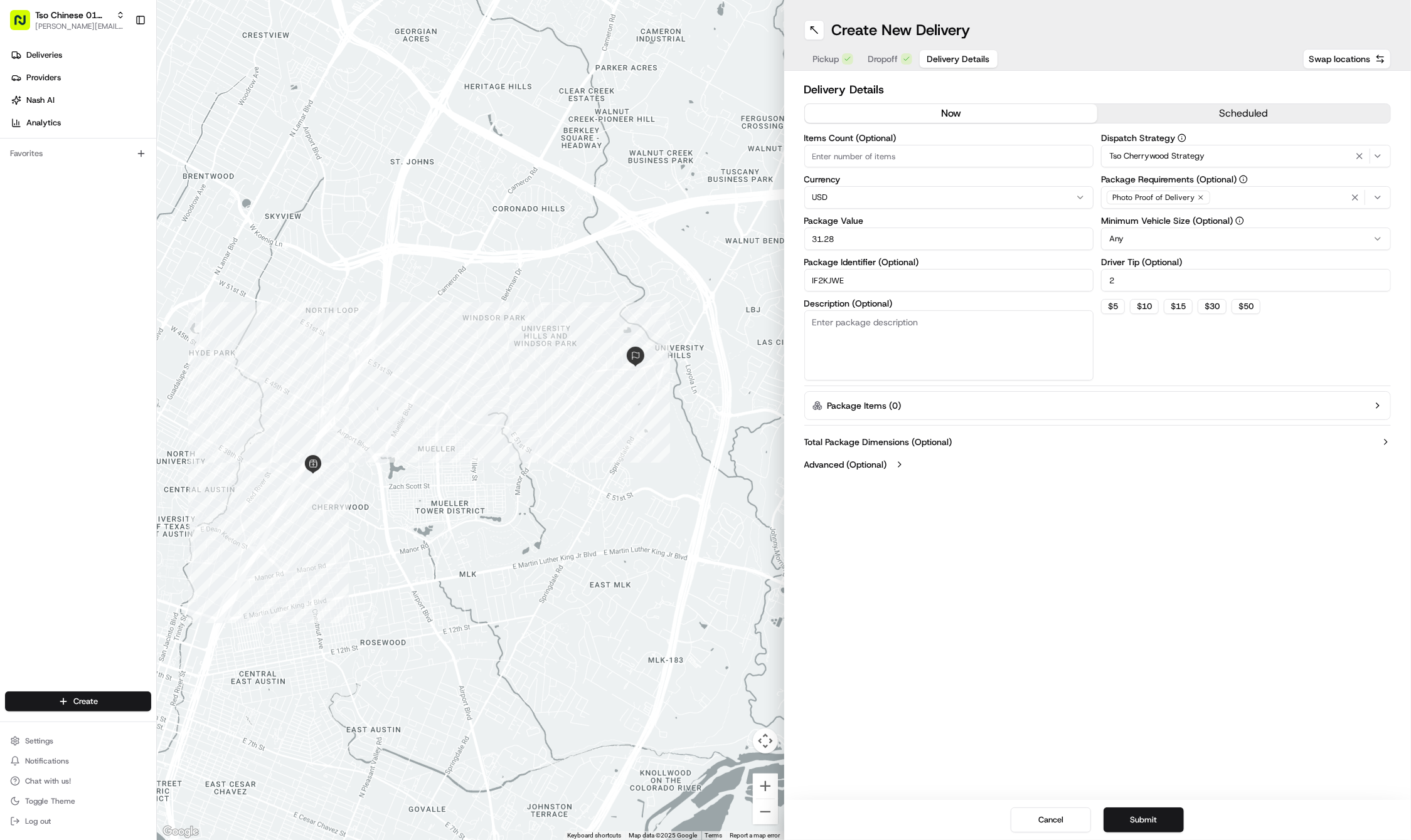
type input "31.28"
click at [1062, 719] on div "Create New Delivery Pickup Dropoff Delivery Details Swap locations Delivery Det…" at bounding box center [1097, 420] width 627 height 840
click at [1158, 818] on button "Submit" at bounding box center [1143, 820] width 80 height 26
